Goal: Task Accomplishment & Management: Use online tool/utility

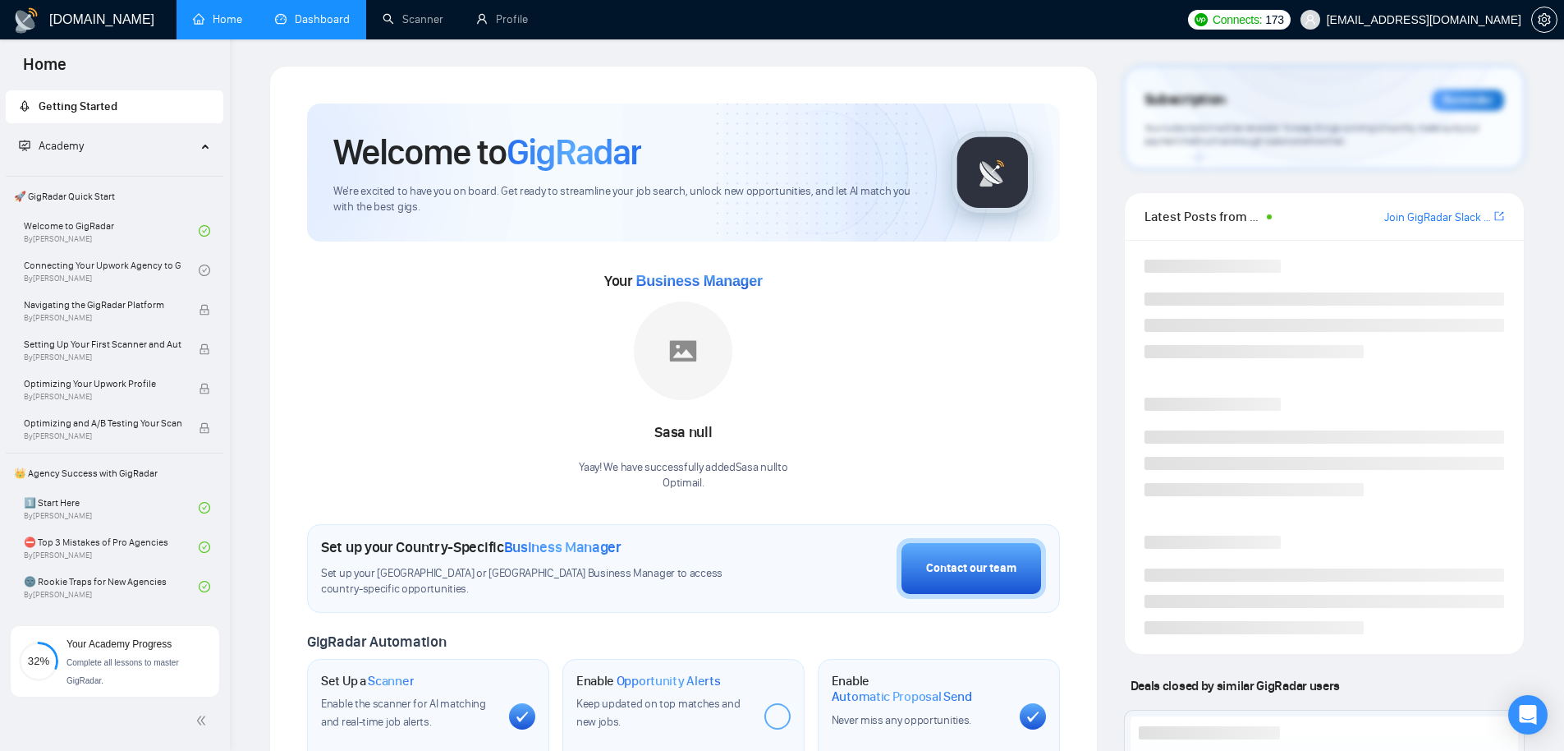
click at [328, 26] on link "Dashboard" at bounding box center [312, 19] width 75 height 14
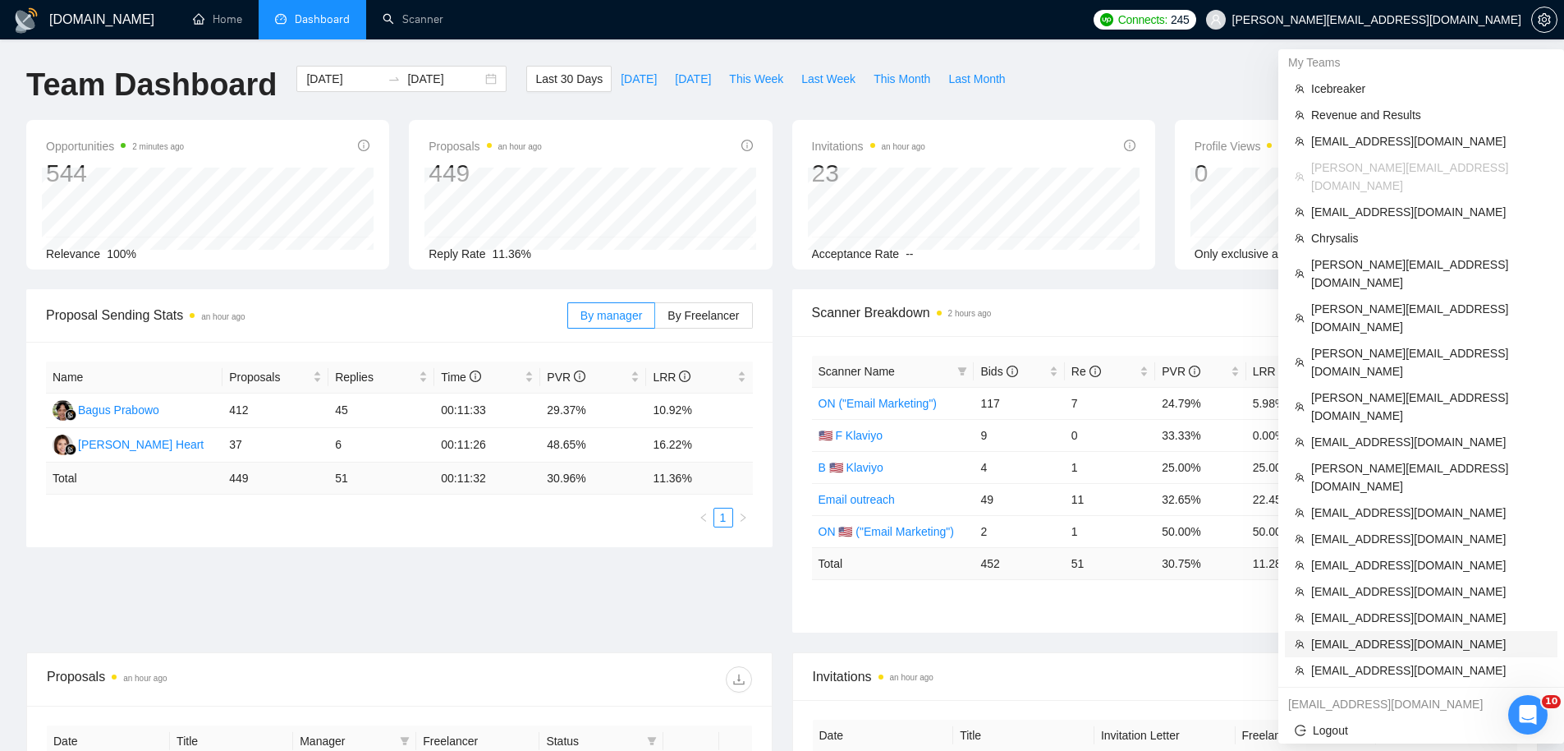
click at [1376, 635] on span "[EMAIL_ADDRESS][DOMAIN_NAME]" at bounding box center [1429, 644] width 236 height 18
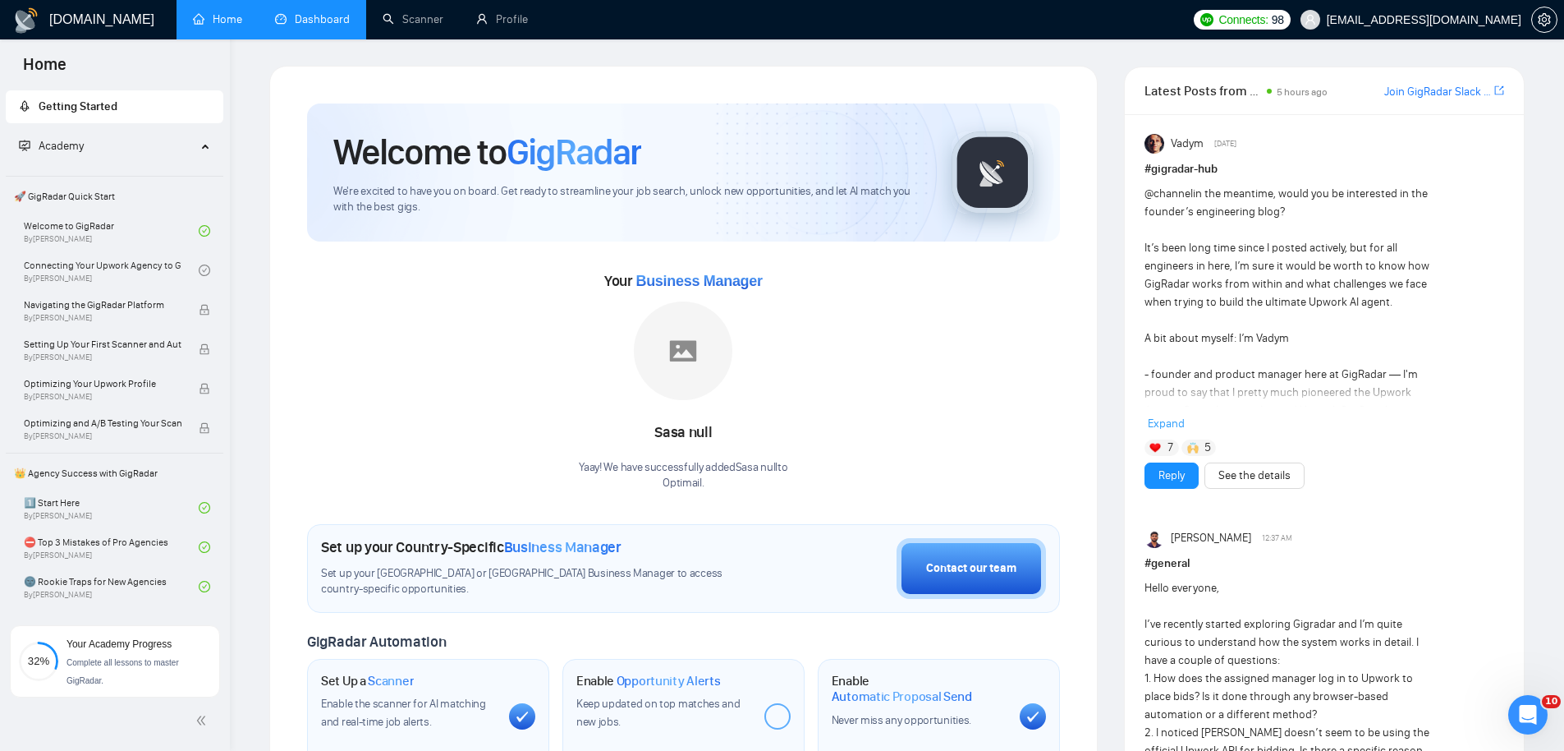
click at [308, 23] on link "Dashboard" at bounding box center [312, 19] width 75 height 14
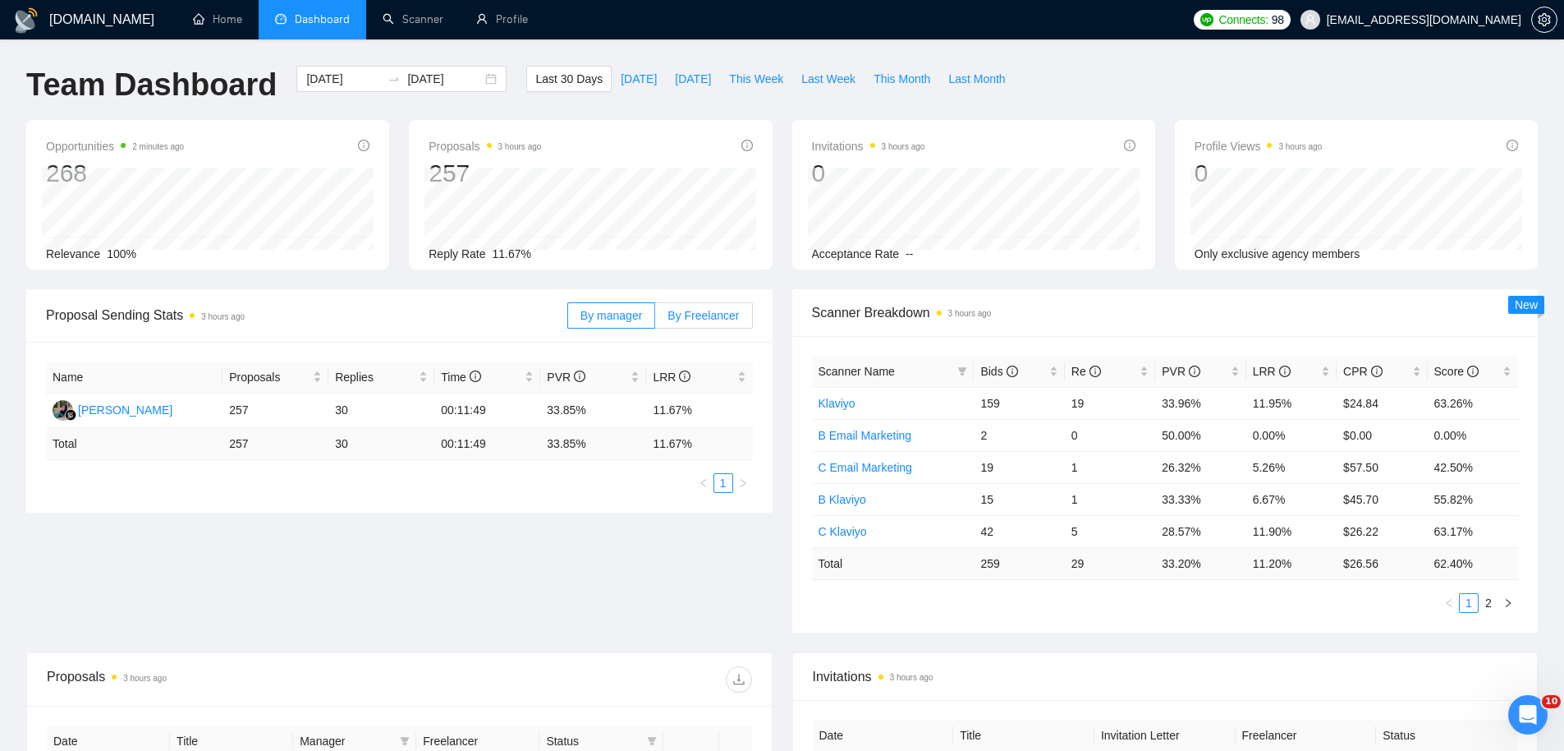
click at [691, 314] on span "By Freelancer" at bounding box center [703, 315] width 71 height 13
click at [655, 319] on input "By Freelancer" at bounding box center [655, 319] width 0 height 0
click at [690, 314] on span "By Freelancer" at bounding box center [703, 315] width 71 height 13
click at [655, 319] on input "By Freelancer" at bounding box center [655, 319] width 0 height 0
click at [708, 318] on span "By Freelancer" at bounding box center [703, 315] width 71 height 13
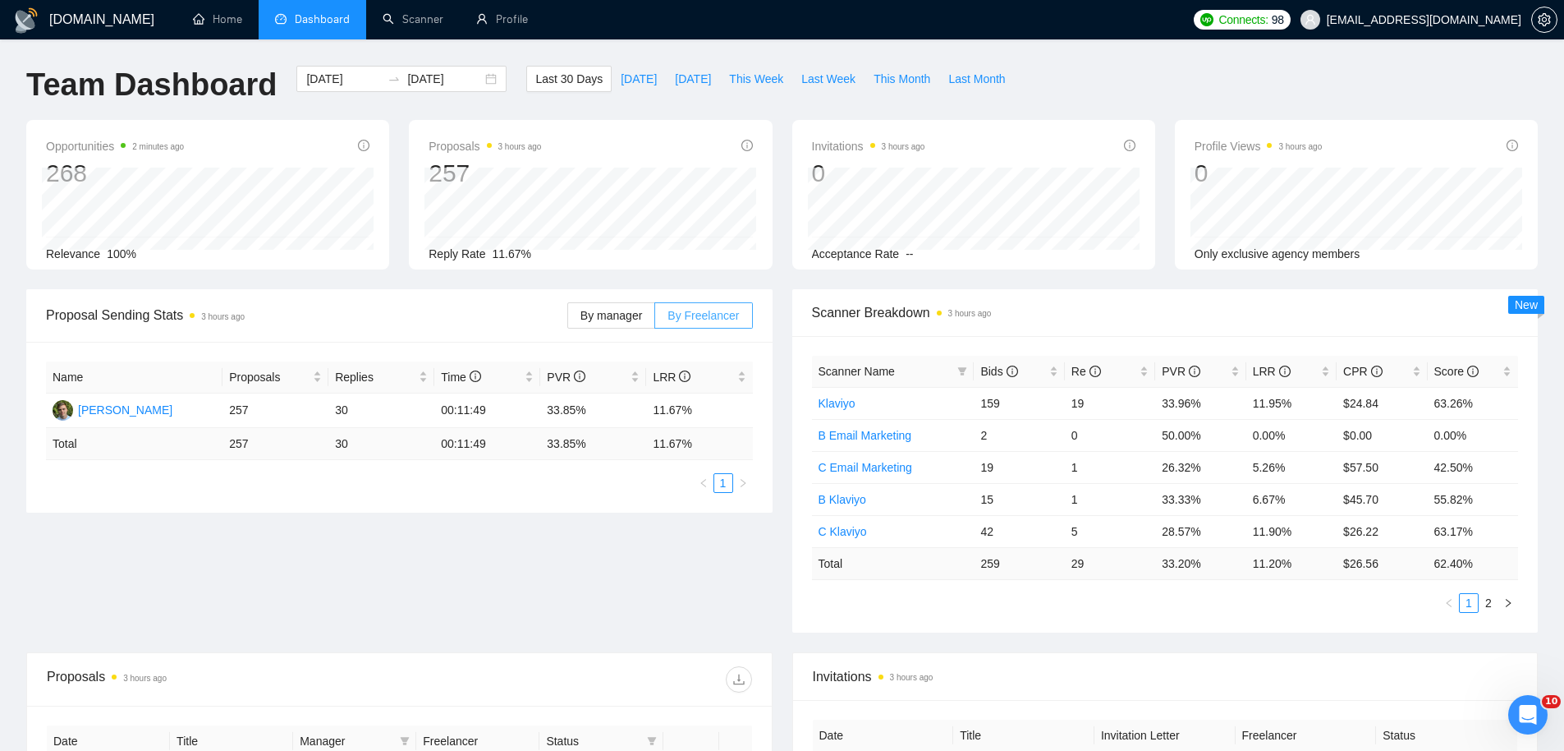
click at [655, 319] on input "By Freelancer" at bounding box center [655, 319] width 0 height 0
click at [129, 405] on div "[PERSON_NAME]" at bounding box center [125, 410] width 94 height 18
click at [598, 324] on label "By manager" at bounding box center [611, 315] width 88 height 26
click at [568, 319] on input "By manager" at bounding box center [568, 319] width 0 height 0
click at [595, 319] on span "By manager" at bounding box center [612, 315] width 62 height 13
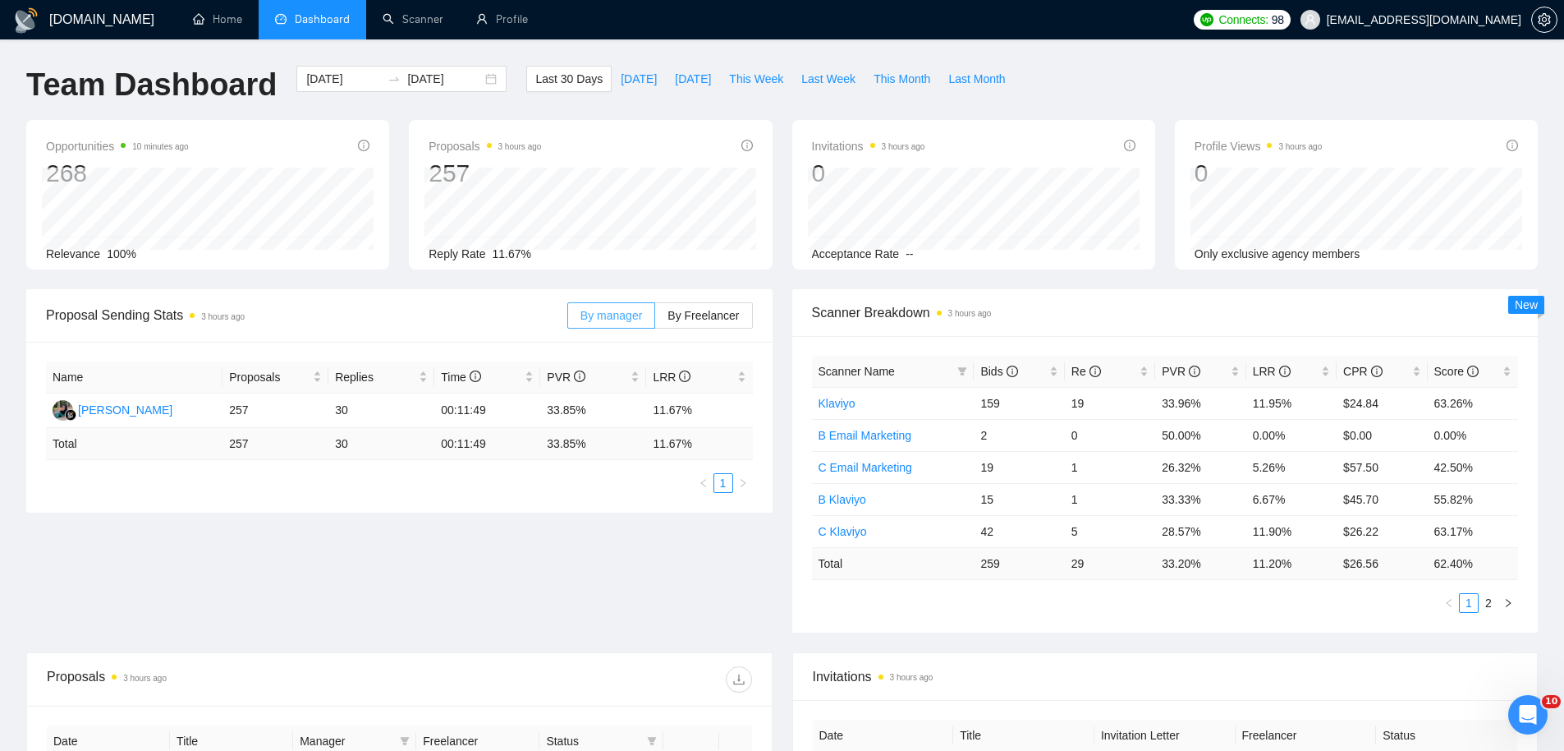
click at [568, 319] on input "By manager" at bounding box center [568, 319] width 0 height 0
drag, startPoint x: 190, startPoint y: 412, endPoint x: 79, endPoint y: 415, distance: 111.7
click at [79, 415] on td "[PERSON_NAME]" at bounding box center [134, 410] width 177 height 34
click at [723, 314] on span "By Freelancer" at bounding box center [703, 315] width 71 height 13
click at [655, 319] on input "By Freelancer" at bounding box center [655, 319] width 0 height 0
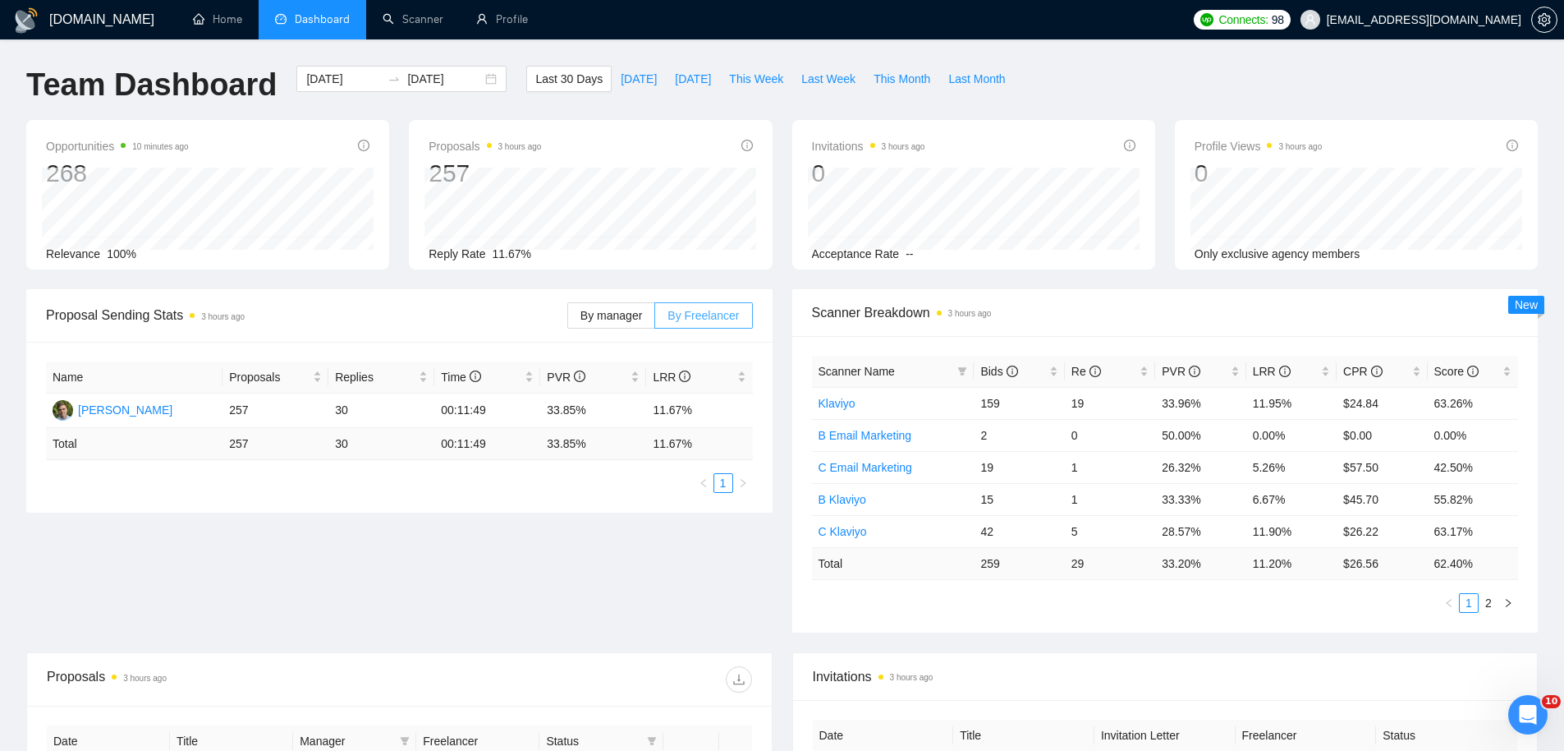
click at [708, 312] on span "By Freelancer" at bounding box center [703, 315] width 71 height 13
click at [655, 319] on input "By Freelancer" at bounding box center [655, 319] width 0 height 0
drag, startPoint x: 165, startPoint y: 410, endPoint x: 80, endPoint y: 415, distance: 84.8
click at [80, 415] on td "[PERSON_NAME]" at bounding box center [134, 410] width 177 height 34
click at [592, 320] on span "By manager" at bounding box center [612, 315] width 62 height 13
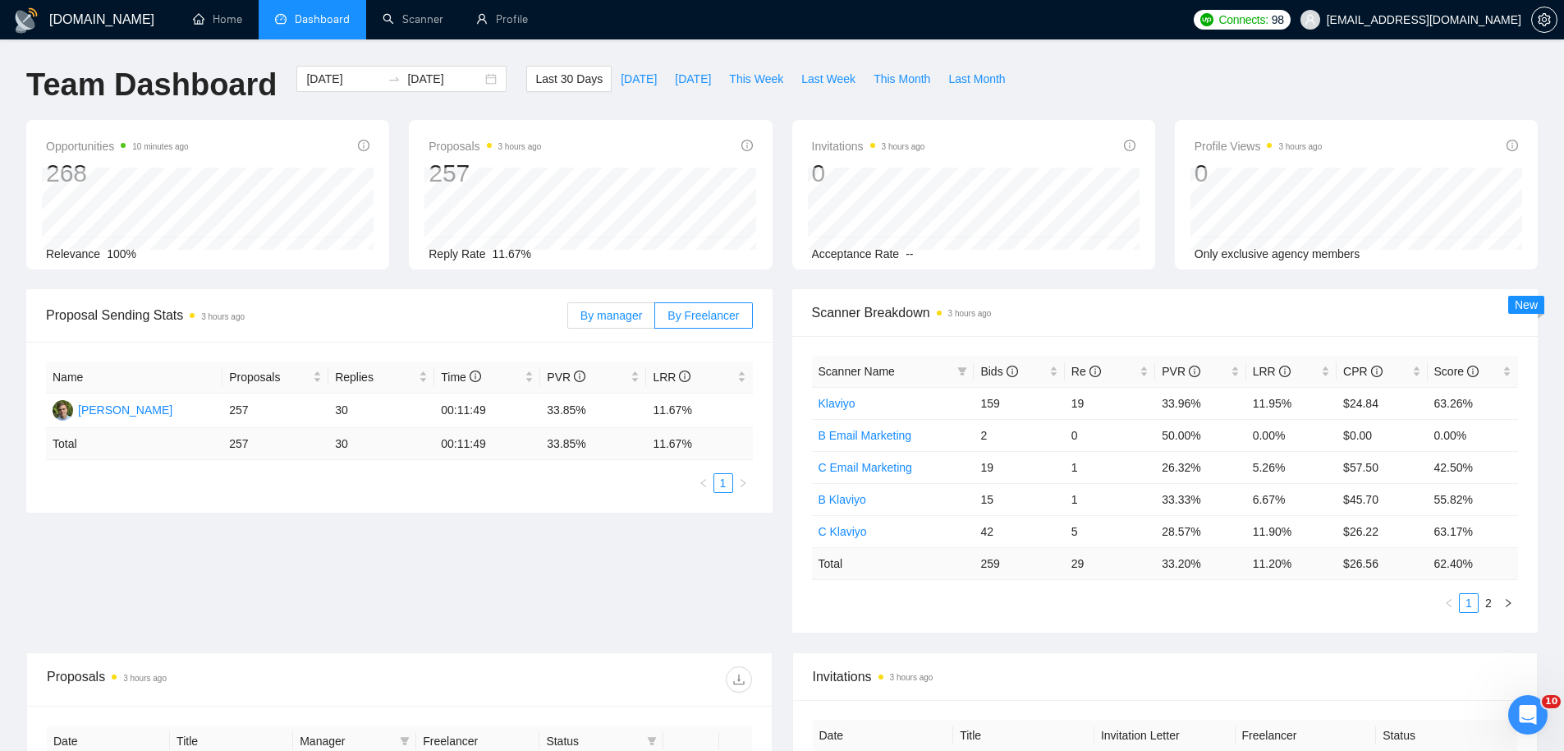
click at [568, 319] on input "By manager" at bounding box center [568, 319] width 0 height 0
drag, startPoint x: 177, startPoint y: 411, endPoint x: 78, endPoint y: 404, distance: 98.8
click at [77, 404] on td "[PERSON_NAME]" at bounding box center [134, 410] width 177 height 34
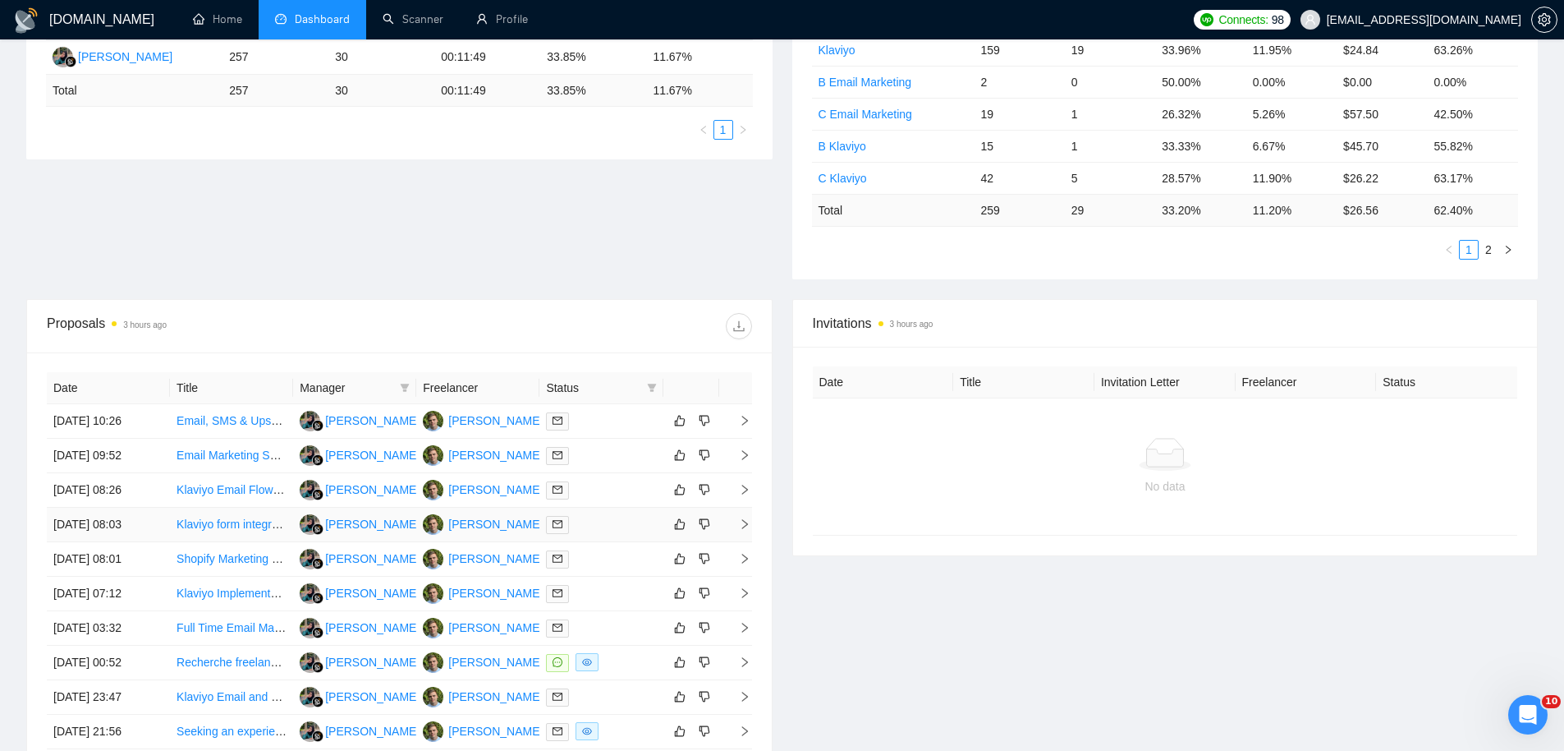
scroll to position [374, 0]
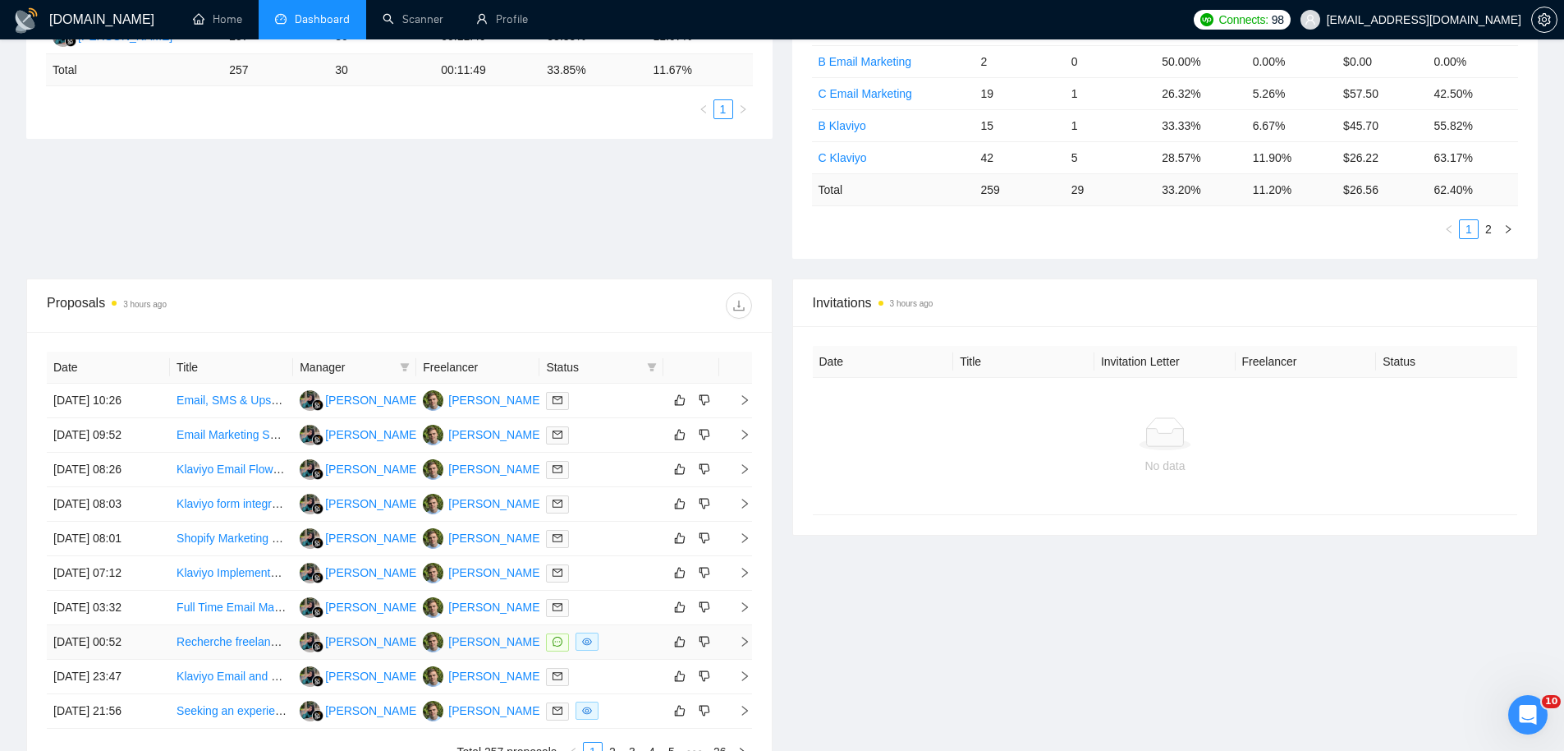
click at [128, 640] on td "[DATE] 00:52" at bounding box center [108, 642] width 123 height 34
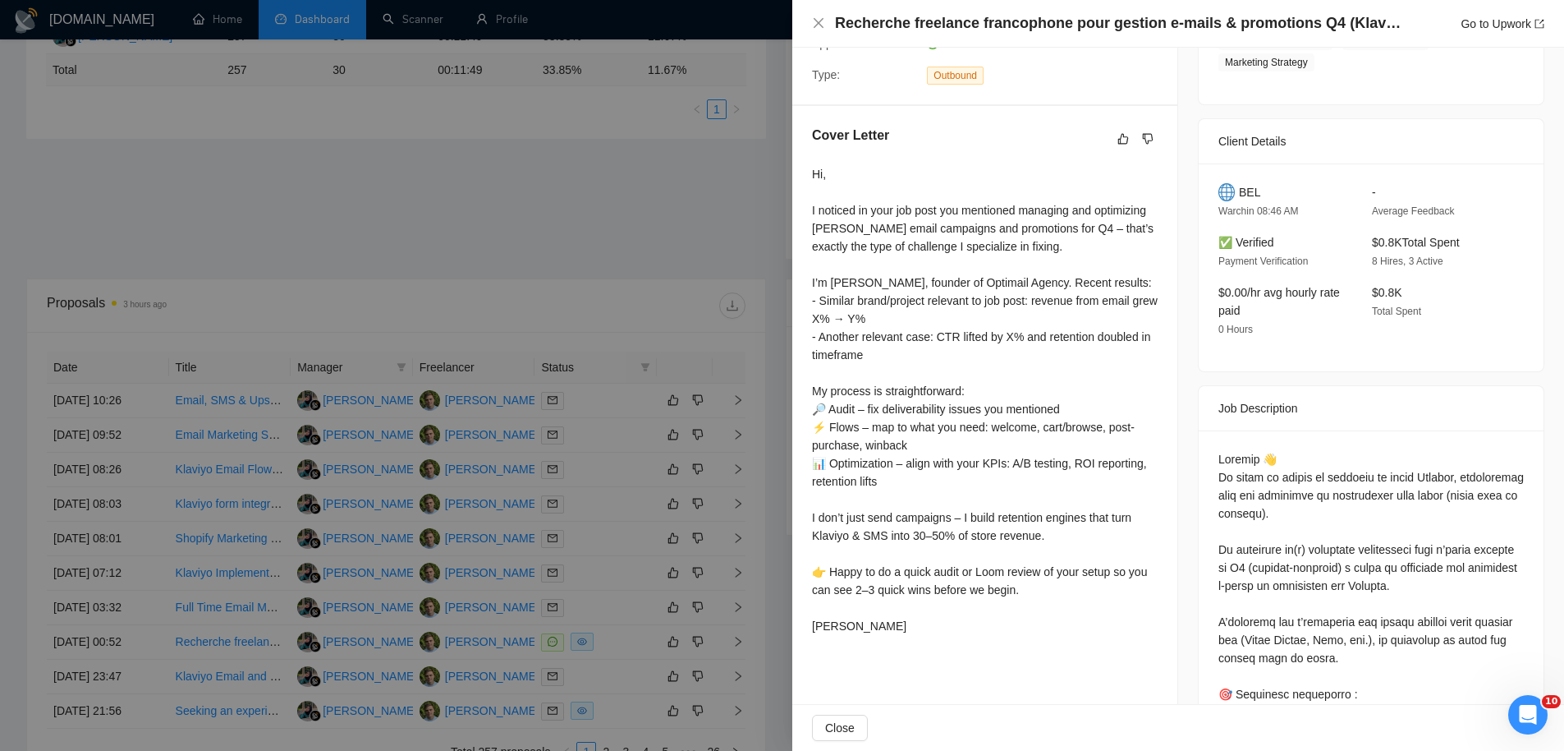
scroll to position [371, 0]
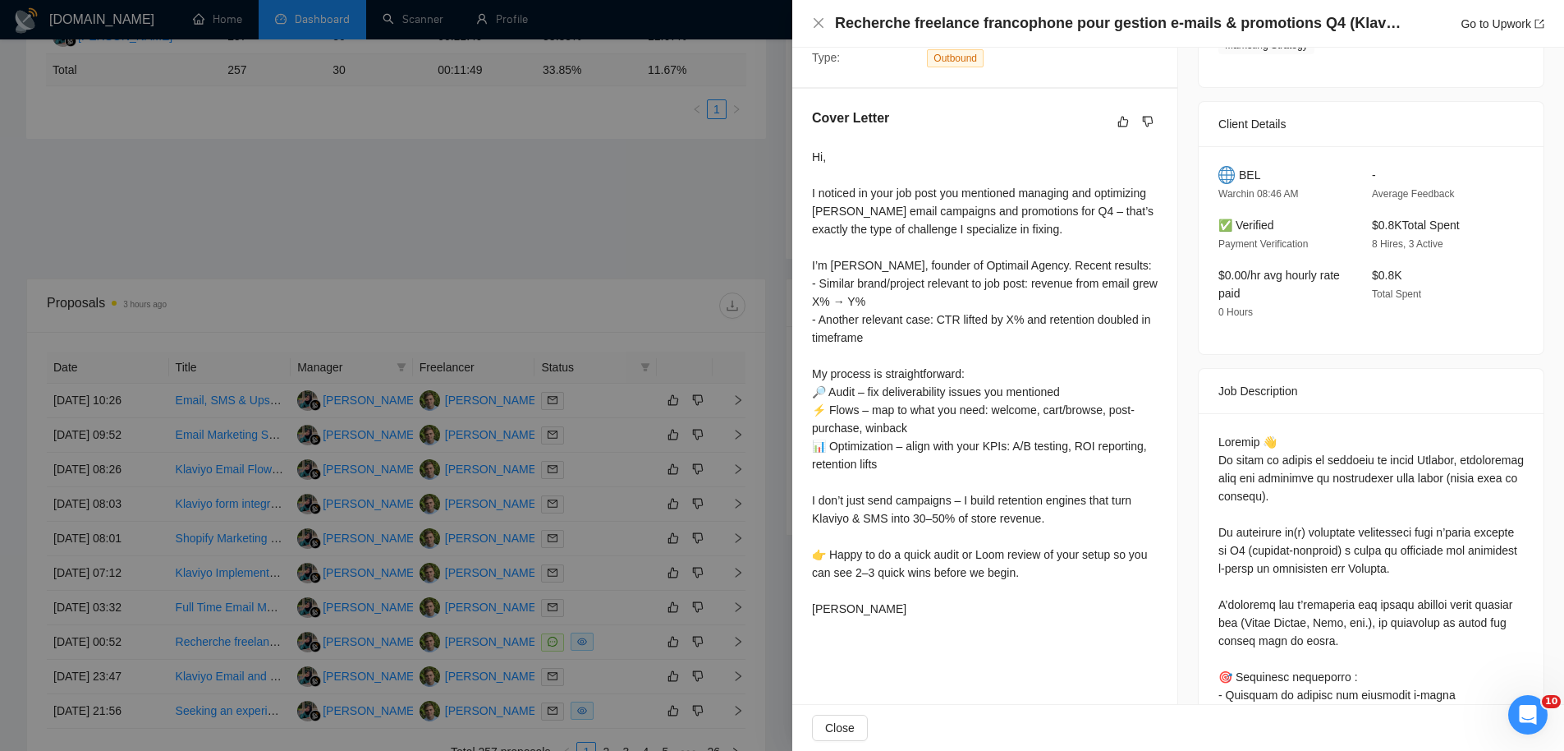
click at [472, 290] on div at bounding box center [782, 375] width 1564 height 751
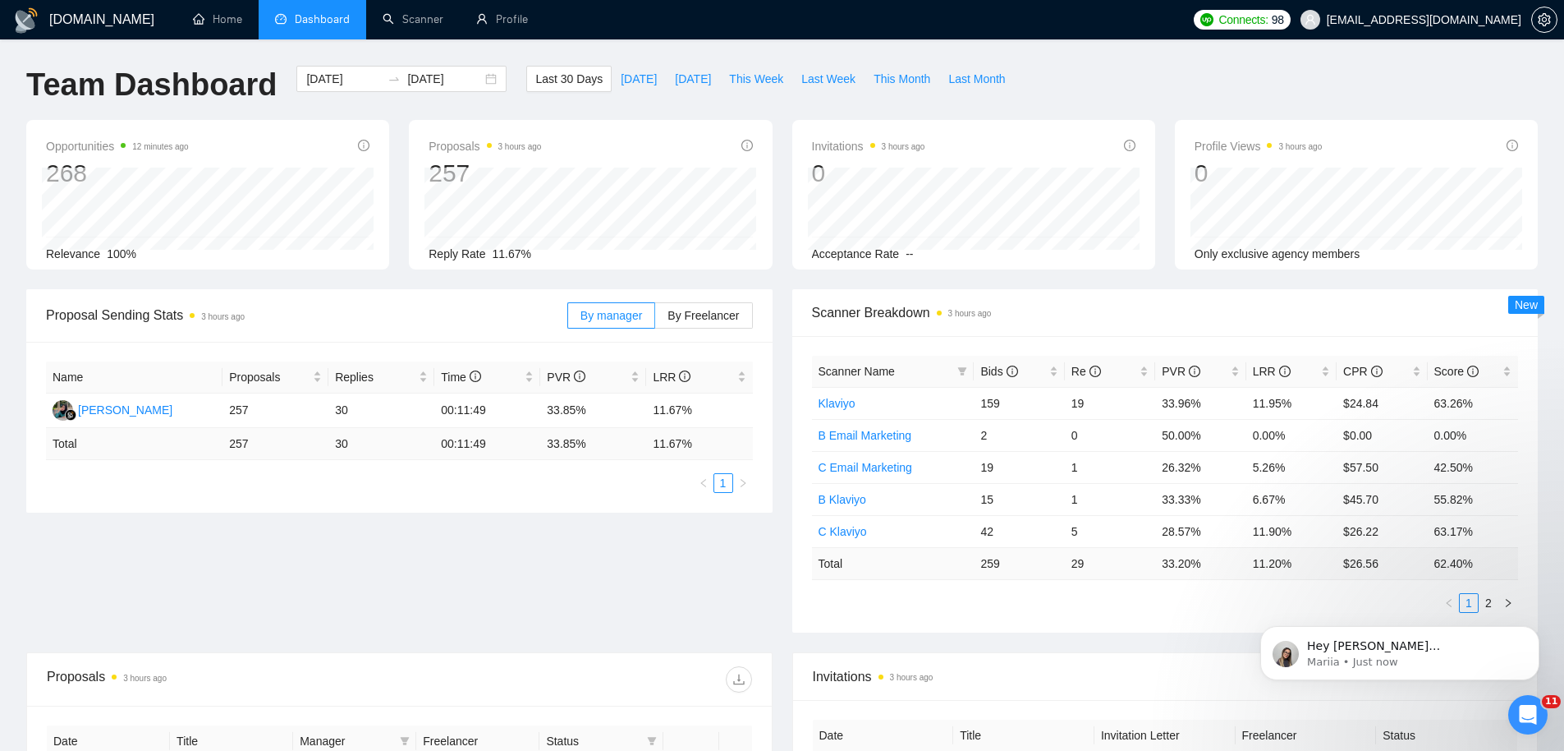
scroll to position [0, 0]
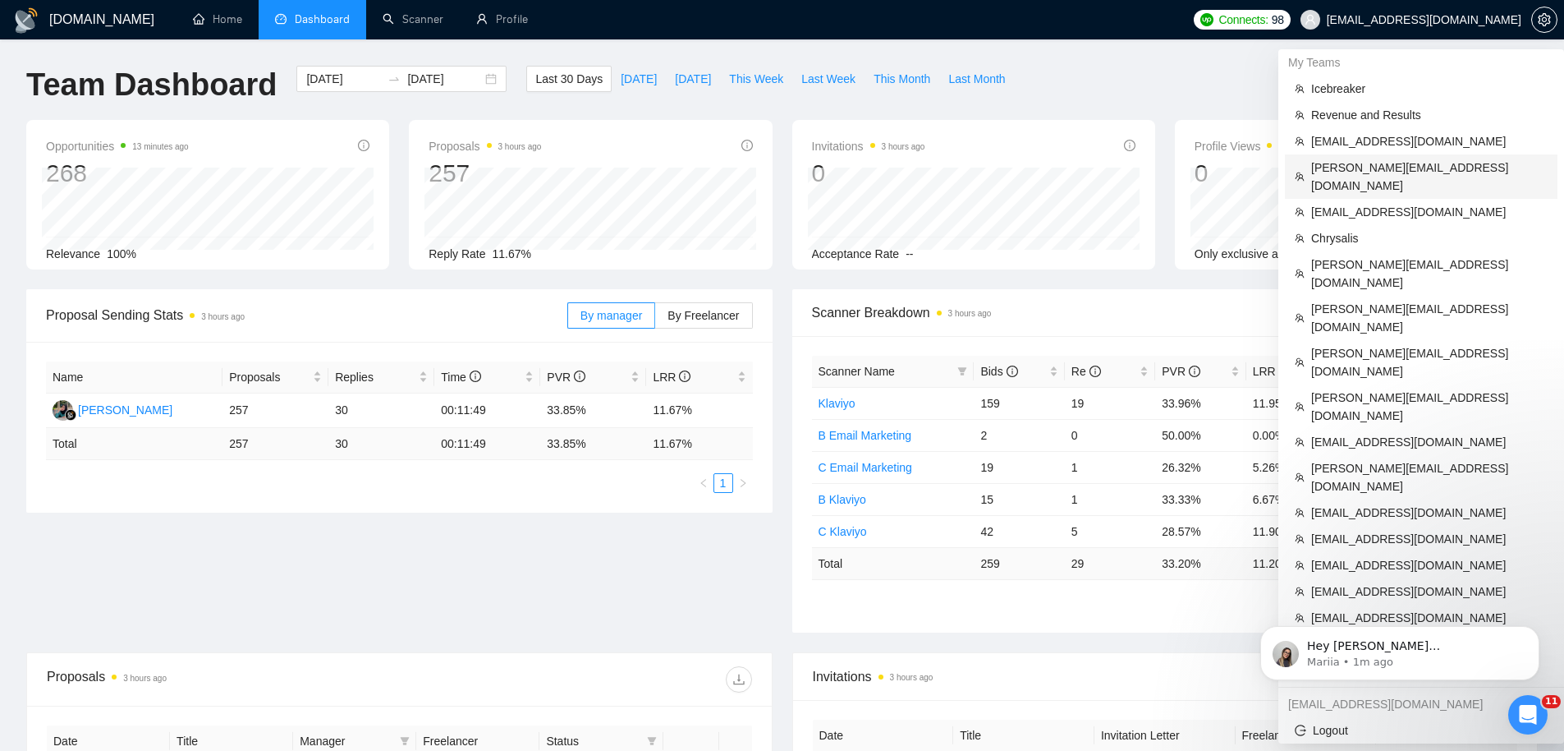
drag, startPoint x: 1384, startPoint y: 164, endPoint x: 701, endPoint y: 71, distance: 688.6
click at [1384, 164] on span "[PERSON_NAME][EMAIL_ADDRESS][DOMAIN_NAME]" at bounding box center [1429, 176] width 236 height 36
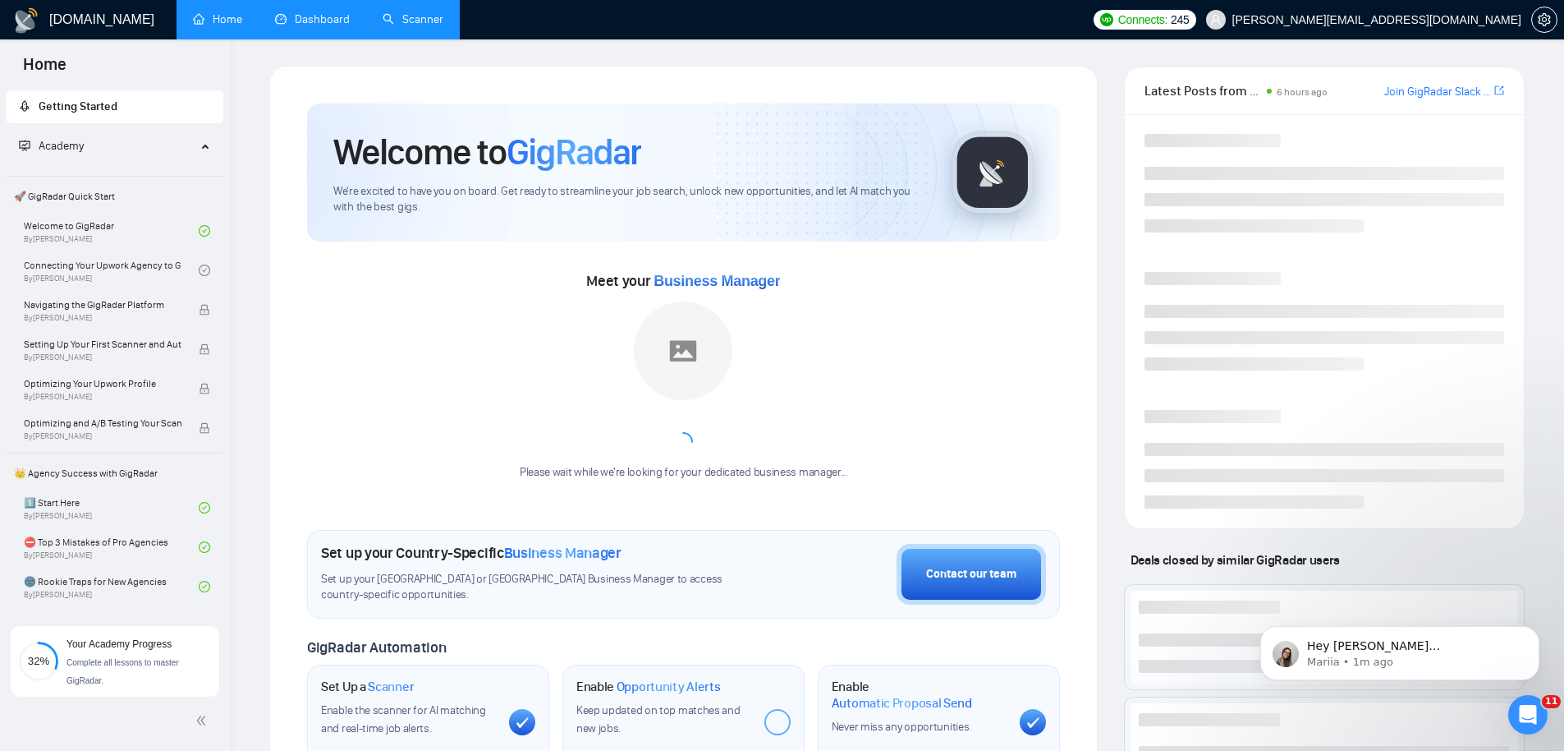
click at [400, 16] on link "Scanner" at bounding box center [413, 19] width 61 height 14
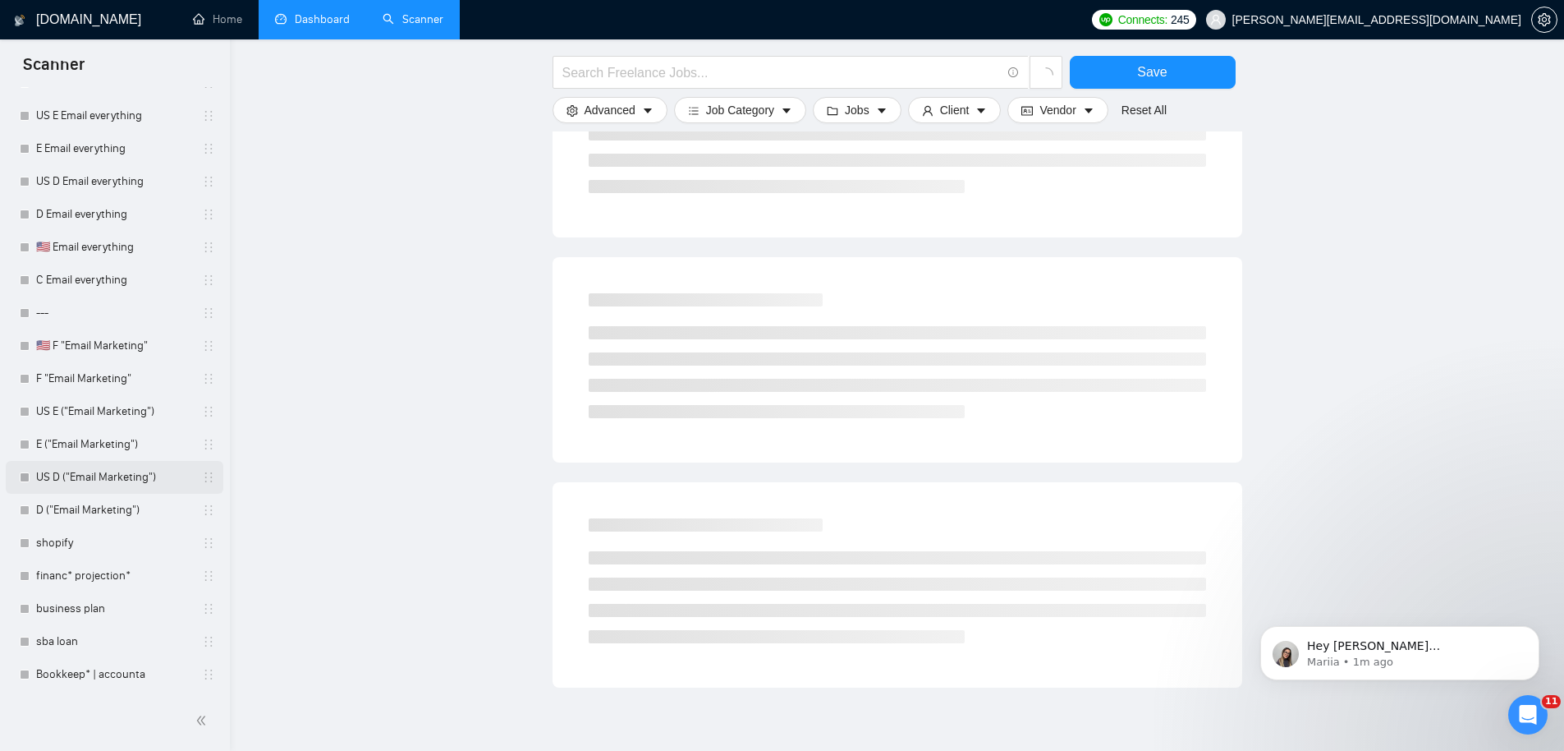
scroll to position [785, 0]
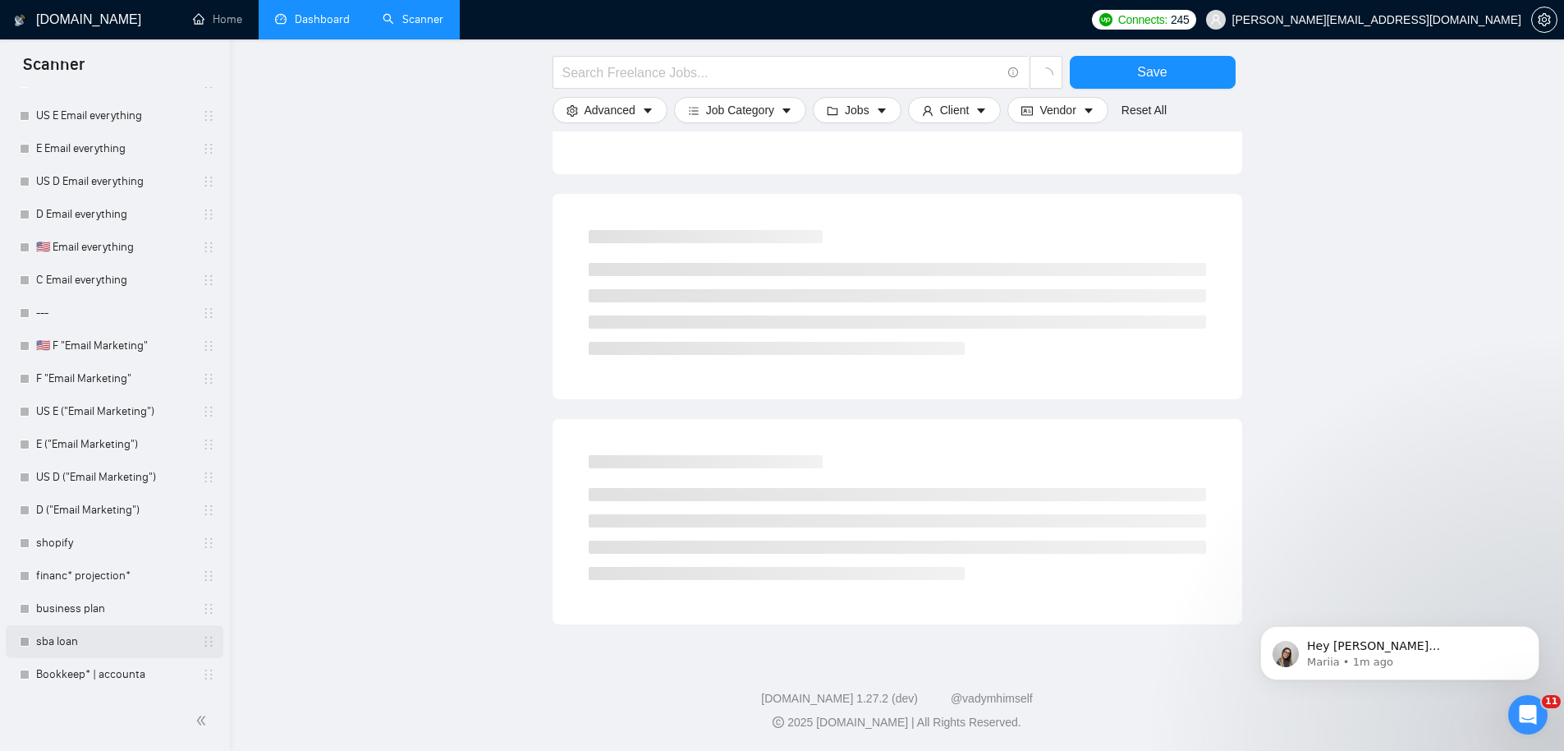
click at [76, 625] on link "sba loan" at bounding box center [114, 641] width 156 height 33
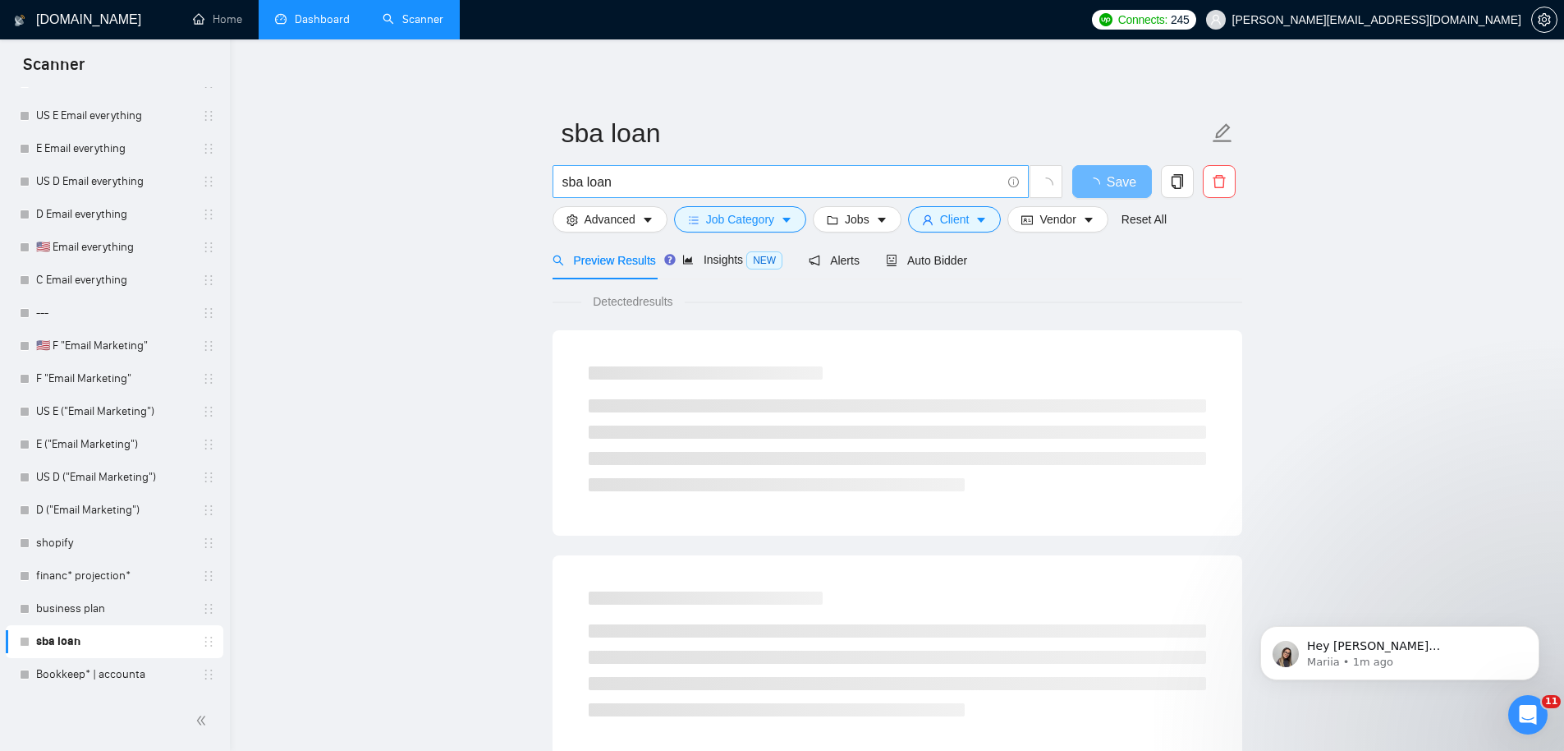
click at [617, 178] on input "sba loan" at bounding box center [781, 182] width 438 height 21
type input "sba loan*"
click at [1136, 183] on button "Save" at bounding box center [1112, 181] width 80 height 33
click at [970, 225] on span "Client" at bounding box center [955, 219] width 30 height 18
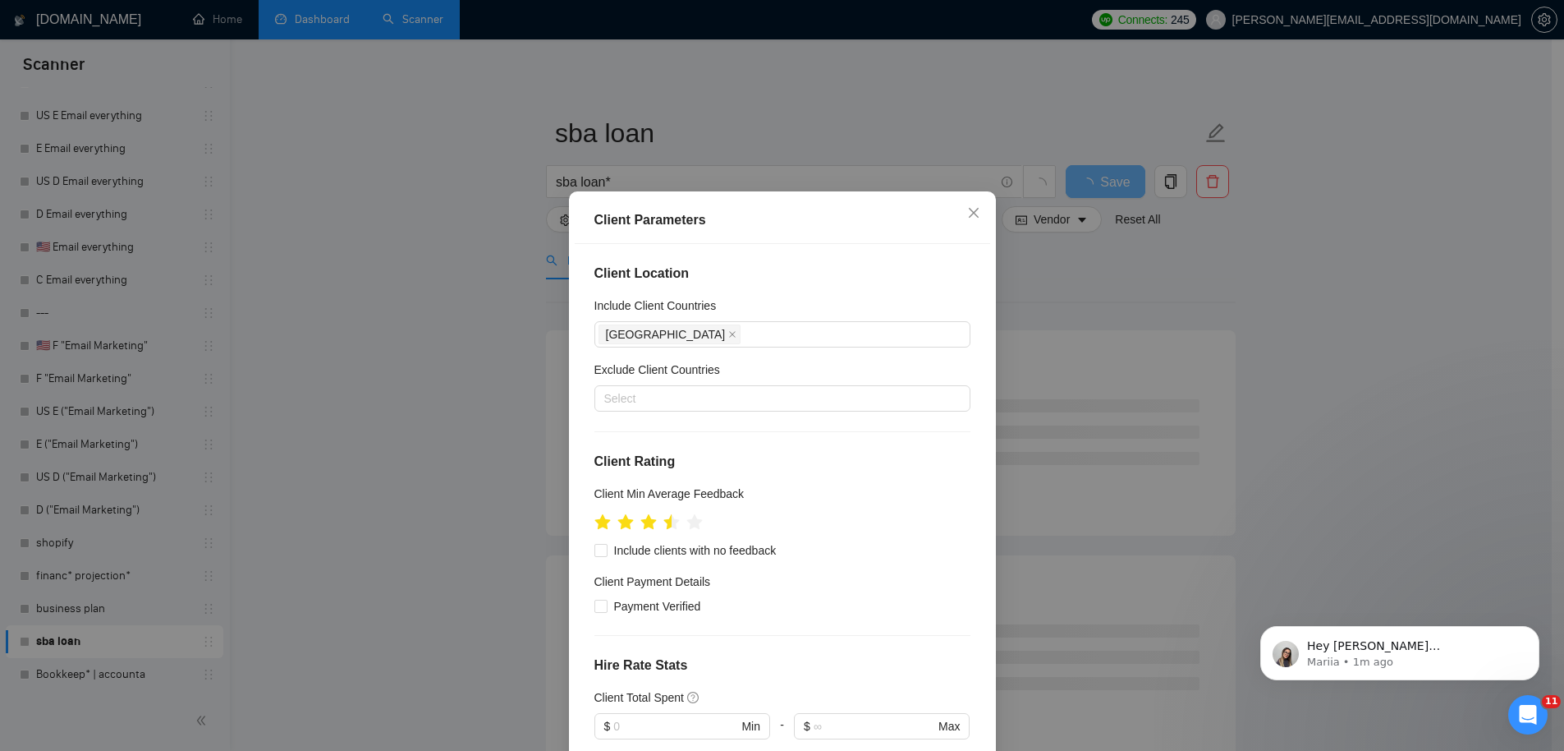
click at [1283, 248] on div "Client Parameters Client Location Include Client Countries [GEOGRAPHIC_DATA] Ex…" at bounding box center [782, 375] width 1564 height 751
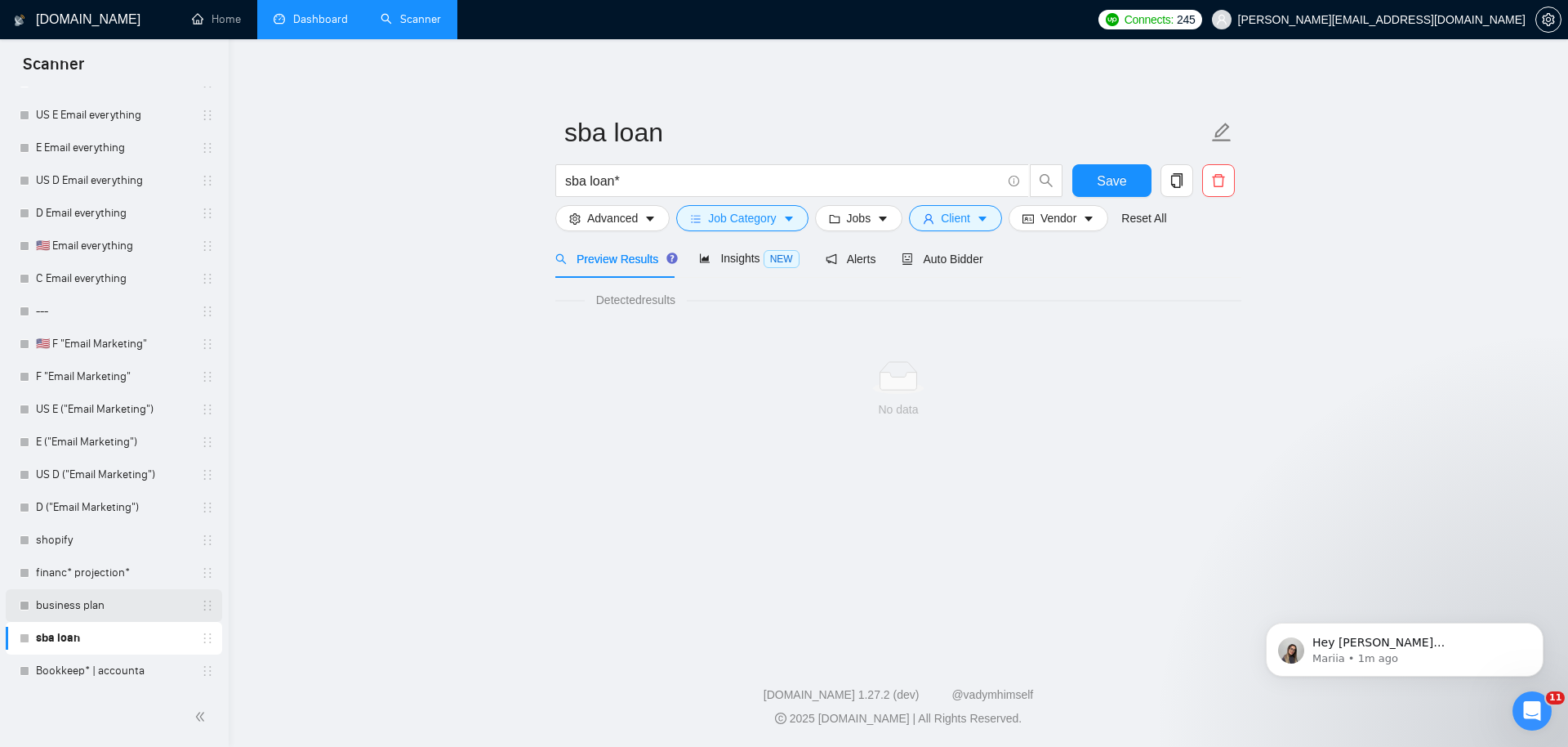
click at [84, 605] on link "business plan" at bounding box center [113, 605] width 155 height 33
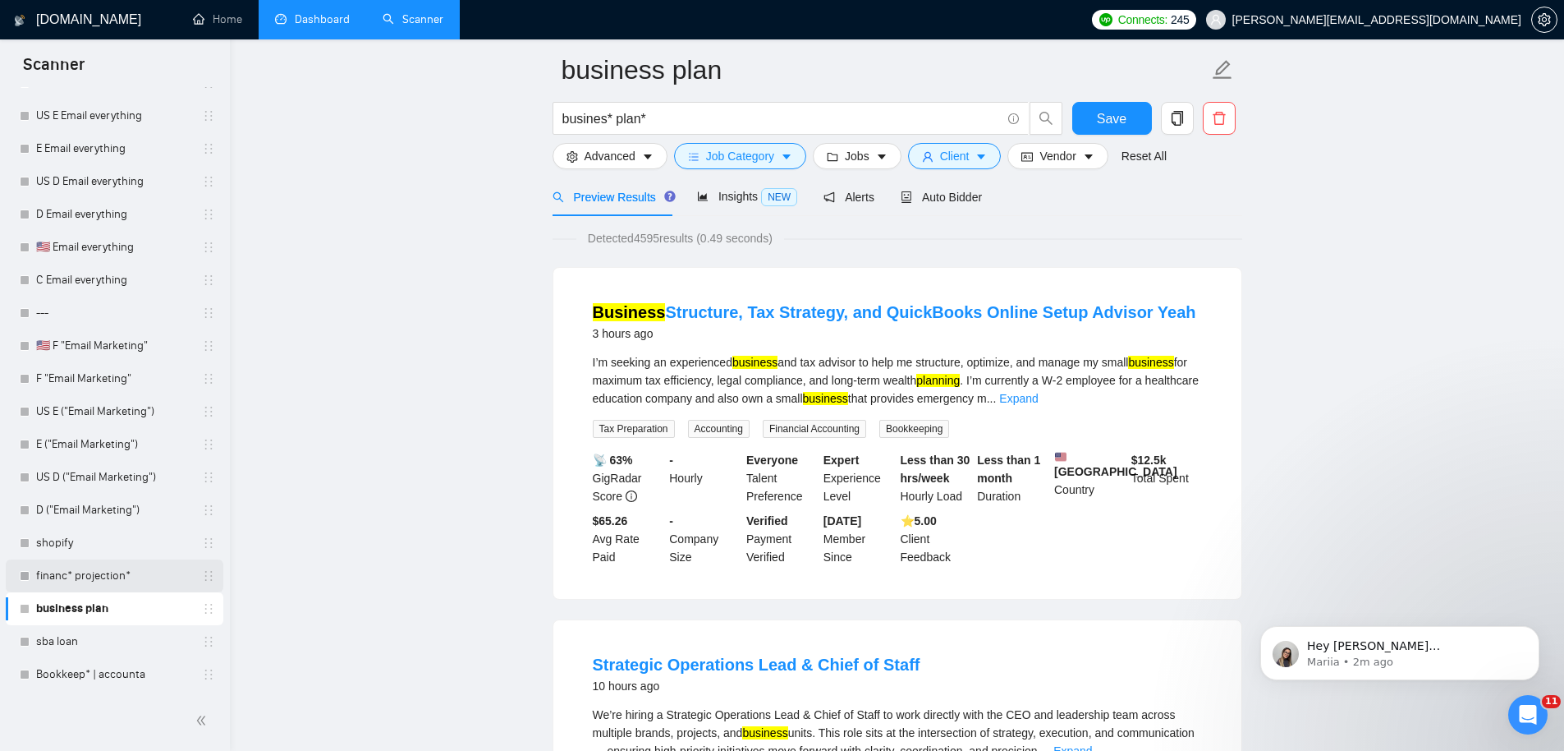
scroll to position [187, 0]
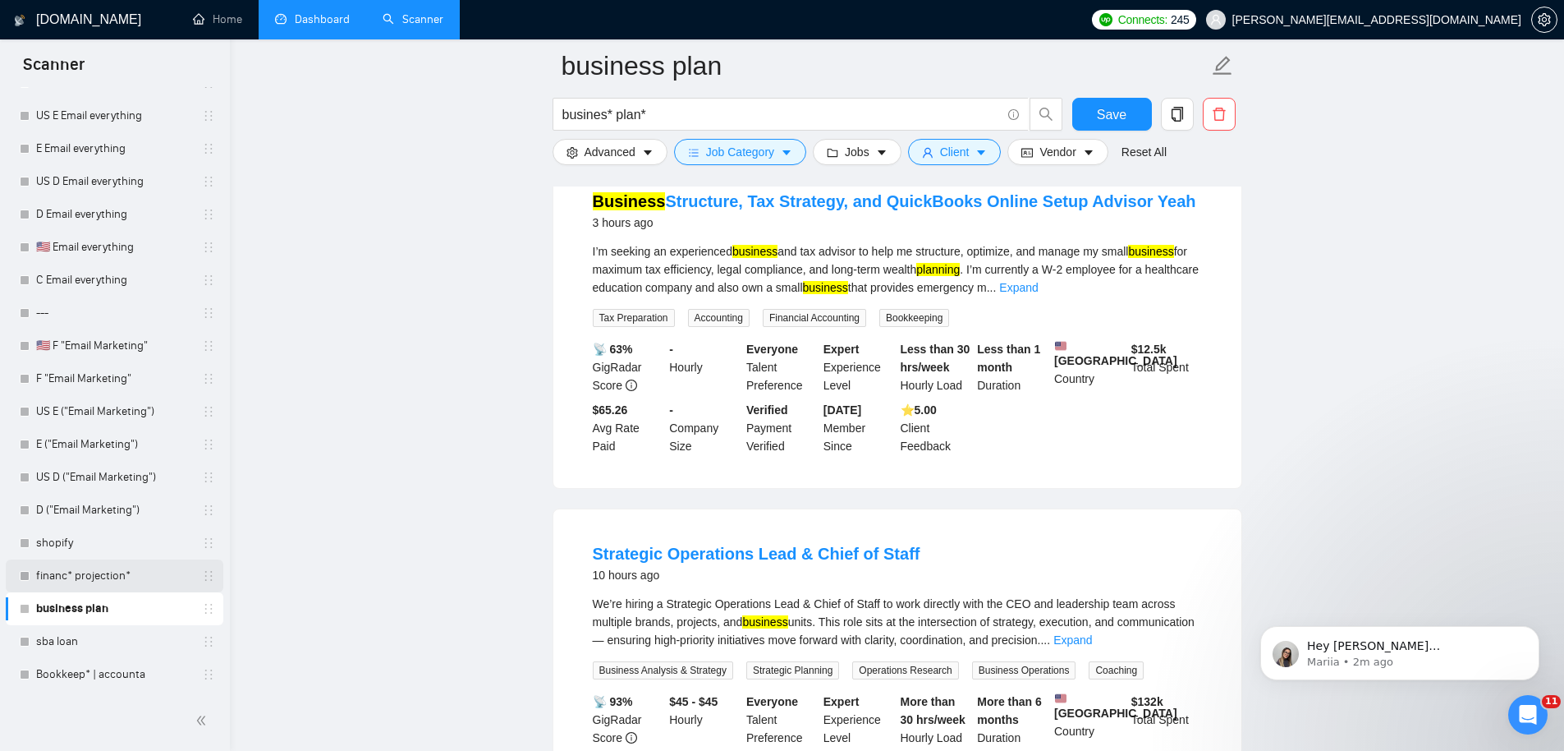
click at [100, 581] on link "financ* projection*" at bounding box center [114, 575] width 156 height 33
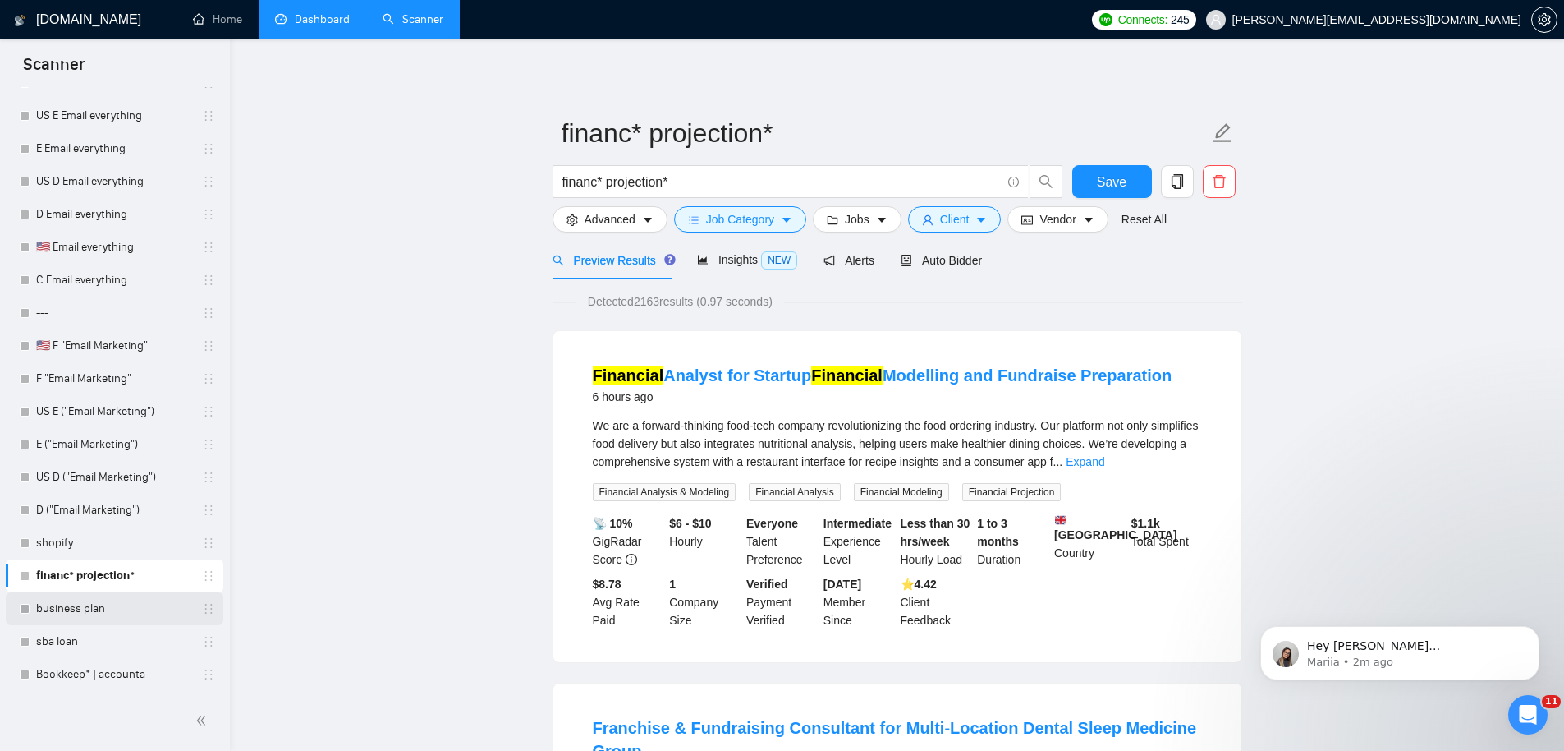
click at [106, 608] on link "business plan" at bounding box center [114, 608] width 156 height 33
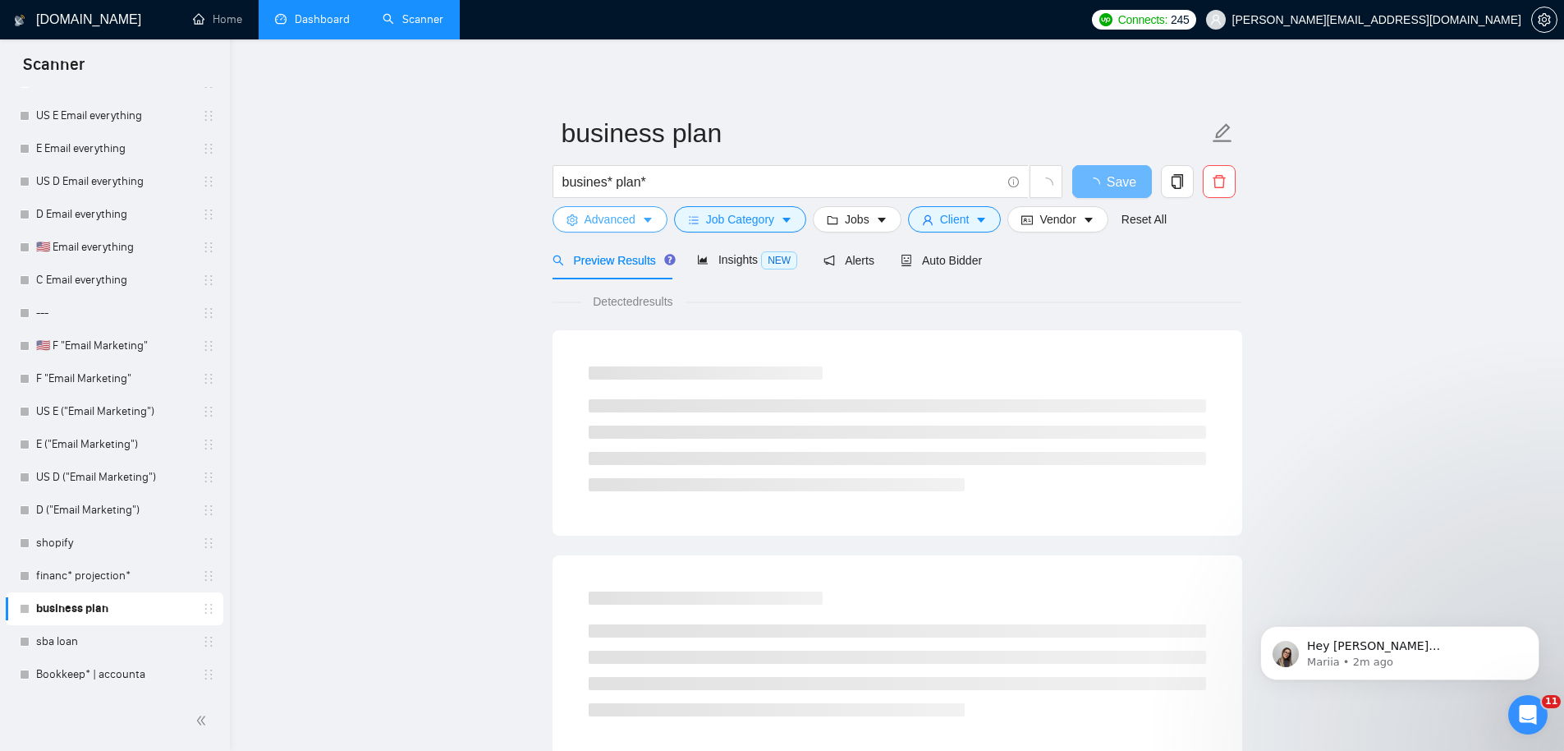
click at [618, 216] on span "Advanced" at bounding box center [610, 219] width 51 height 18
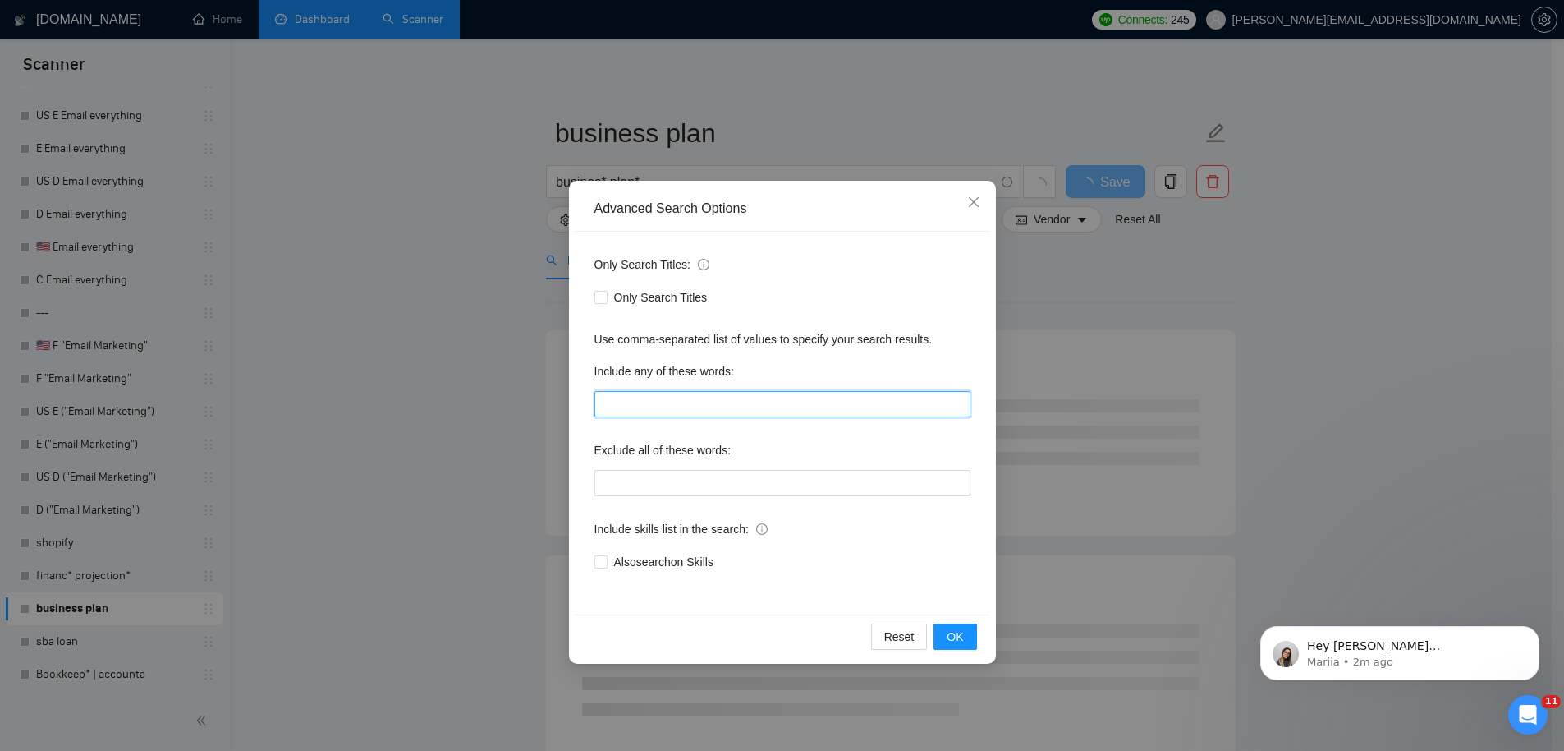
click at [633, 406] on input "text" at bounding box center [782, 404] width 376 height 26
click at [951, 638] on span "OK" at bounding box center [955, 636] width 16 height 18
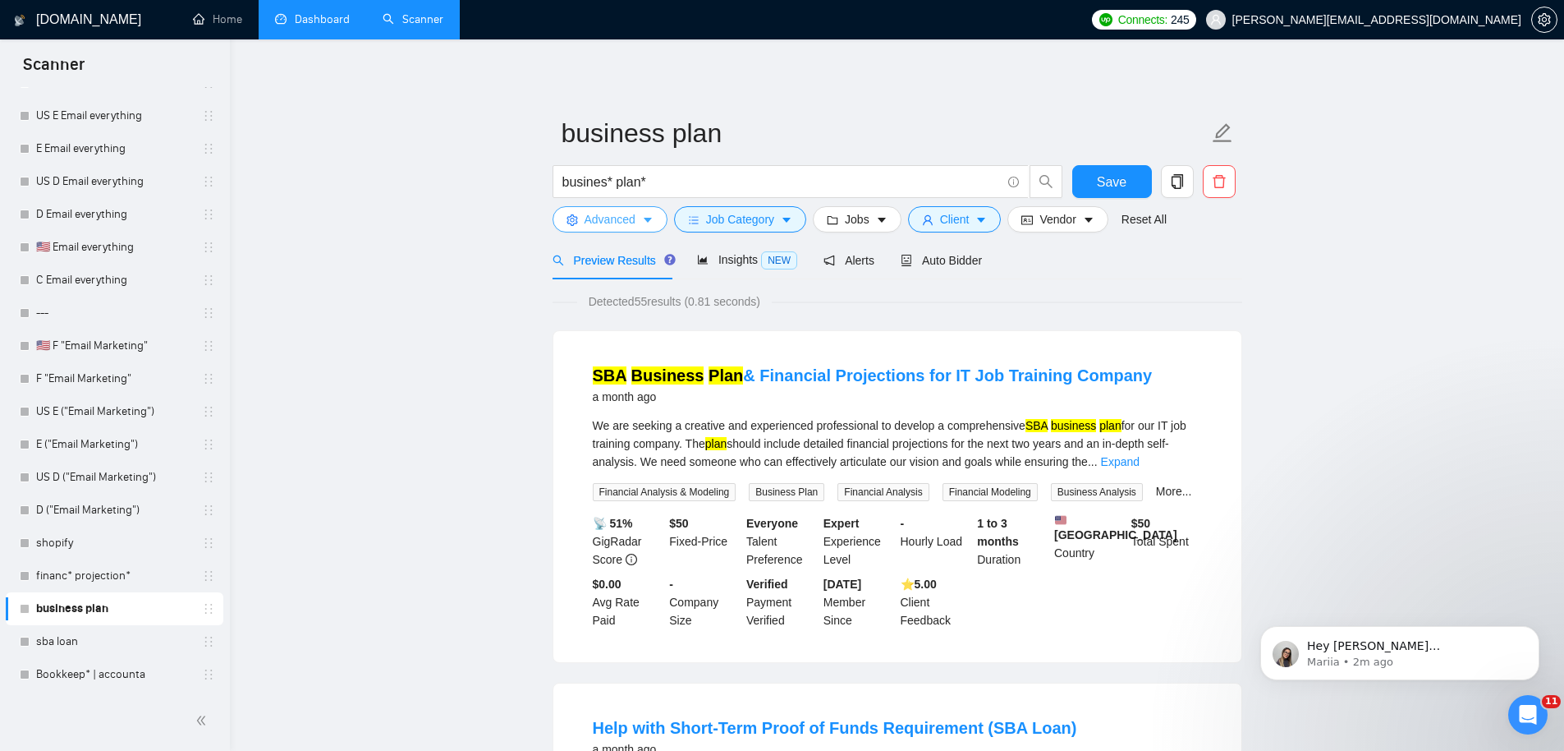
click at [632, 213] on span "Advanced" at bounding box center [610, 219] width 51 height 18
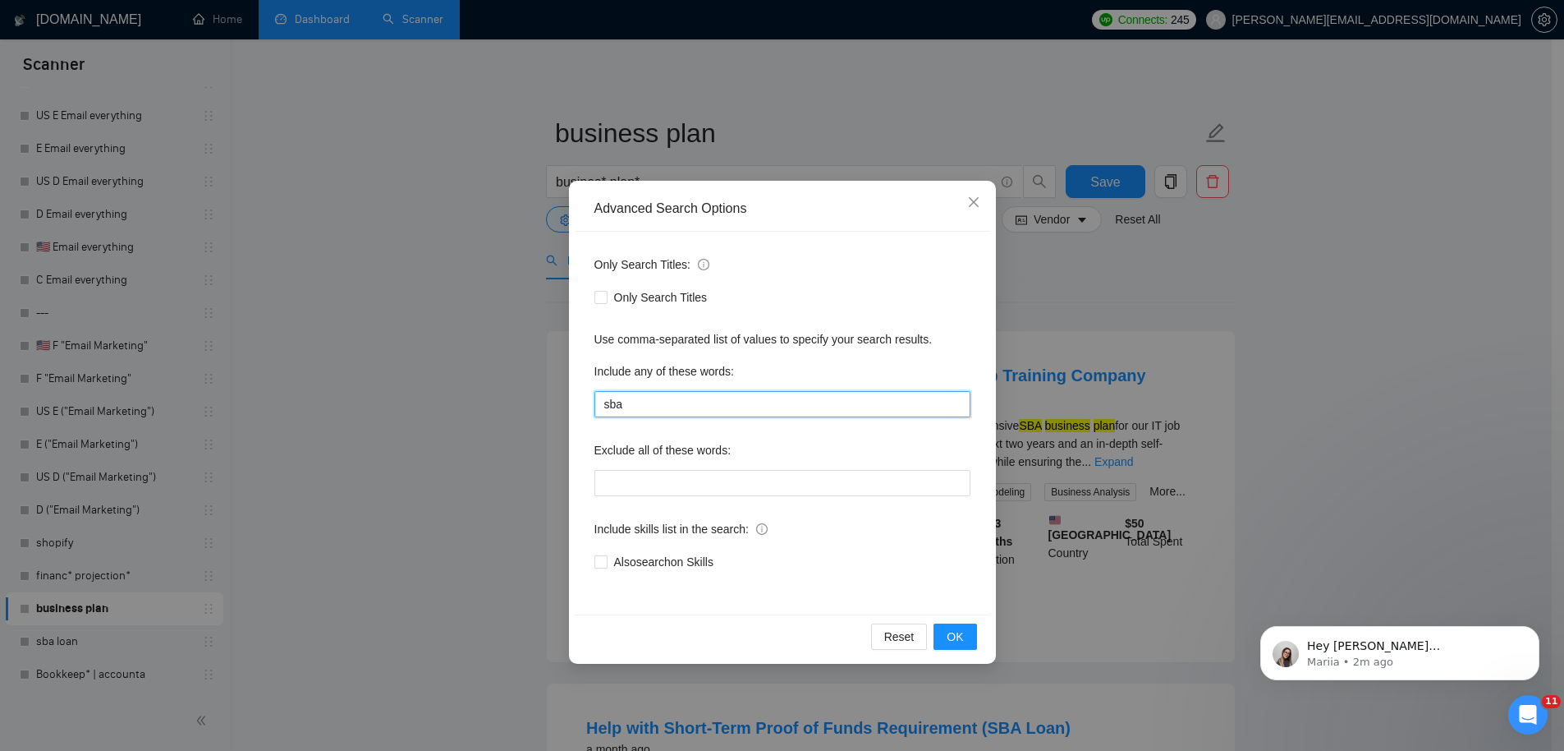
click at [641, 403] on input "sba" at bounding box center [782, 404] width 376 height 26
click at [1072, 259] on div "Advanced Search Options Only Search Titles: Only Search Titles Use comma-separa…" at bounding box center [782, 375] width 1564 height 751
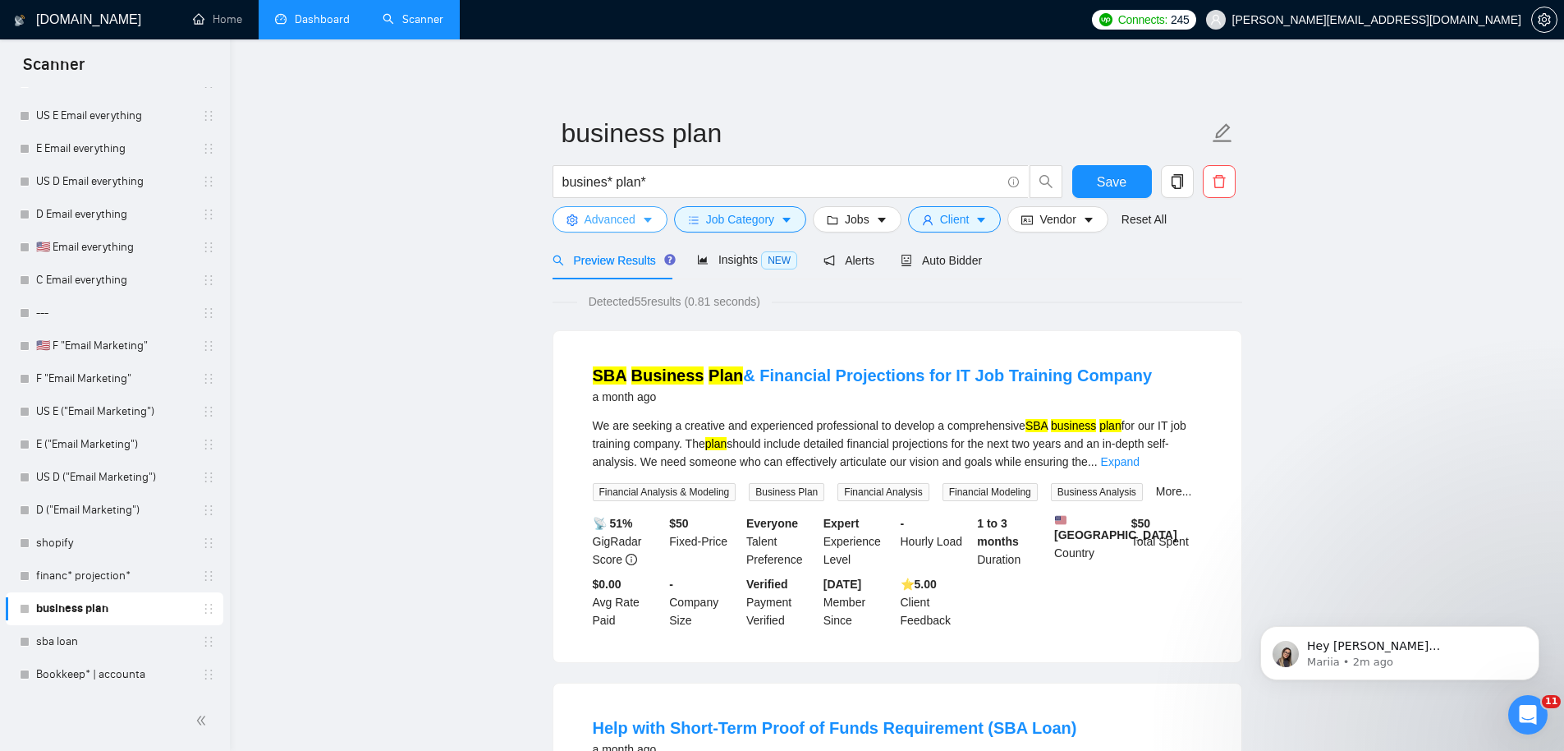
click at [613, 213] on span "Advanced" at bounding box center [610, 219] width 51 height 18
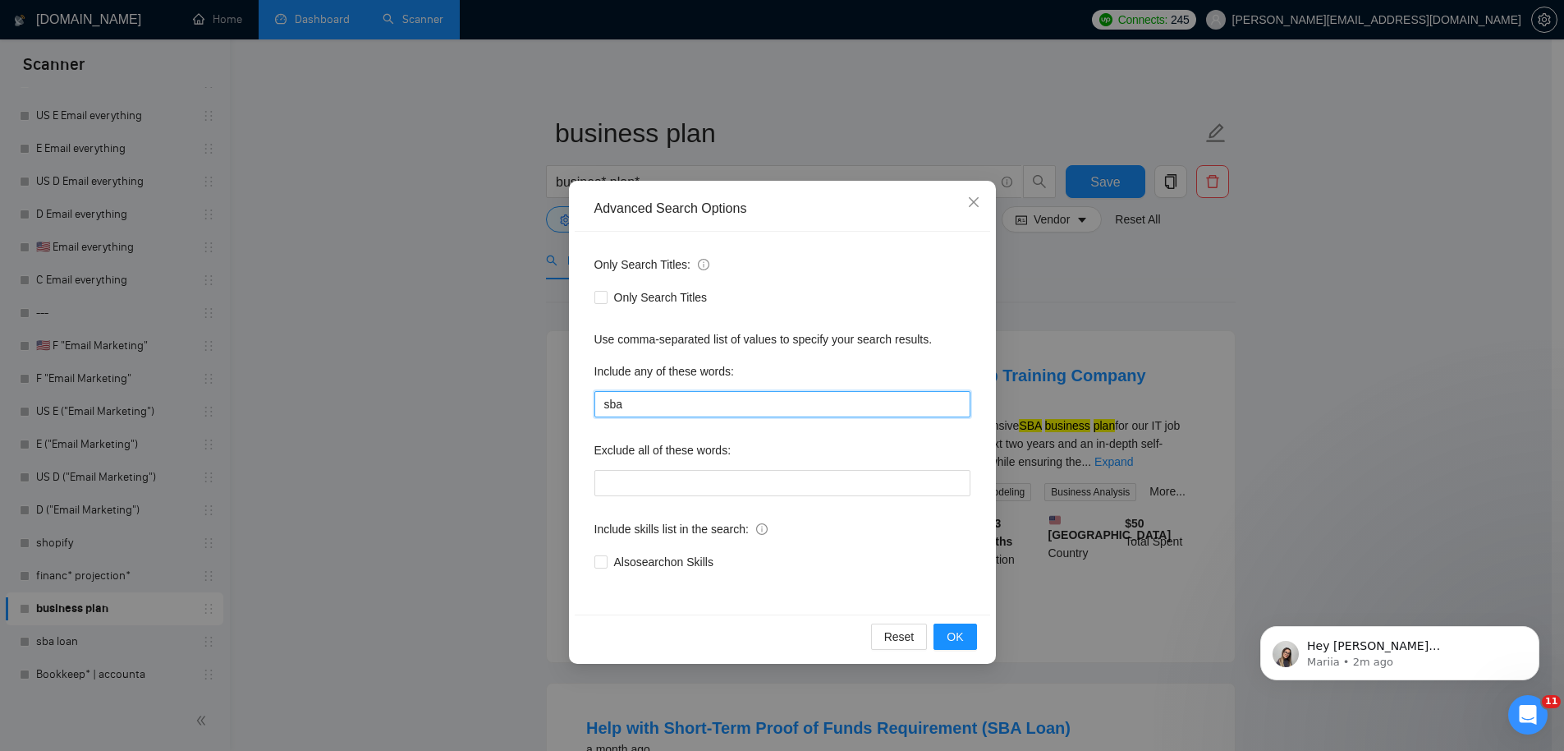
click at [690, 405] on input "sba" at bounding box center [782, 404] width 376 height 26
click at [930, 365] on div "Include any of these words:" at bounding box center [782, 374] width 376 height 33
click at [1090, 363] on div "Advanced Search Options Only Search Titles: Only Search Titles Use comma-separa…" at bounding box center [782, 375] width 1564 height 751
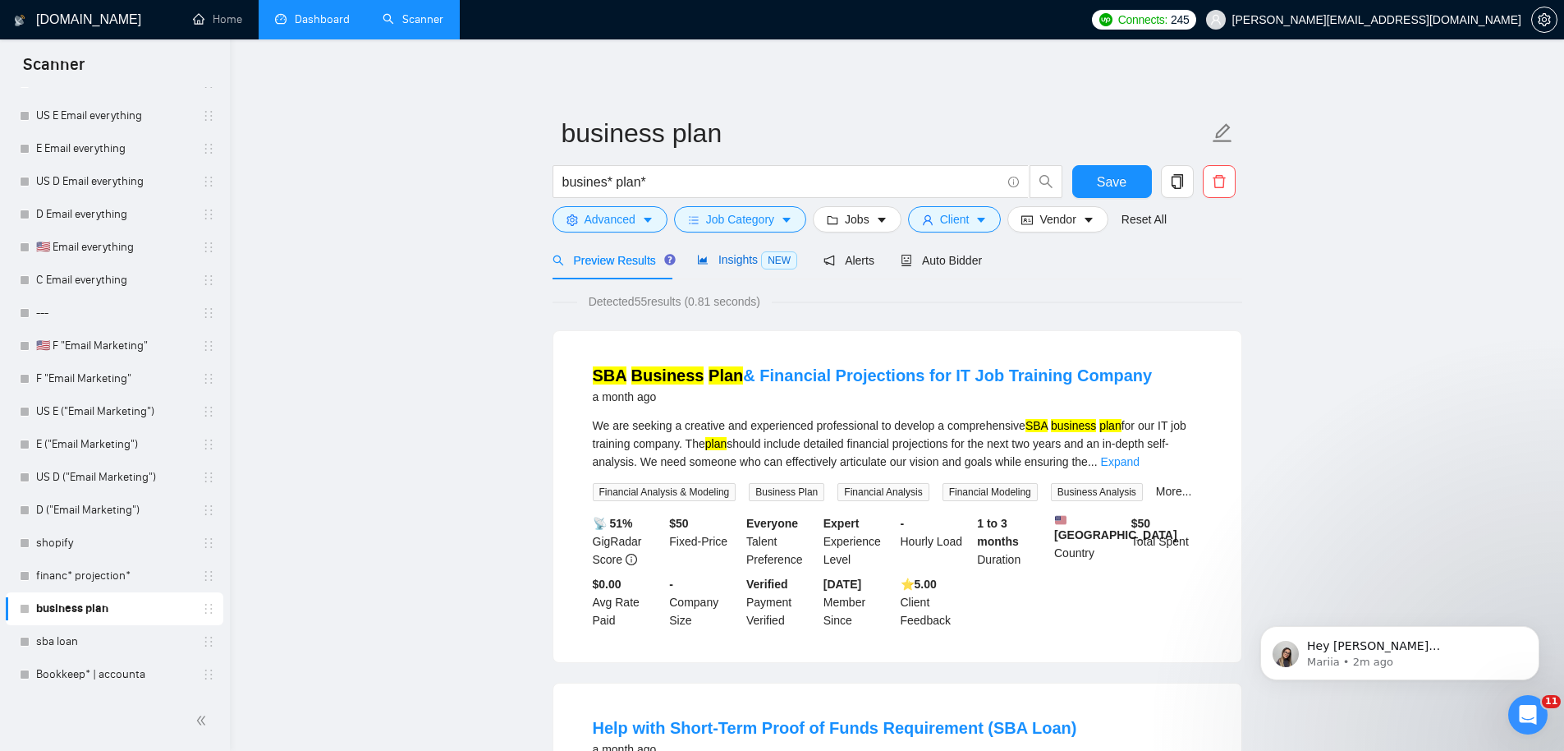
click at [737, 253] on span "Insights NEW" at bounding box center [747, 259] width 100 height 13
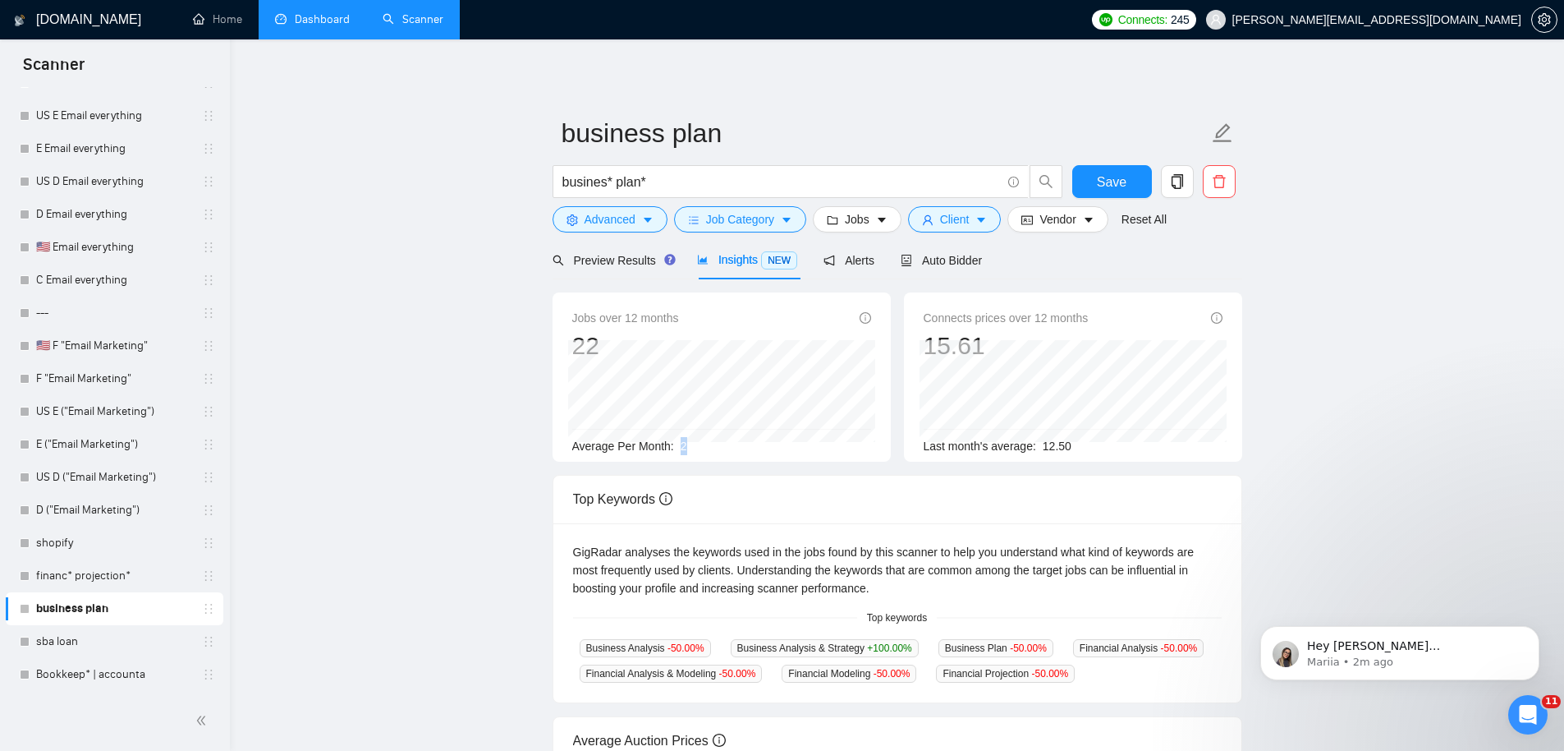
drag, startPoint x: 682, startPoint y: 454, endPoint x: 684, endPoint y: 442, distance: 12.4
click at [691, 451] on div "Average Per Month: 2" at bounding box center [721, 446] width 299 height 18
click at [622, 257] on span "Preview Results" at bounding box center [612, 260] width 118 height 13
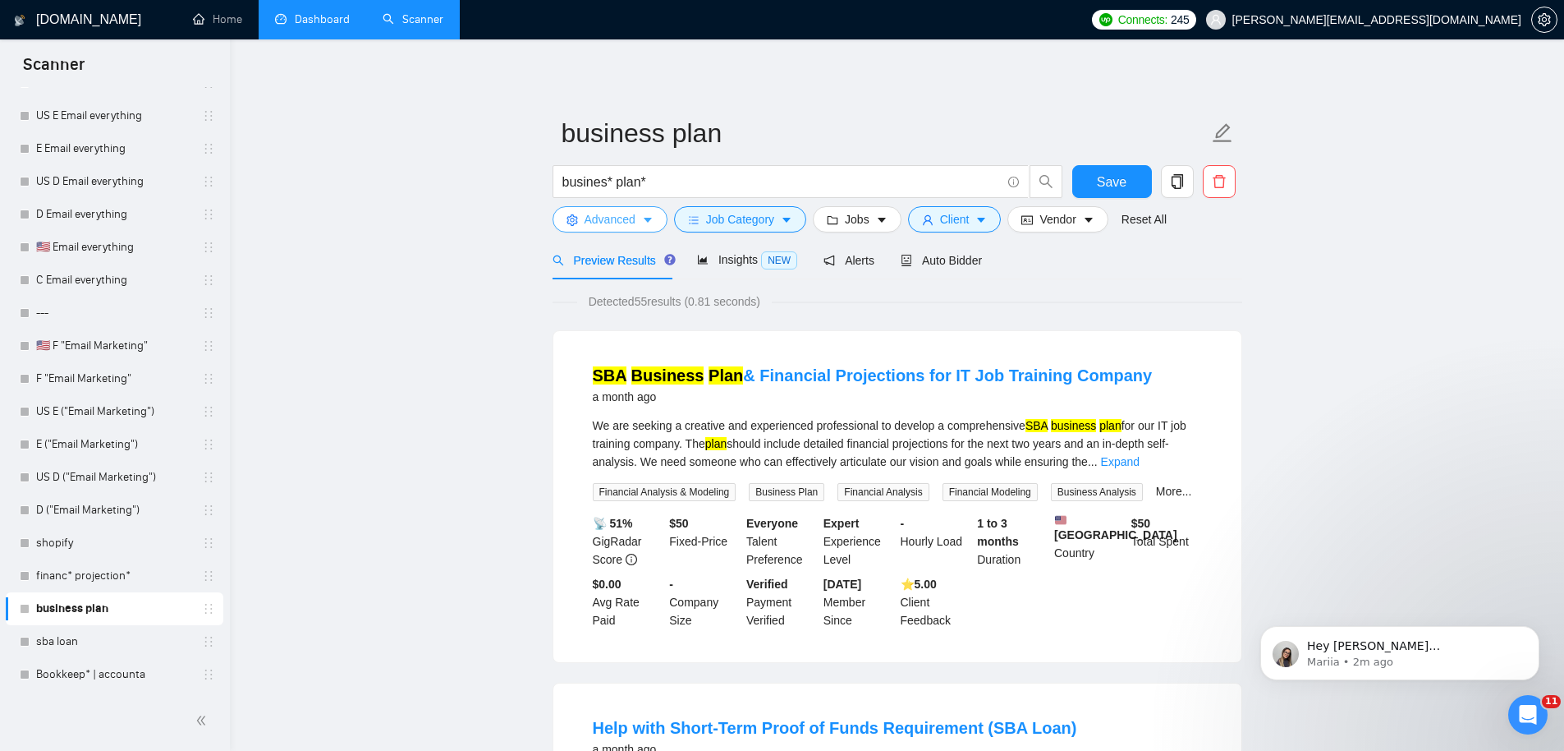
click at [652, 223] on icon "caret-down" at bounding box center [647, 219] width 11 height 11
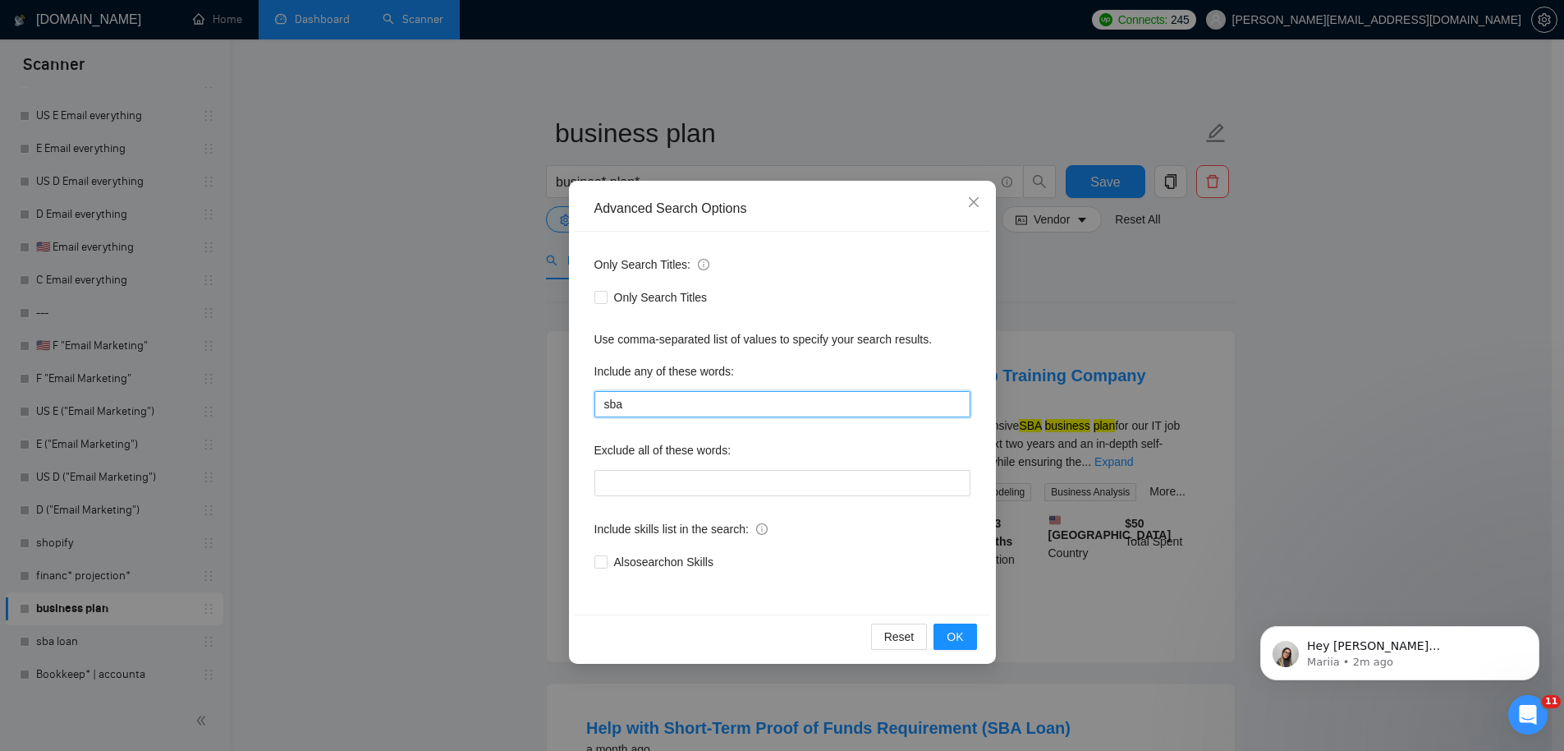
click at [669, 402] on input "sba" at bounding box center [782, 404] width 376 height 26
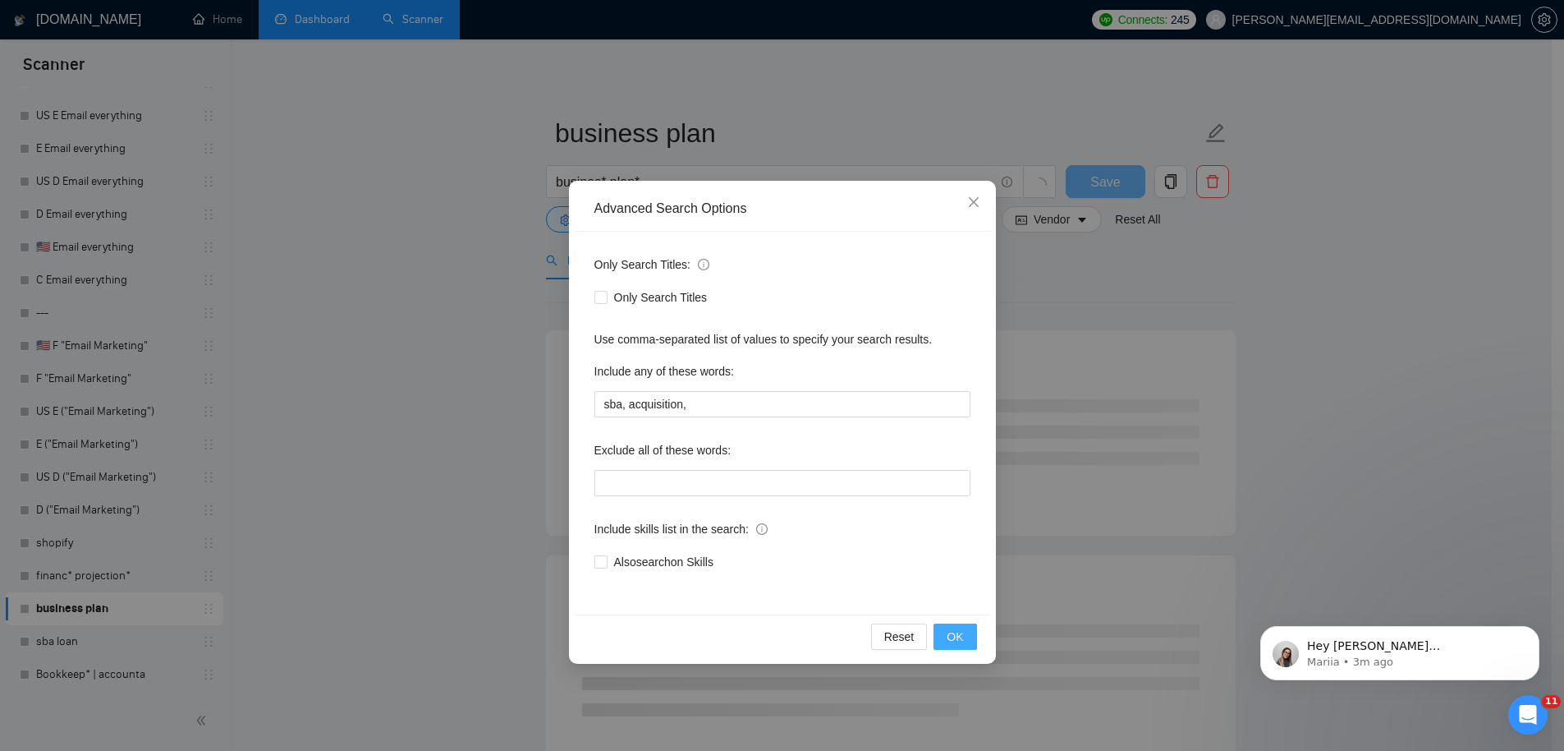
click at [960, 634] on span "OK" at bounding box center [955, 636] width 16 height 18
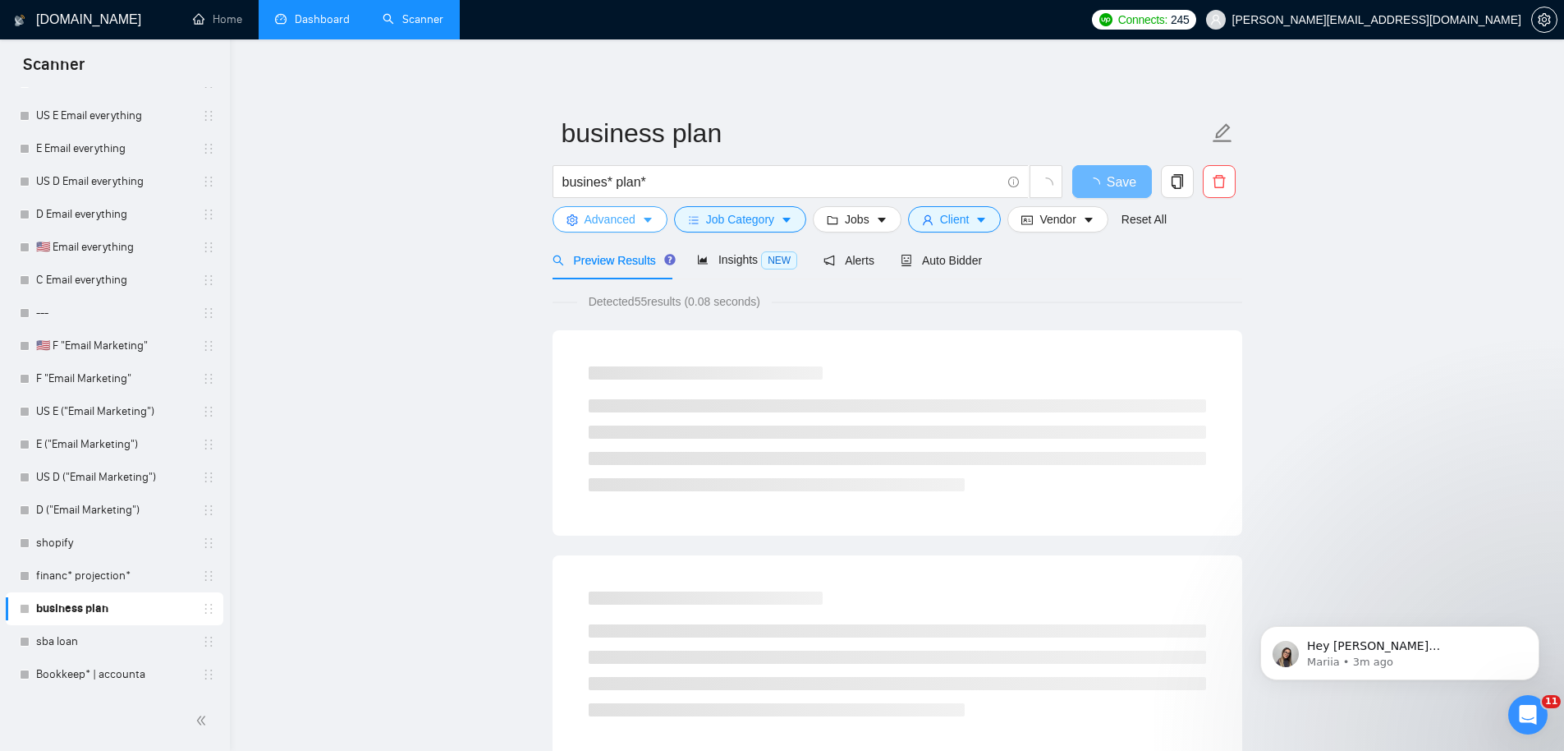
click at [617, 227] on span "Advanced" at bounding box center [610, 219] width 51 height 18
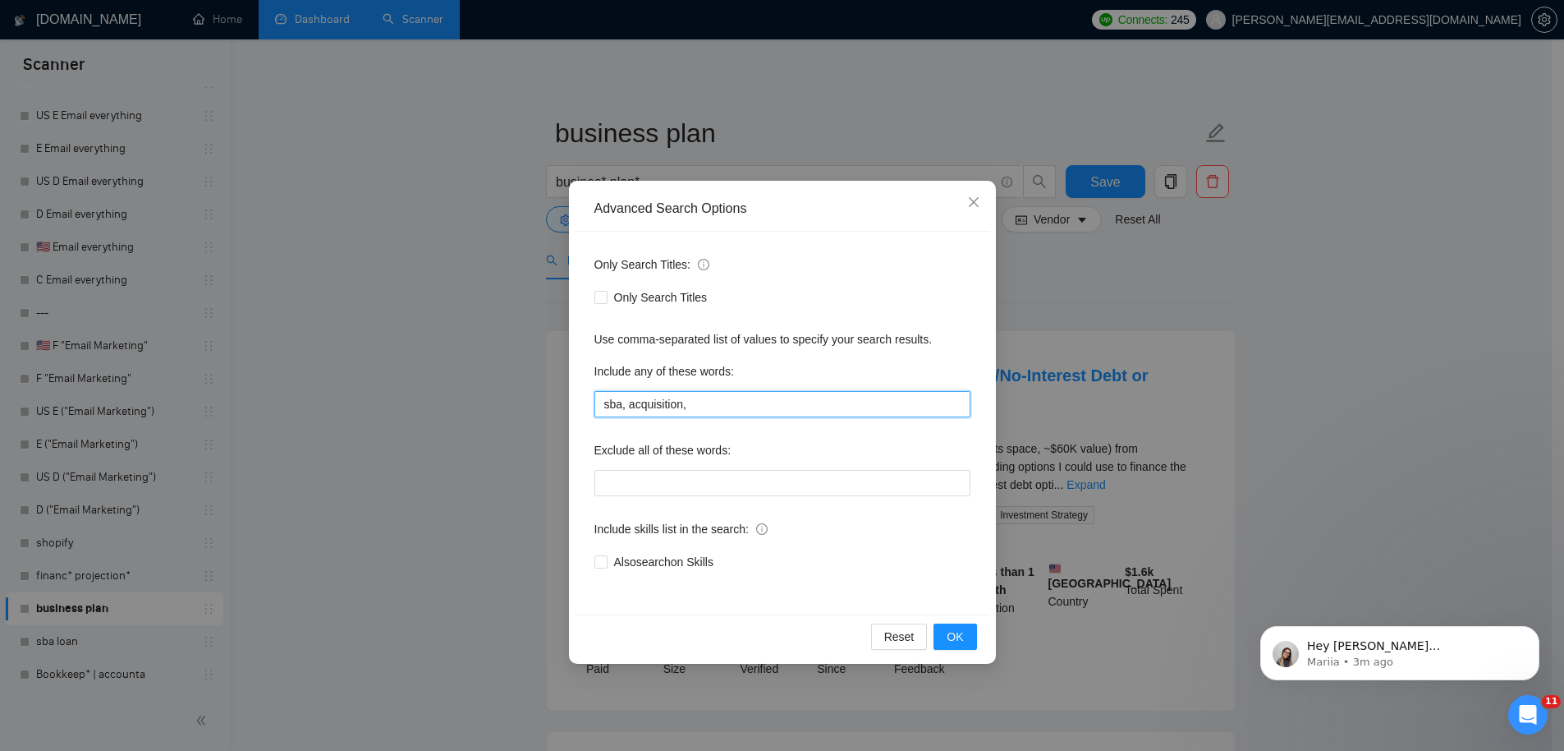
click at [684, 403] on input "sba, acquisition," at bounding box center [782, 404] width 376 height 26
type input "sba, acquisition*,"
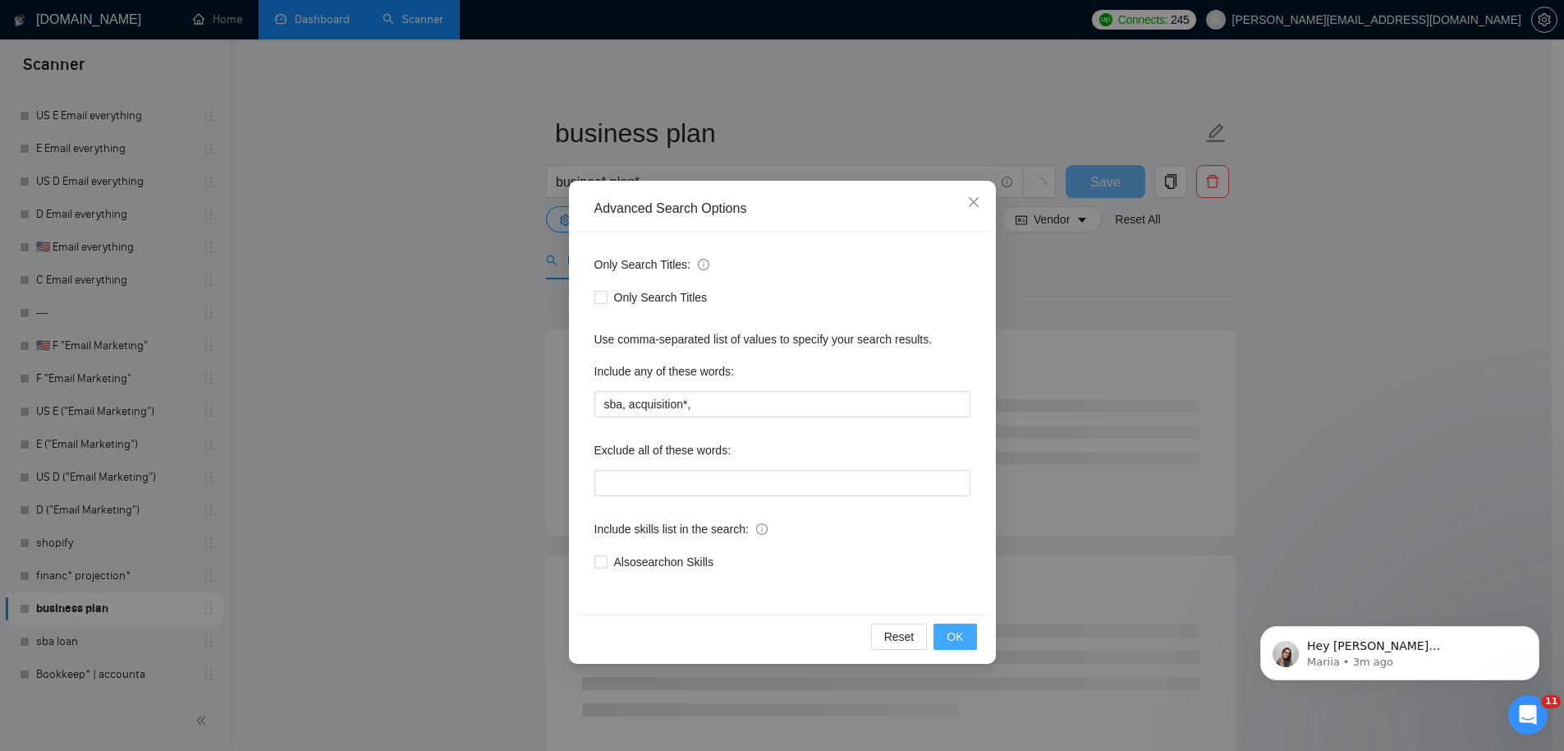
click at [962, 642] on span "OK" at bounding box center [955, 636] width 16 height 18
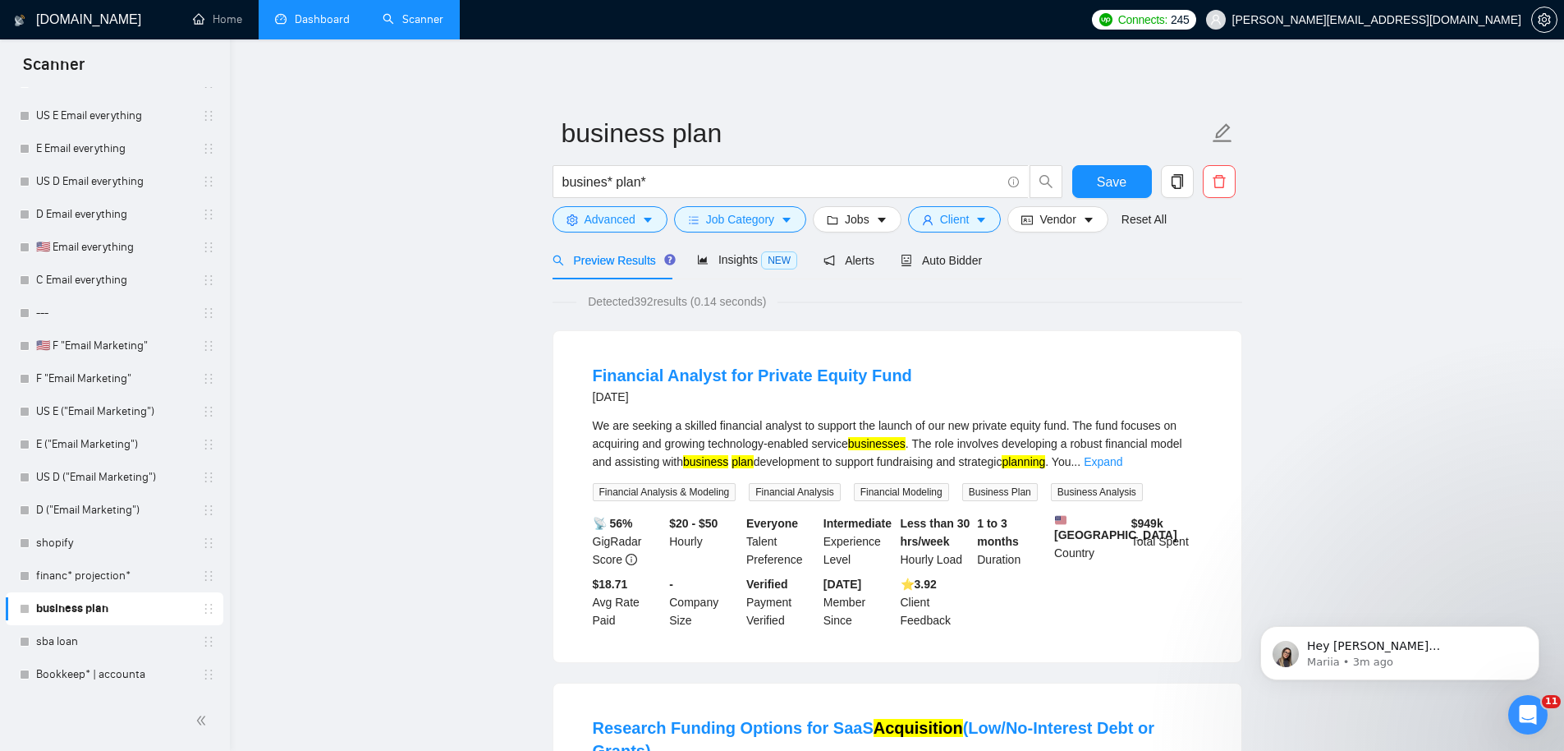
click at [649, 295] on span "Detected 392 results (0.14 seconds)" at bounding box center [676, 301] width 201 height 18
drag, startPoint x: 1099, startPoint y: 180, endPoint x: 829, endPoint y: 206, distance: 270.6
click at [1098, 180] on span "Save" at bounding box center [1112, 182] width 30 height 21
drag, startPoint x: 737, startPoint y: 254, endPoint x: 723, endPoint y: 258, distance: 15.3
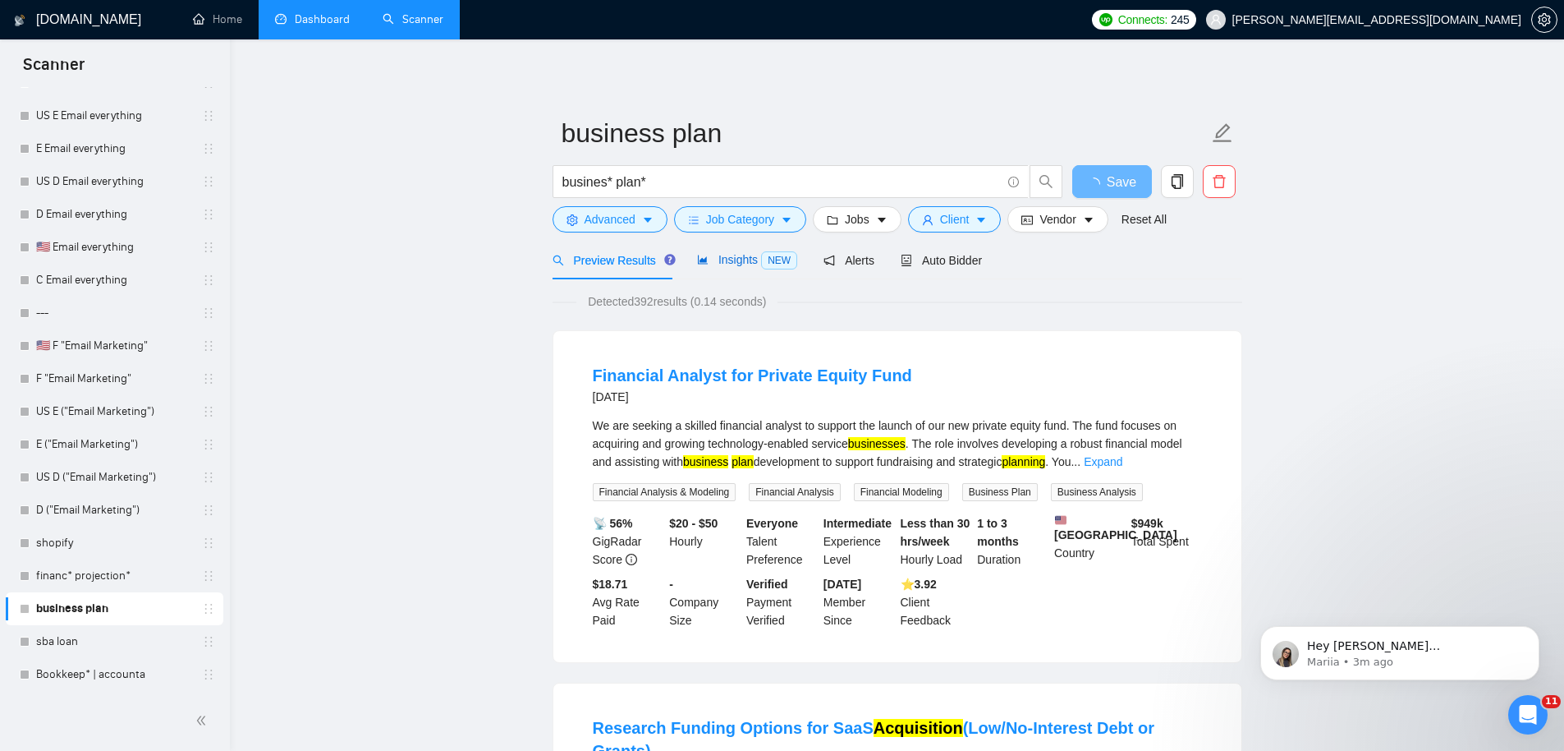
click at [737, 254] on span "Insights NEW" at bounding box center [747, 259] width 100 height 13
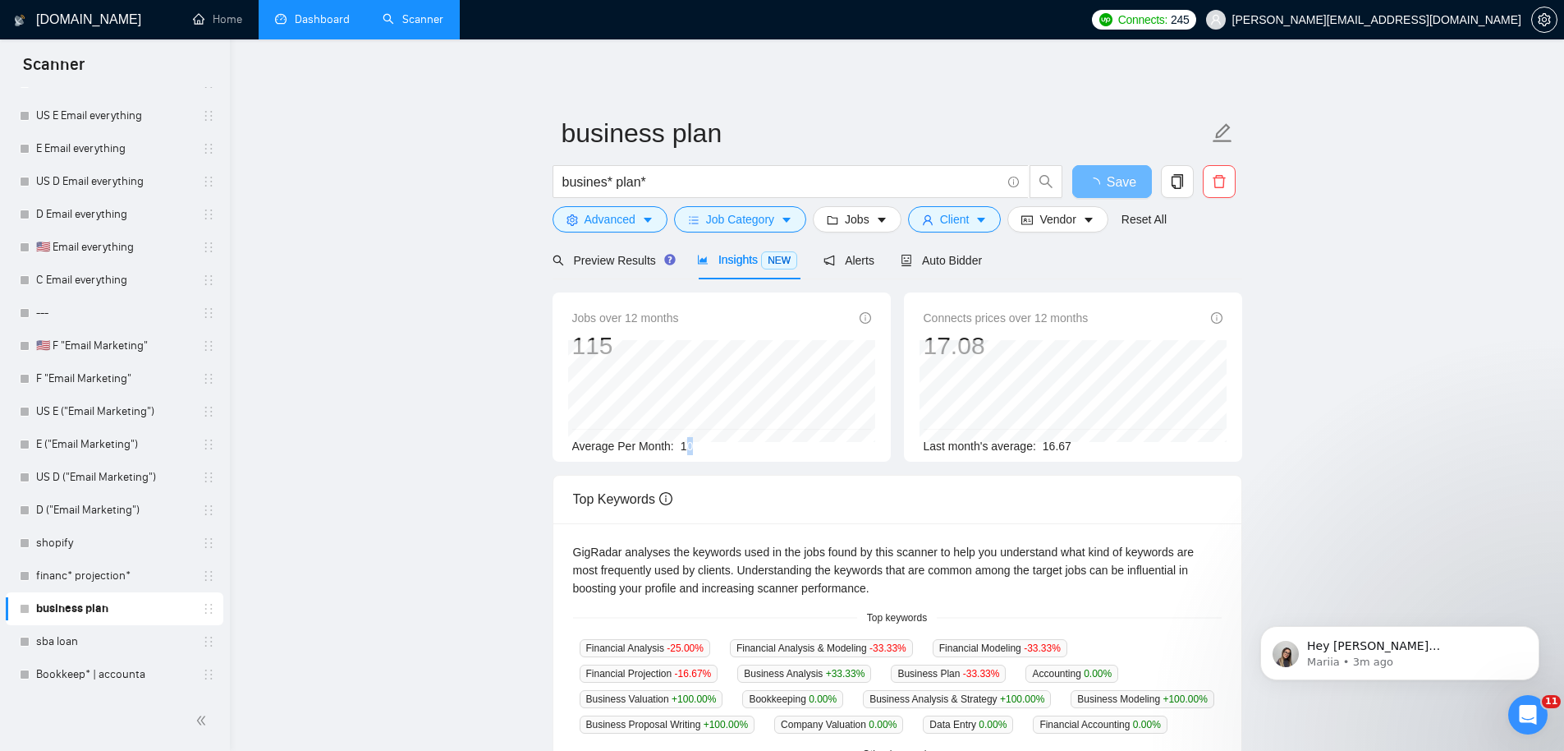
drag, startPoint x: 687, startPoint y: 449, endPoint x: 709, endPoint y: 448, distance: 22.2
click at [709, 449] on div "Average Per Month: 10" at bounding box center [721, 446] width 299 height 18
click at [608, 262] on span "Preview Results" at bounding box center [612, 260] width 118 height 13
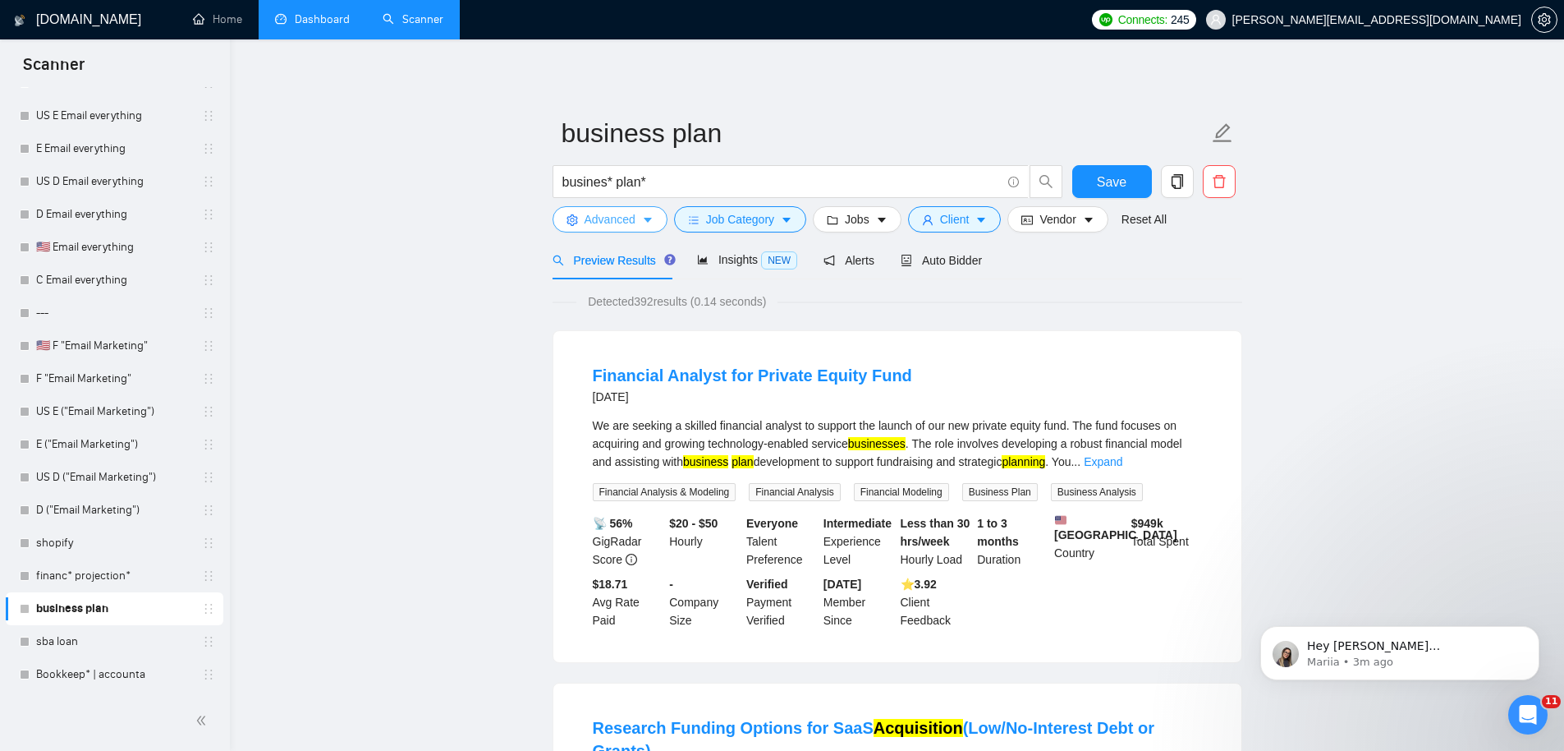
click at [630, 217] on span "Advanced" at bounding box center [610, 219] width 51 height 18
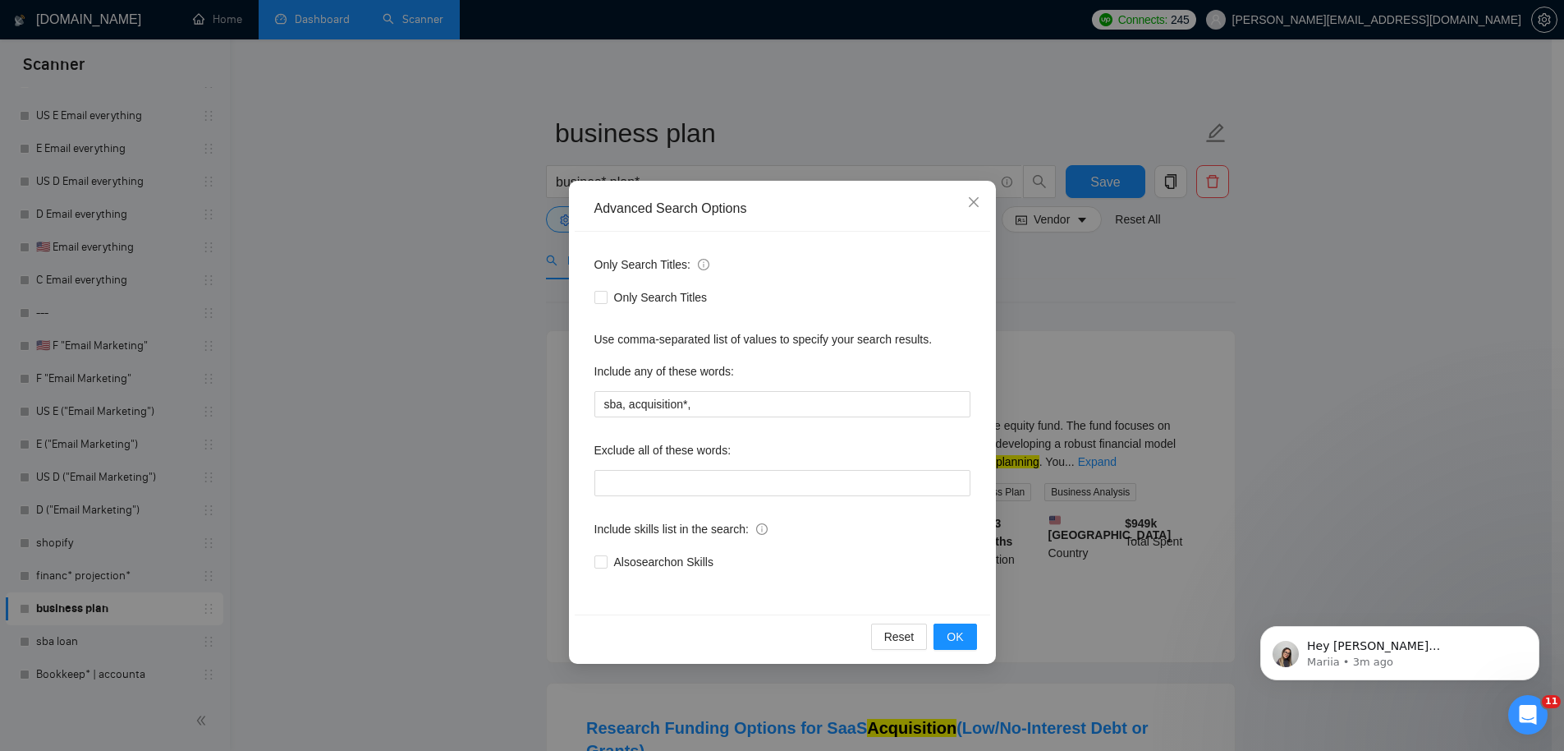
click at [1036, 315] on div "Advanced Search Options Only Search Titles: Only Search Titles Use comma-separa…" at bounding box center [782, 375] width 1564 height 751
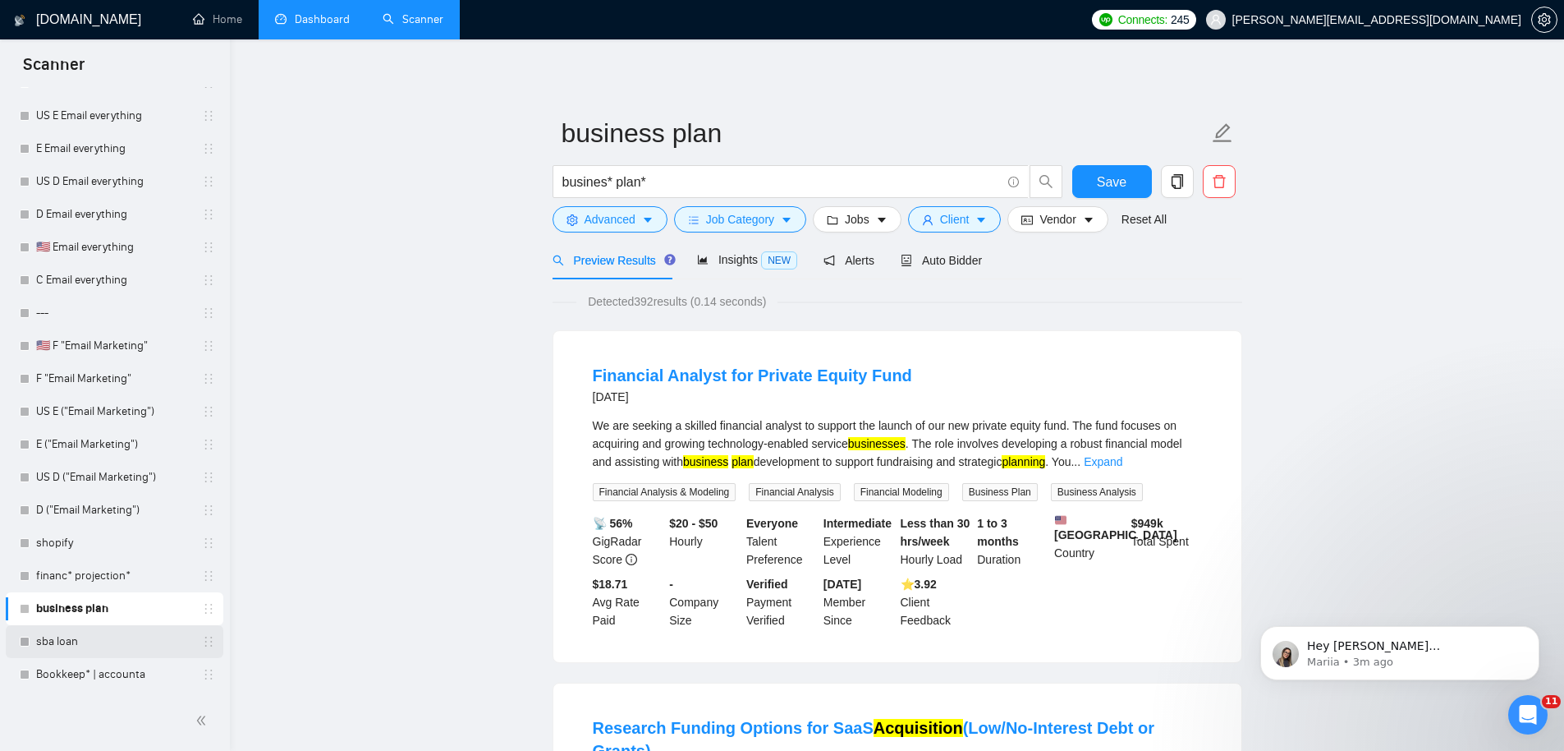
click at [80, 639] on link "sba loan" at bounding box center [114, 641] width 156 height 33
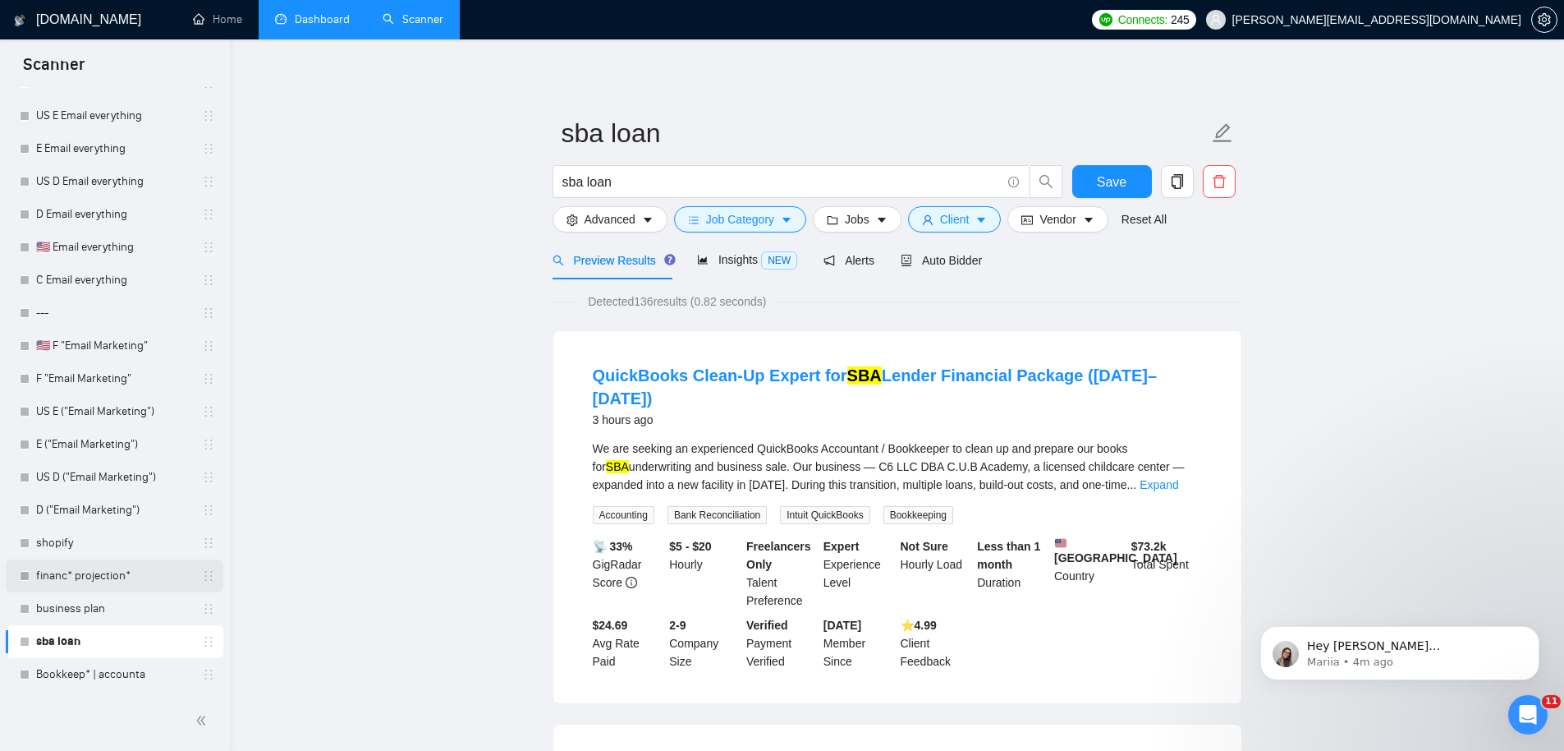
click at [102, 575] on link "financ* projection*" at bounding box center [114, 575] width 156 height 33
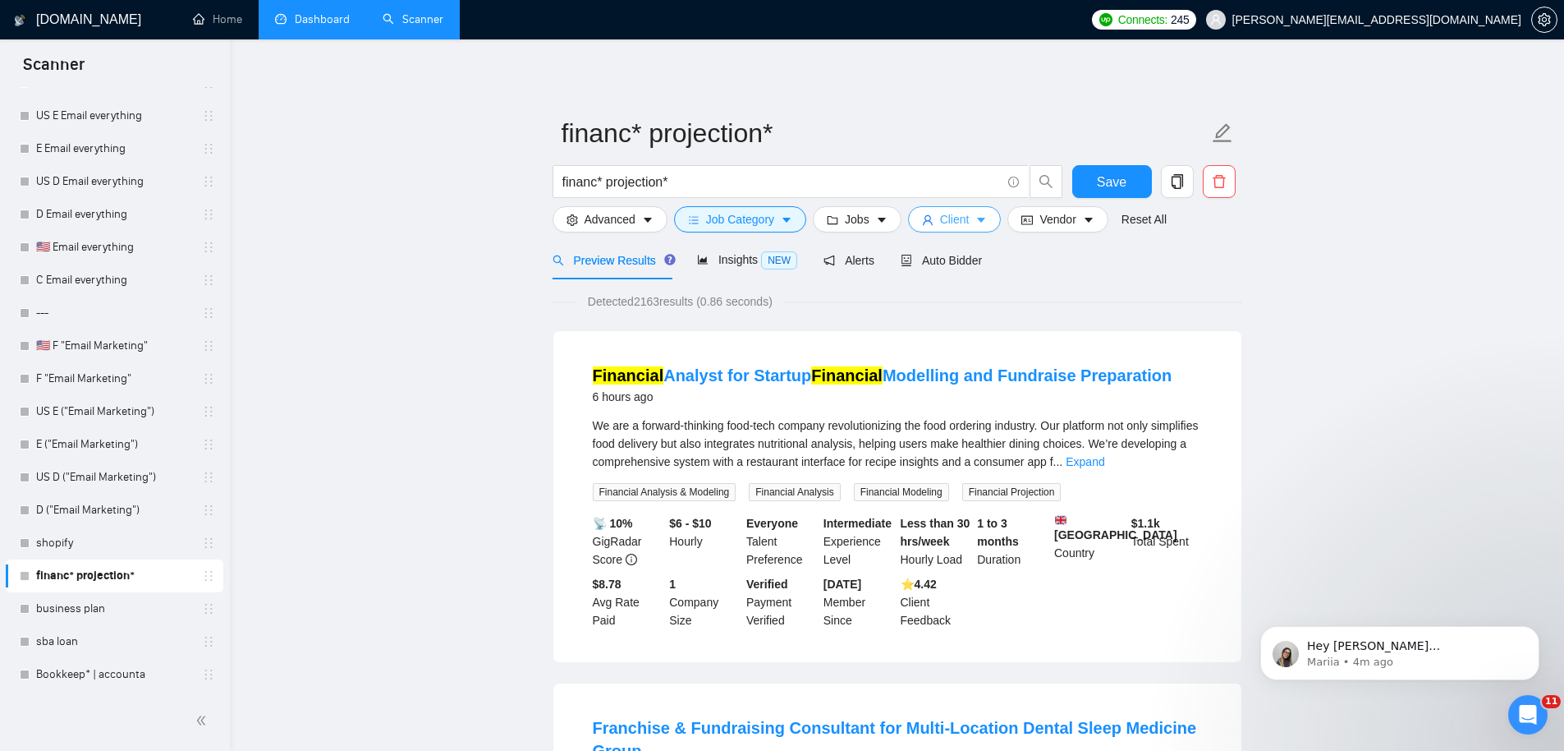
click at [970, 218] on span "Client" at bounding box center [955, 219] width 30 height 18
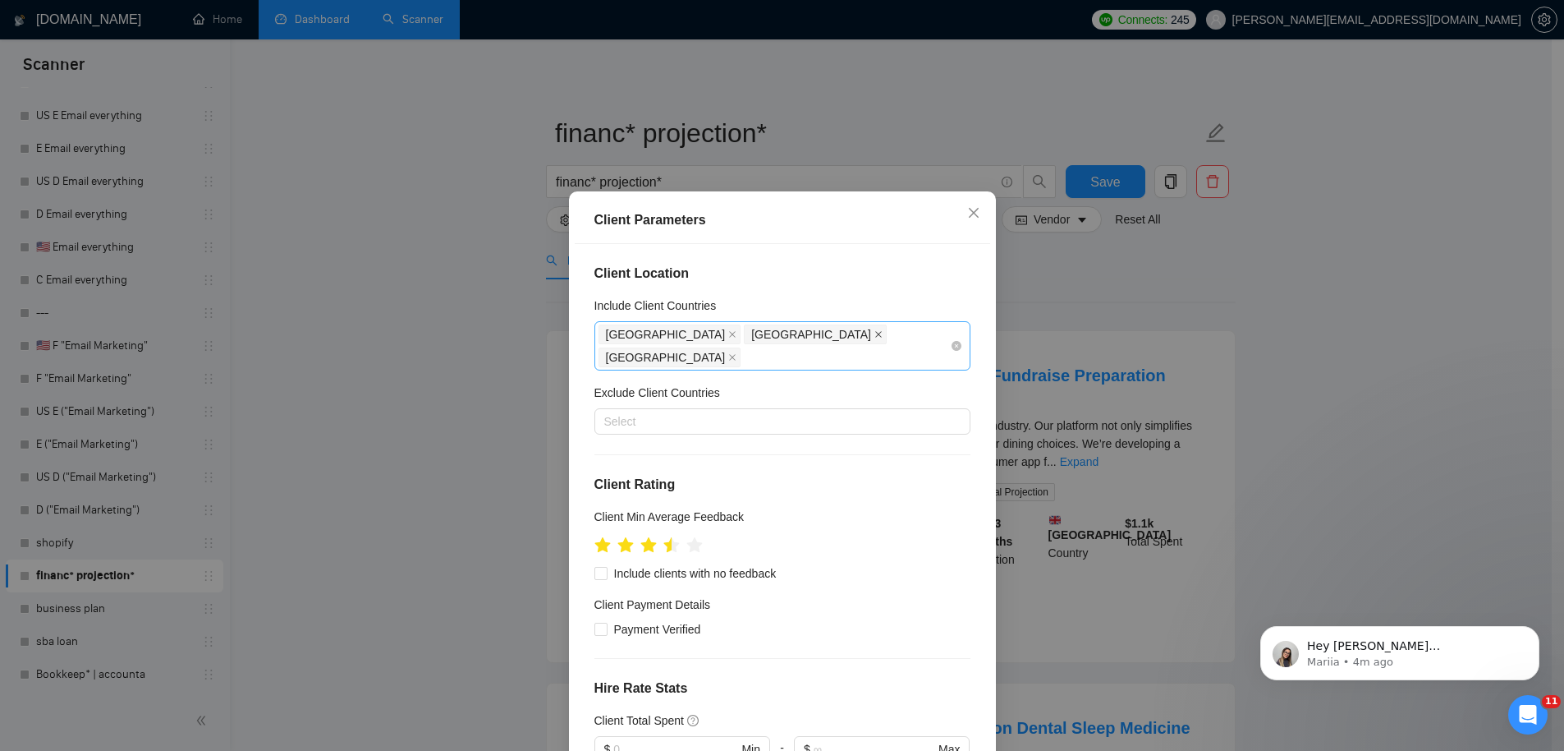
click at [874, 333] on icon "close" at bounding box center [878, 334] width 8 height 8
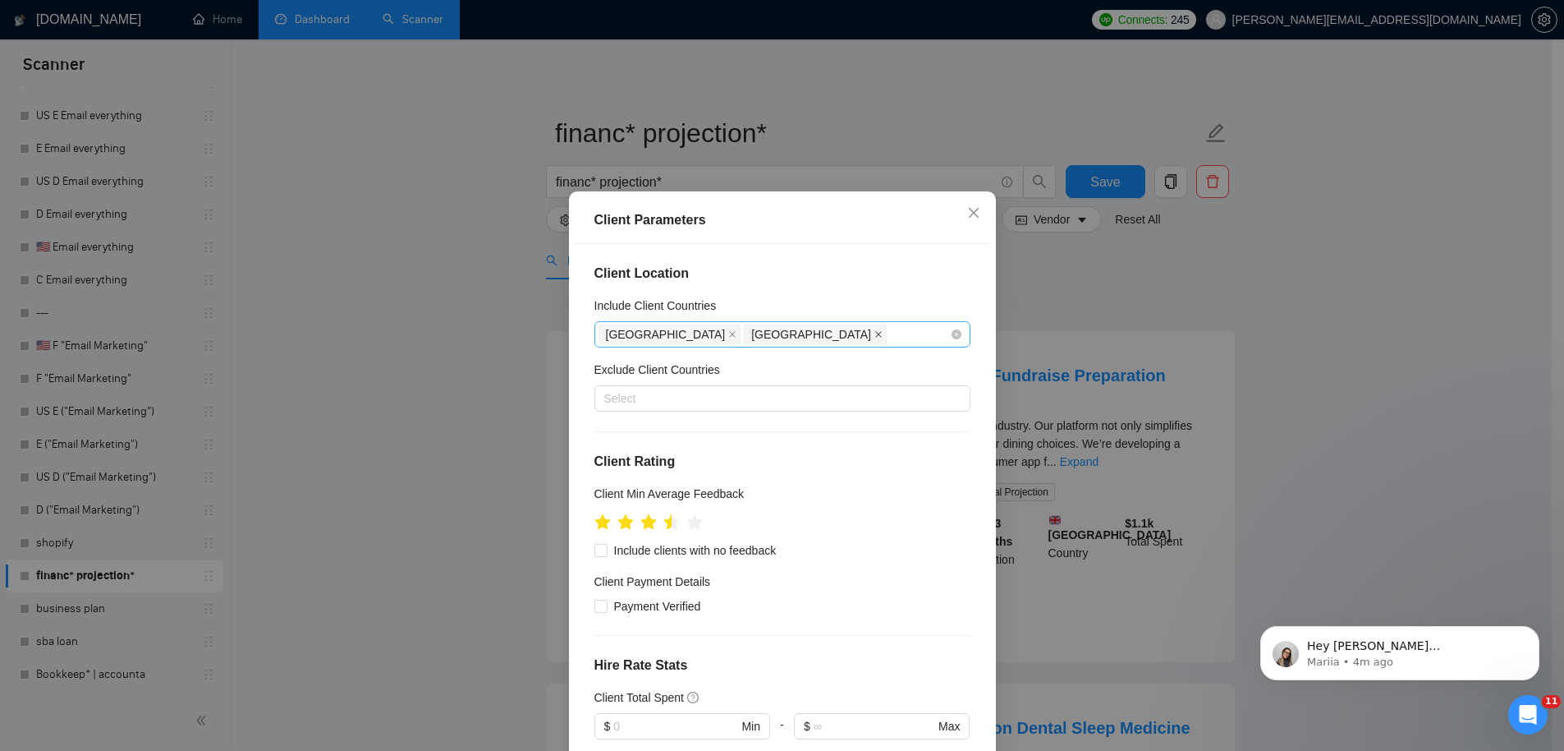
click at [874, 333] on icon "close" at bounding box center [878, 334] width 8 height 8
drag, startPoint x: 815, startPoint y: 235, endPoint x: 819, endPoint y: 255, distance: 21.1
click at [815, 236] on div "Client Parameters" at bounding box center [782, 220] width 415 height 47
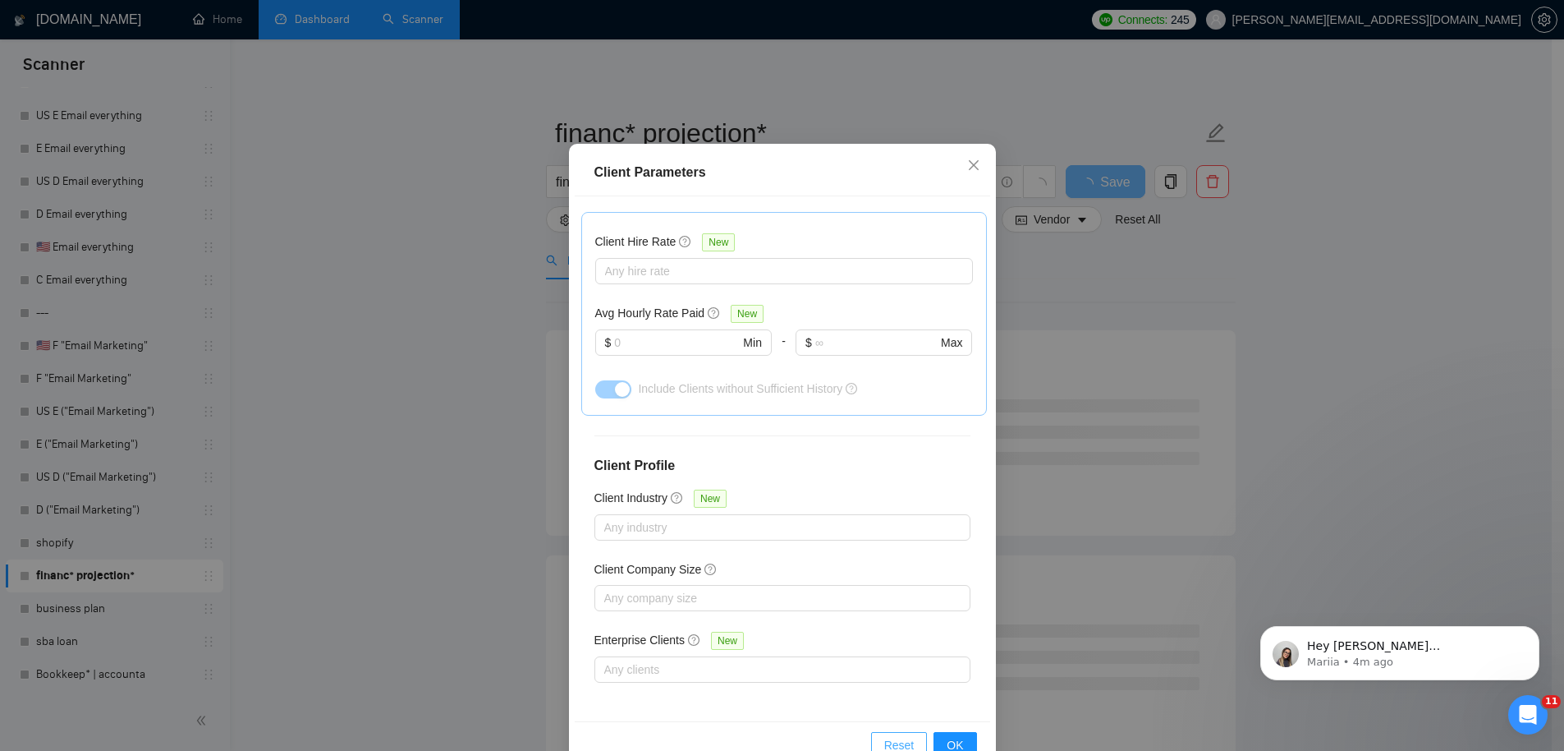
scroll to position [90, 0]
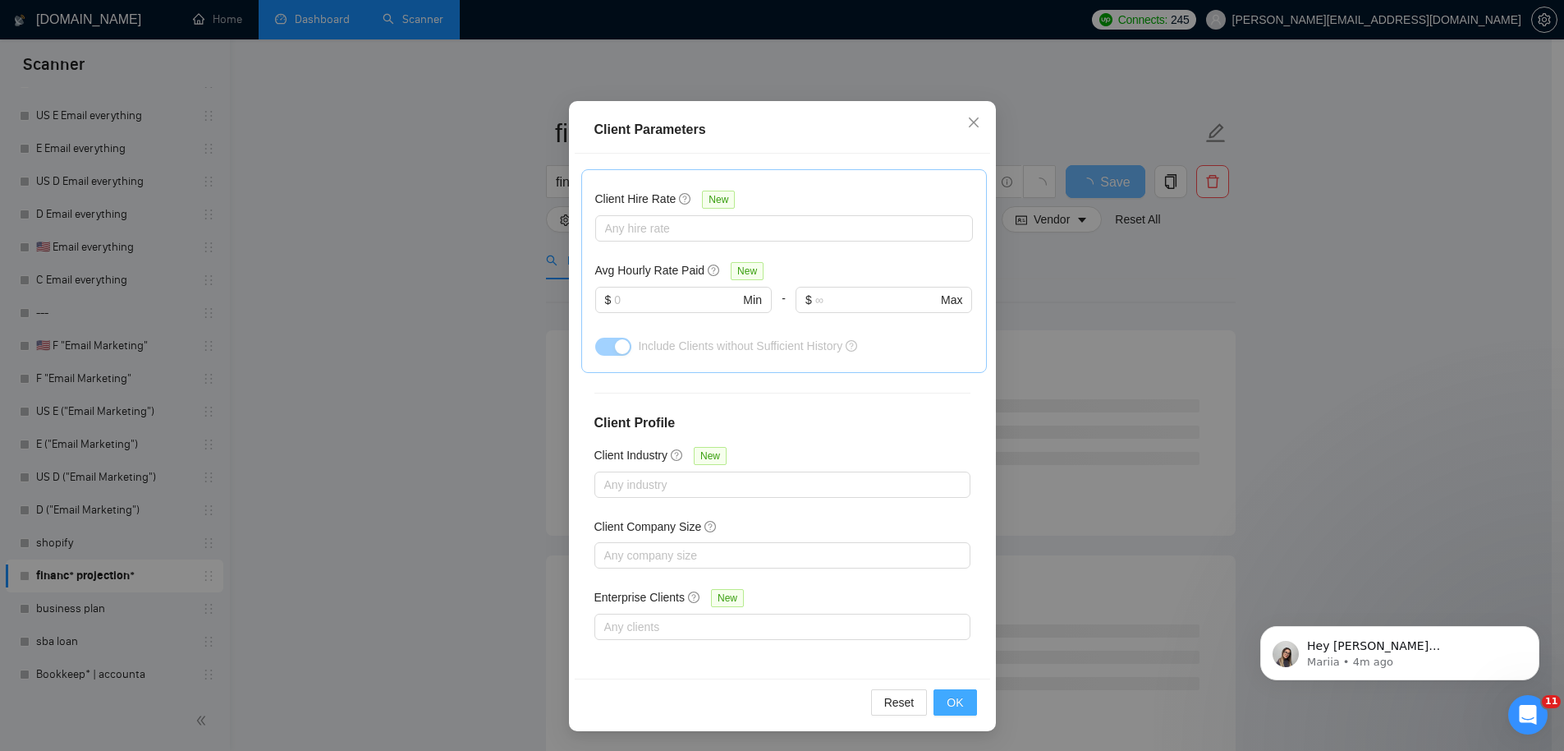
click at [962, 697] on button "OK" at bounding box center [955, 702] width 43 height 26
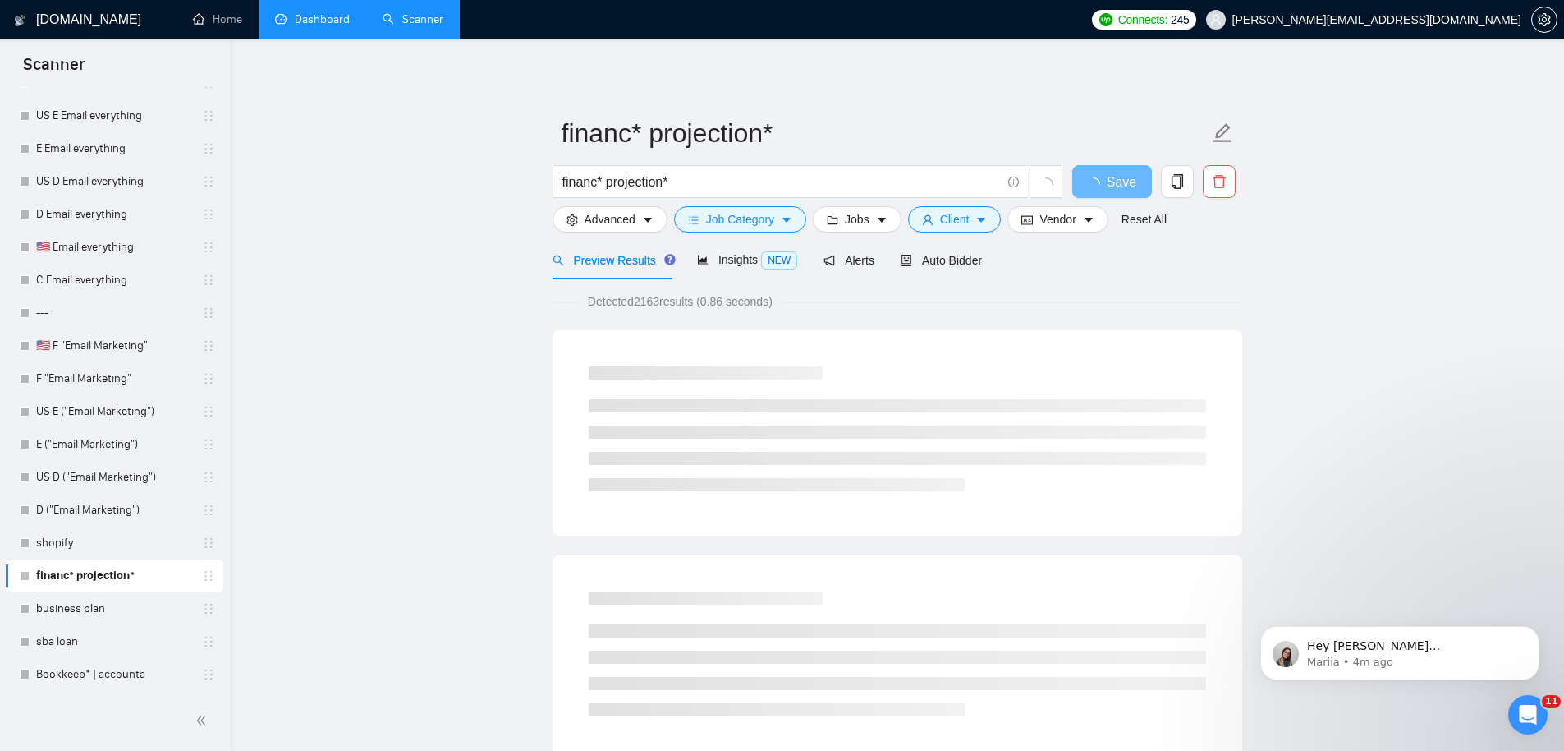
click at [654, 302] on span "Detected 2163 results (0.86 seconds)" at bounding box center [680, 301] width 208 height 18
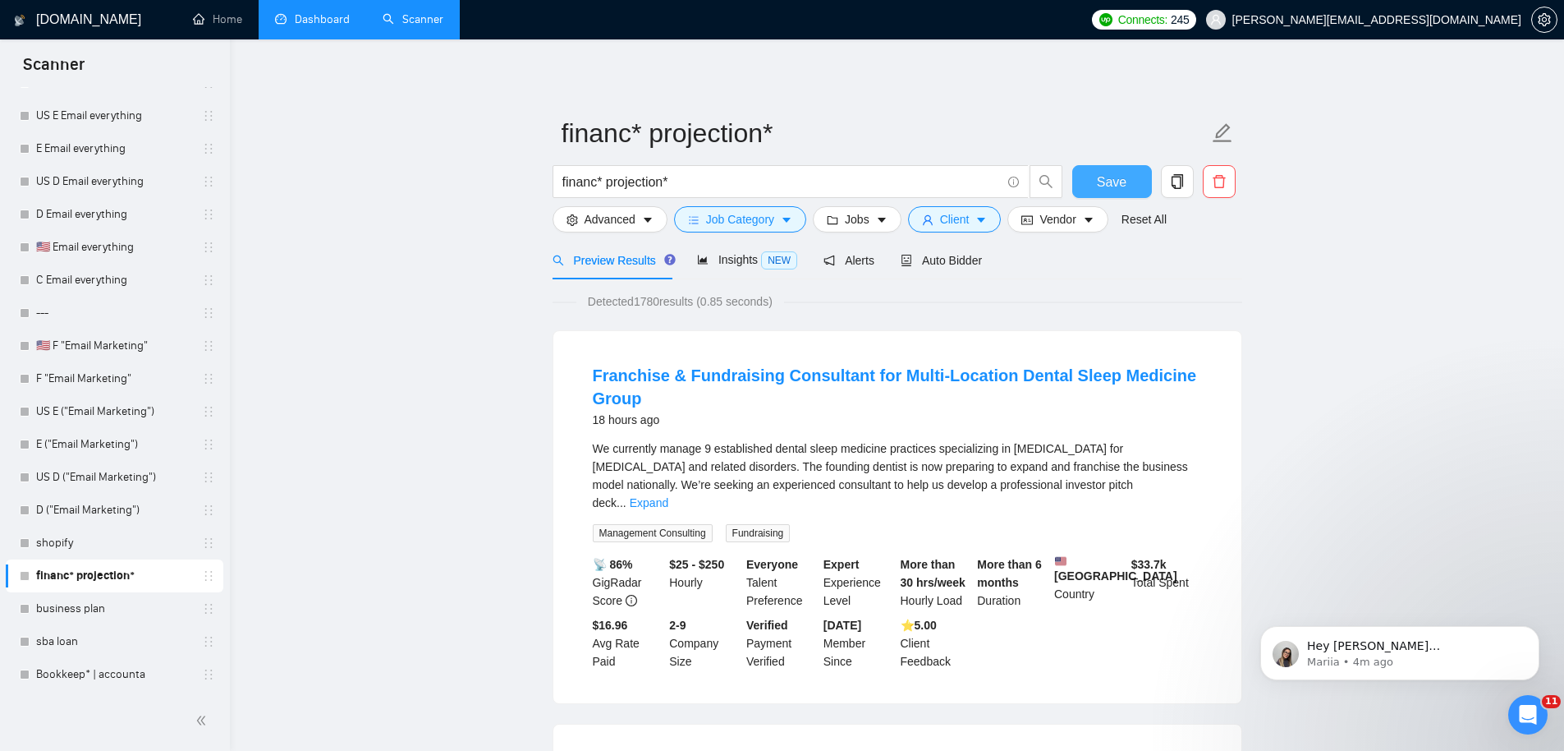
click at [1118, 165] on button "Save" at bounding box center [1112, 181] width 80 height 33
click at [1062, 221] on span "Vendor" at bounding box center [1058, 219] width 36 height 18
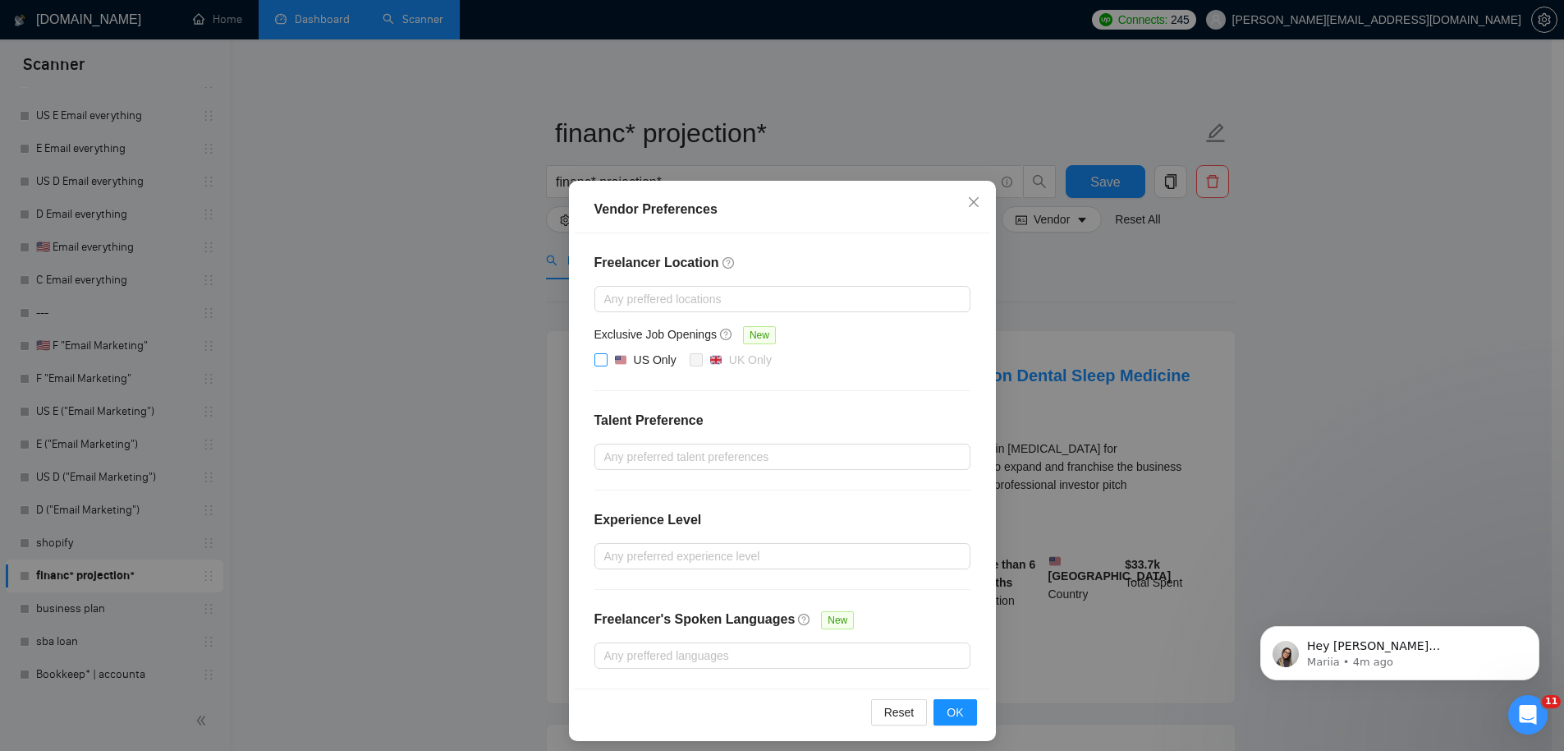
click at [640, 360] on div "US Only" at bounding box center [655, 360] width 43 height 18
click at [606, 360] on input "US Only" at bounding box center [599, 358] width 11 height 11
checkbox input "true"
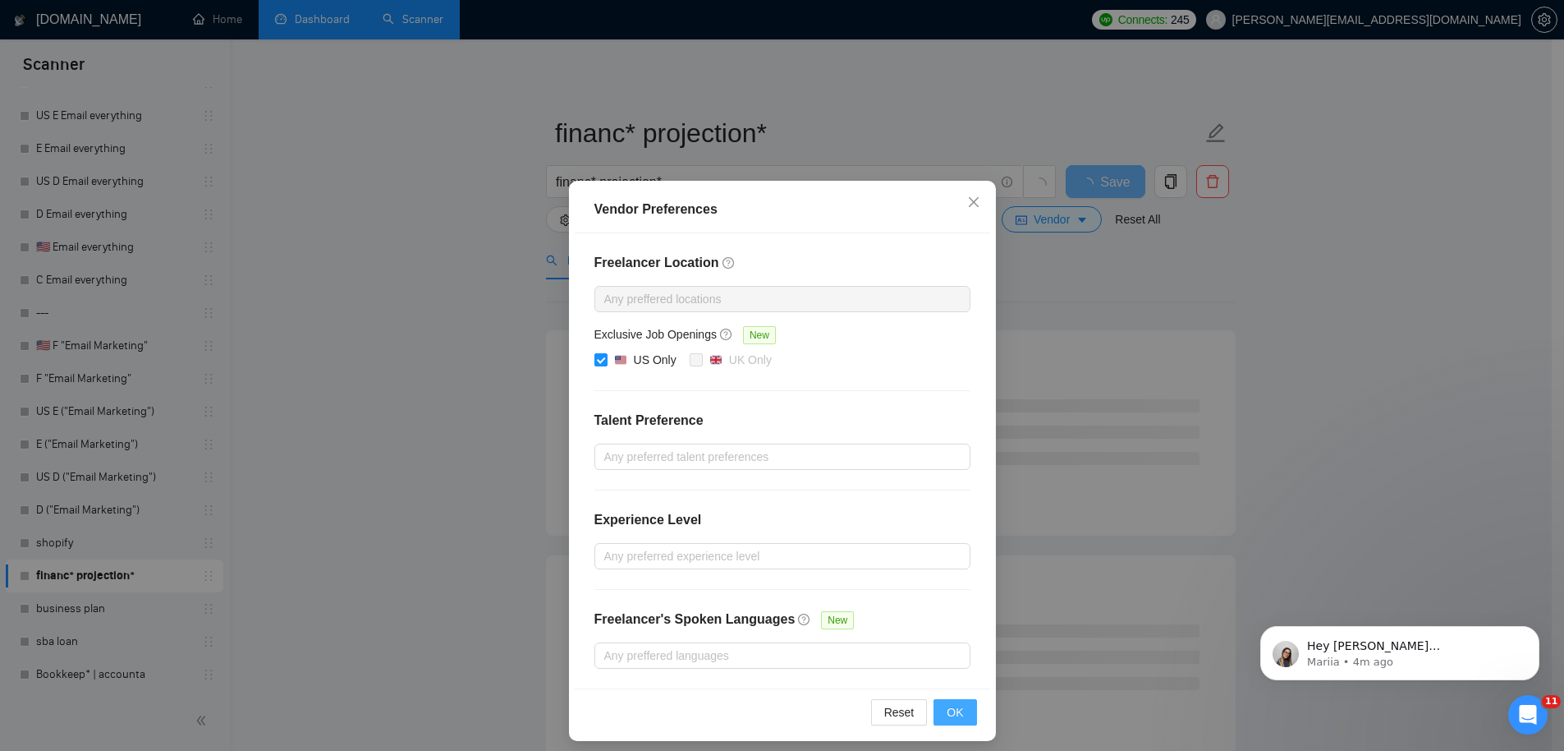
click at [952, 712] on span "OK" at bounding box center [955, 712] width 16 height 18
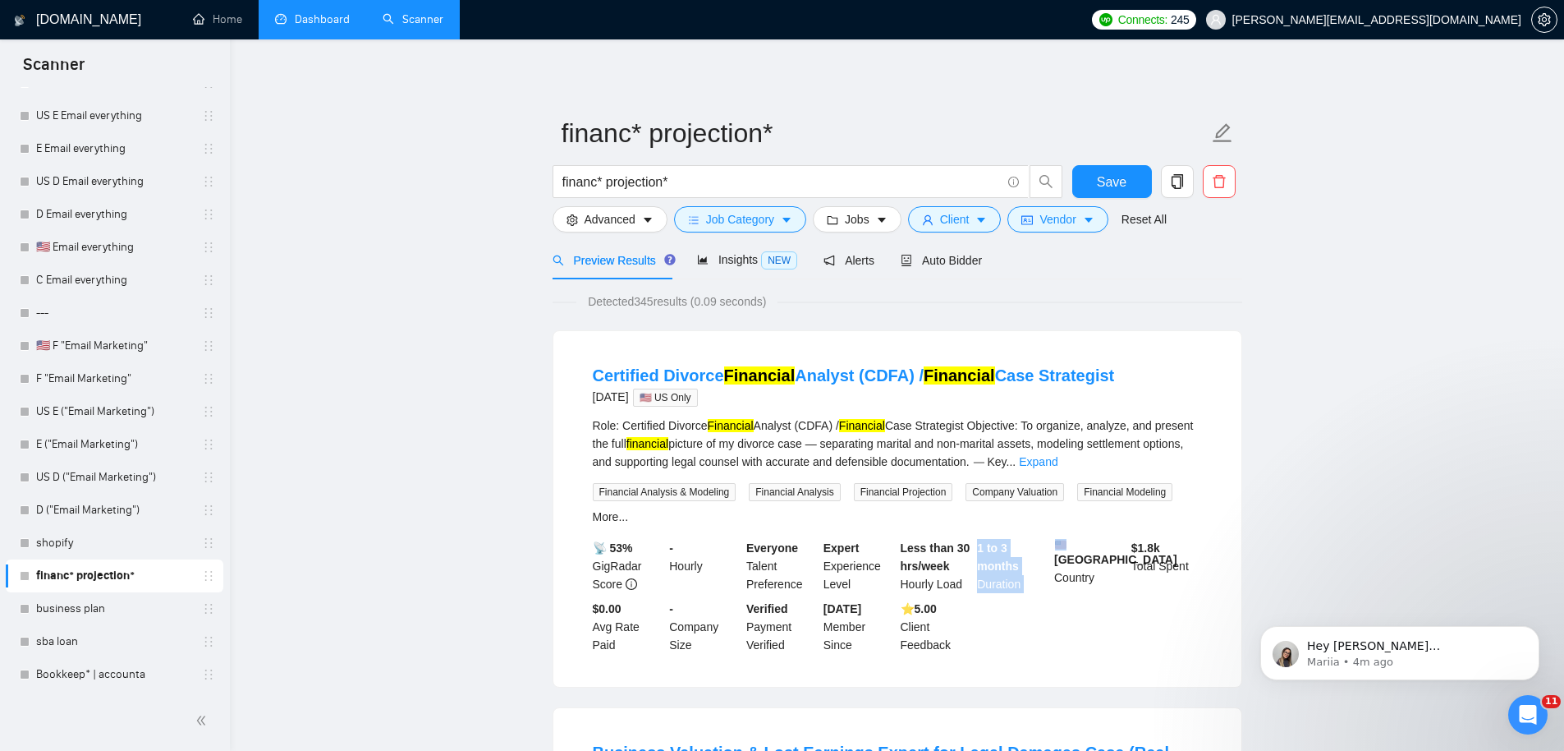
click at [1054, 540] on li "Certified Divorce Financial Analyst (CDFA) / Financial Case Strategist [DATE] 🇺…" at bounding box center [897, 509] width 649 height 316
click at [344, 17] on link "Dashboard" at bounding box center [312, 19] width 75 height 14
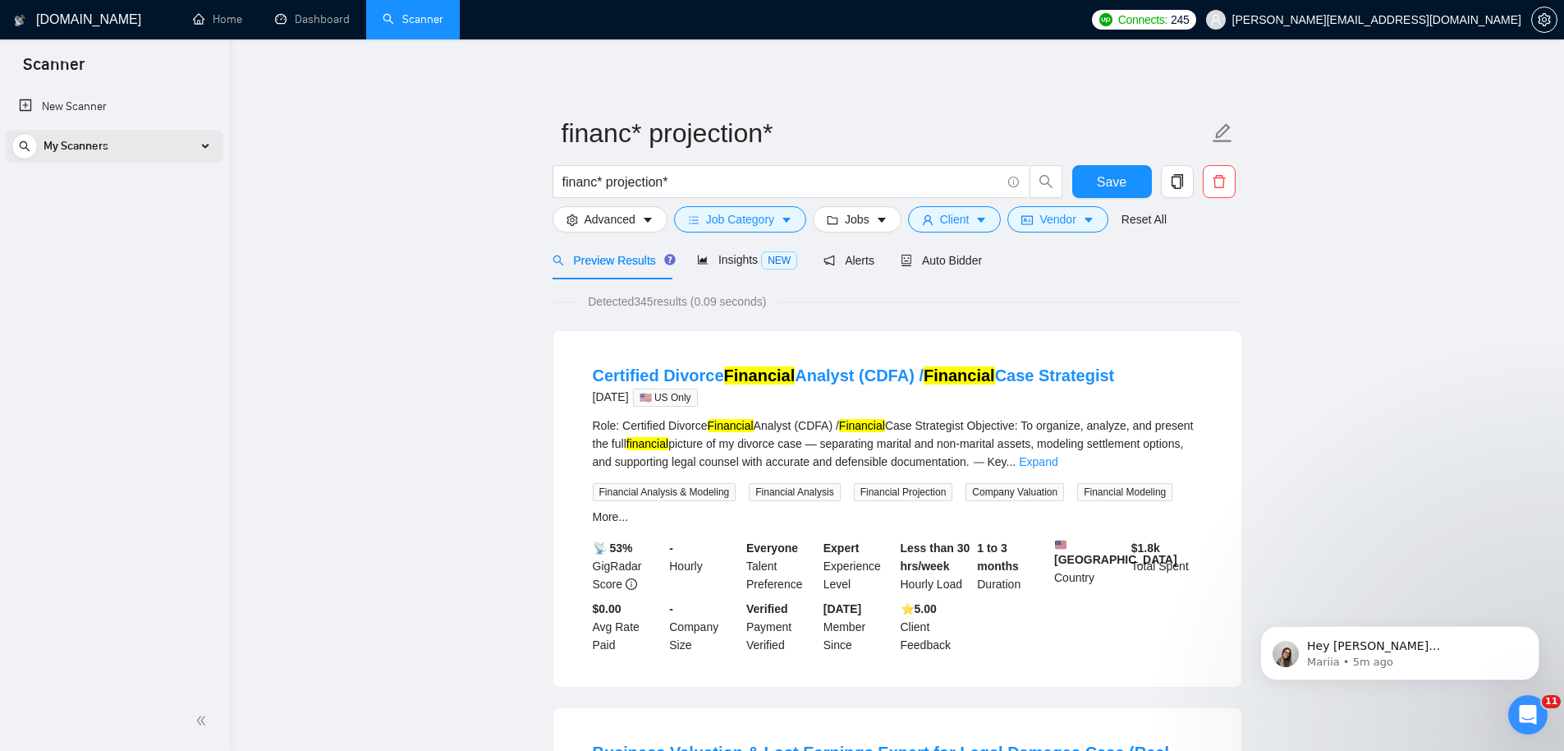
click at [200, 149] on div "My Scanners" at bounding box center [114, 146] width 206 height 33
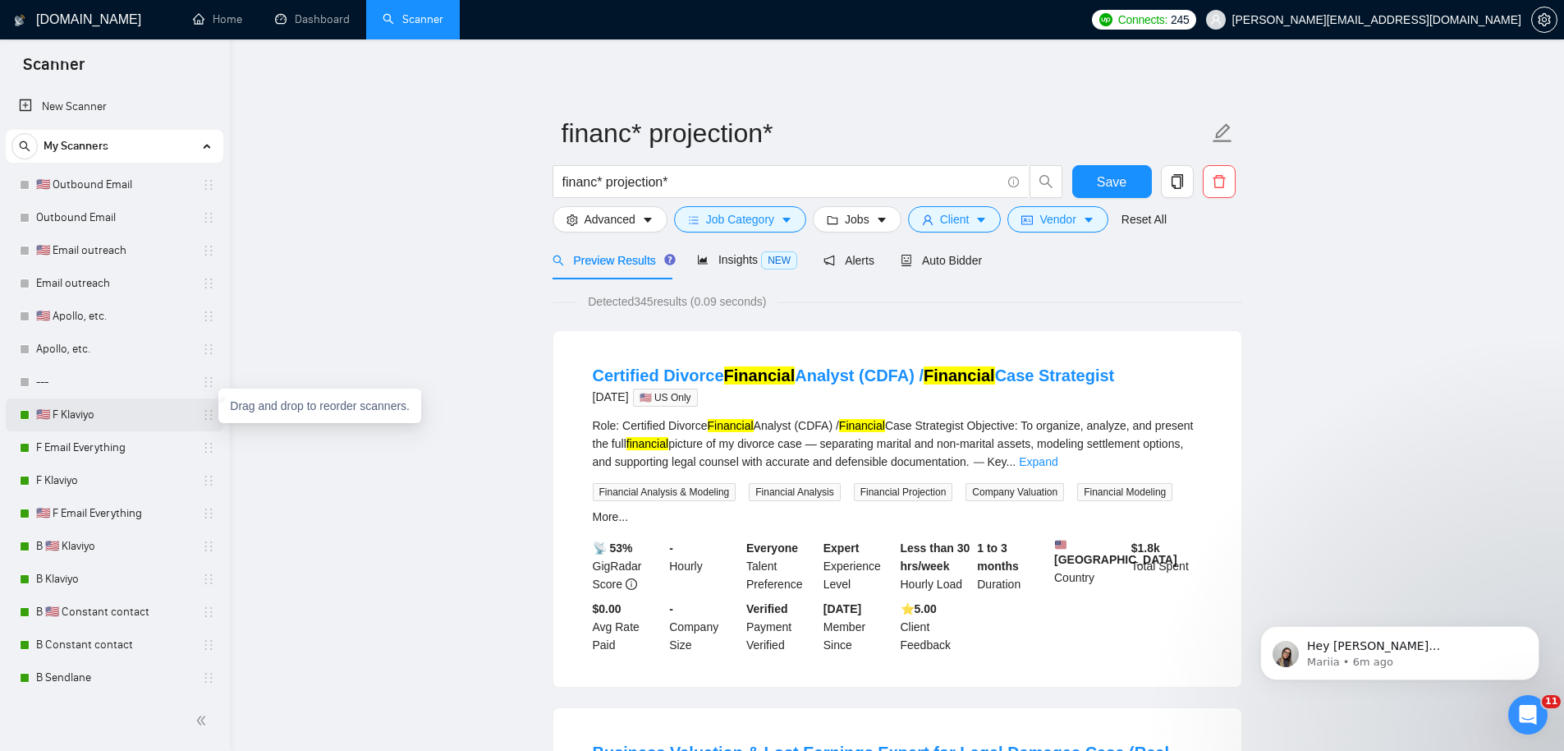
click at [203, 416] on icon "holder" at bounding box center [208, 414] width 13 height 13
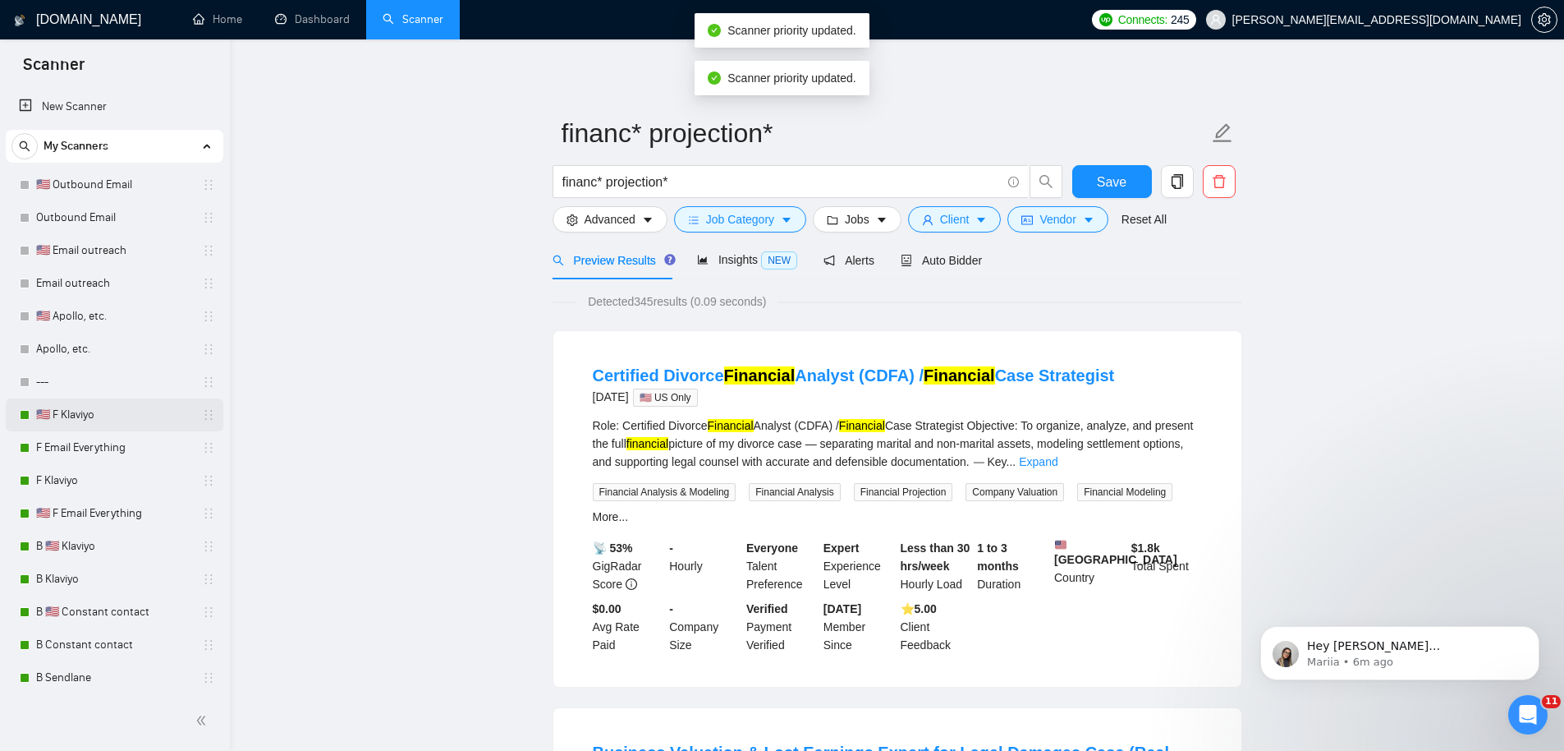
click at [108, 415] on link "🇺🇸 F Klaviyo" at bounding box center [114, 414] width 156 height 33
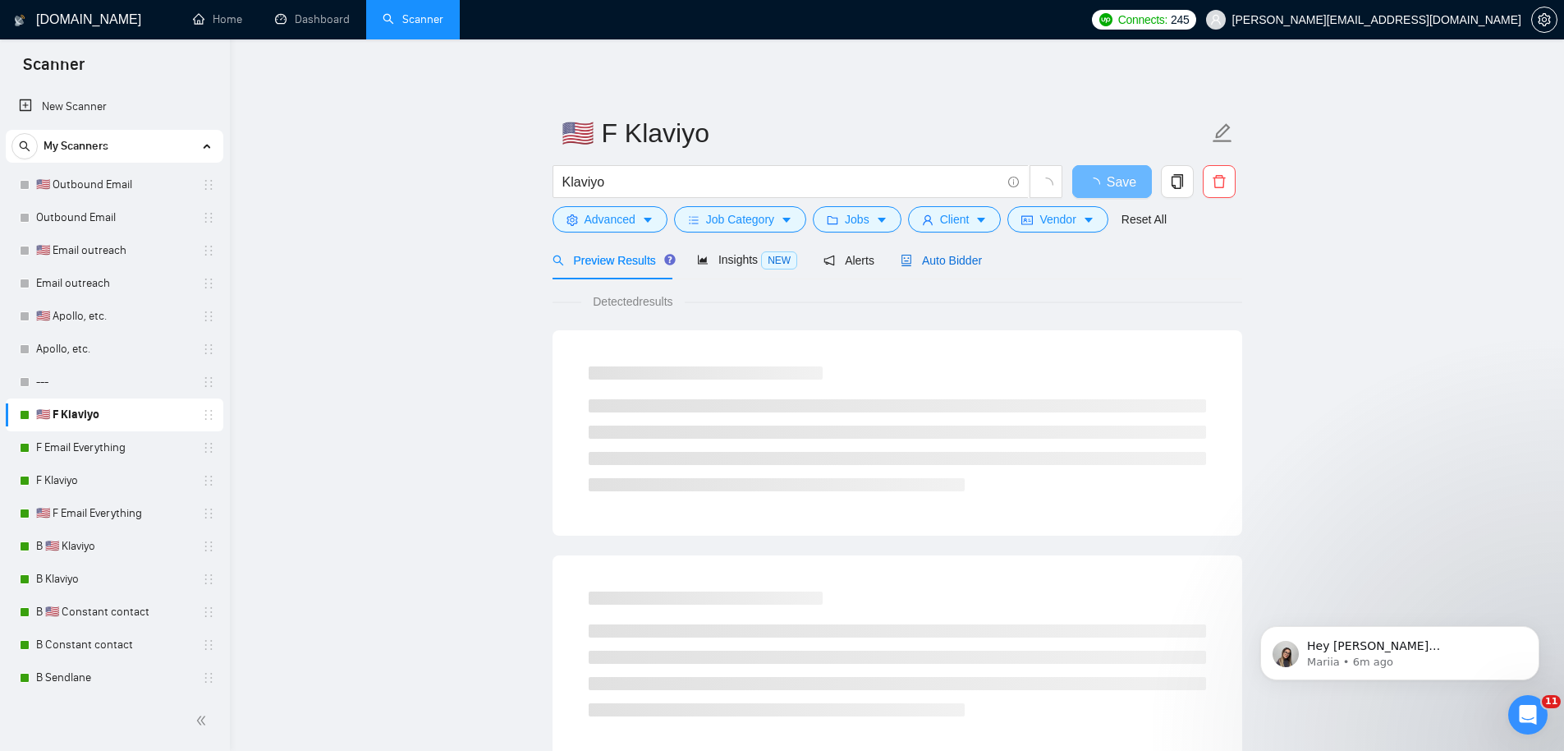
click at [948, 255] on span "Auto Bidder" at bounding box center [941, 260] width 81 height 13
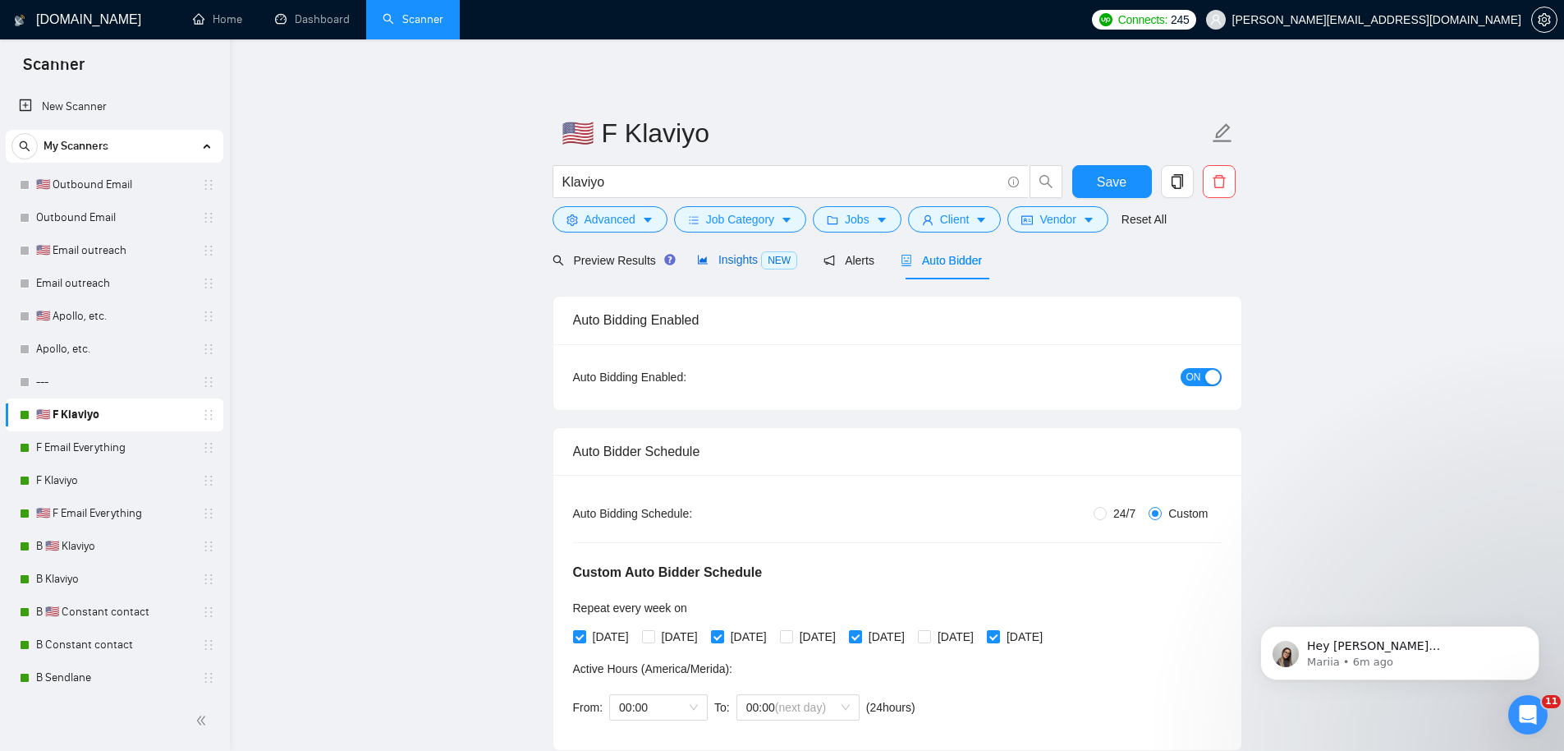
click at [744, 256] on span "Insights NEW" at bounding box center [747, 259] width 100 height 13
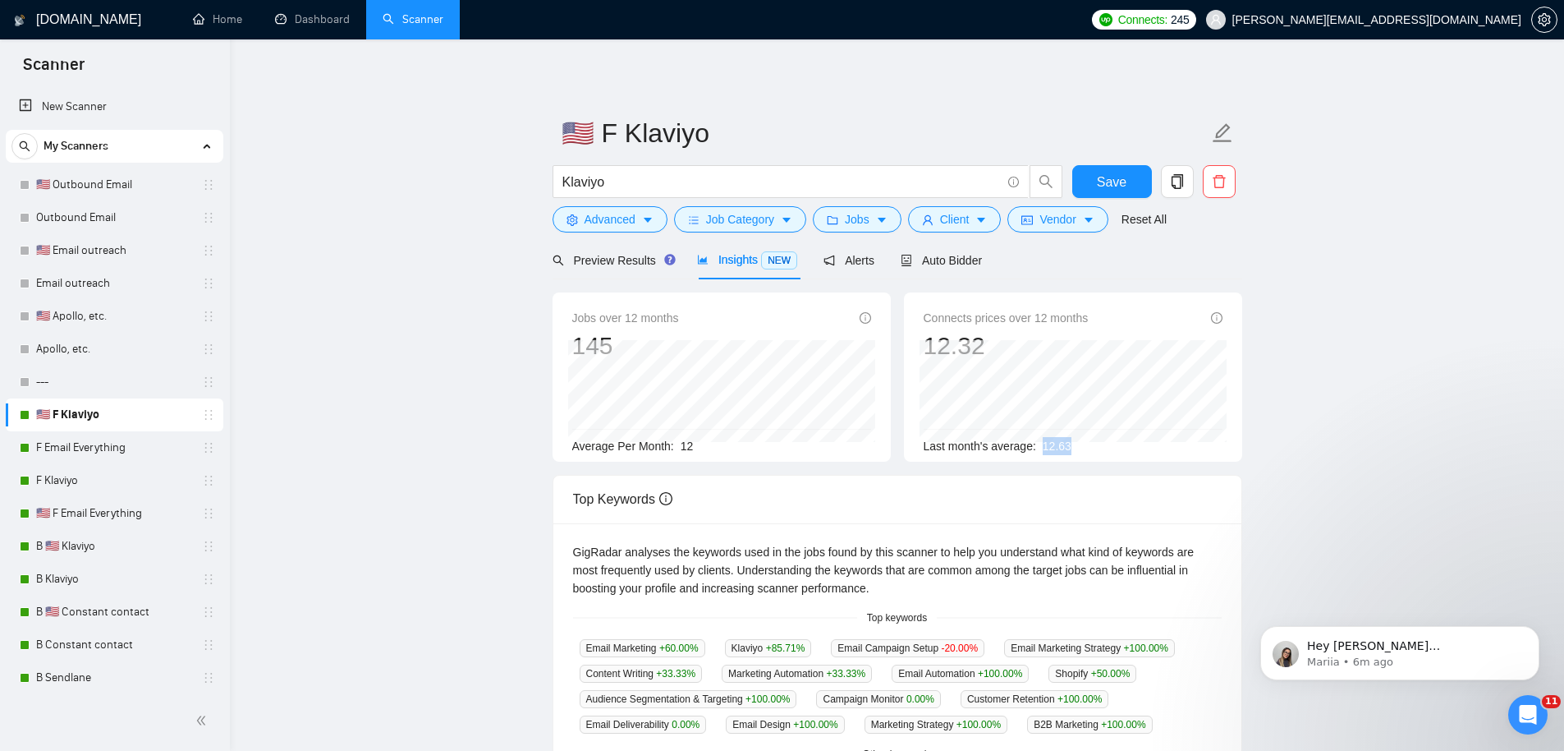
drag, startPoint x: 1050, startPoint y: 446, endPoint x: 1082, endPoint y: 445, distance: 32.0
click at [1082, 445] on div "Last month's average: 12.63" at bounding box center [1073, 446] width 299 height 18
click at [974, 258] on span "Auto Bidder" at bounding box center [941, 260] width 81 height 13
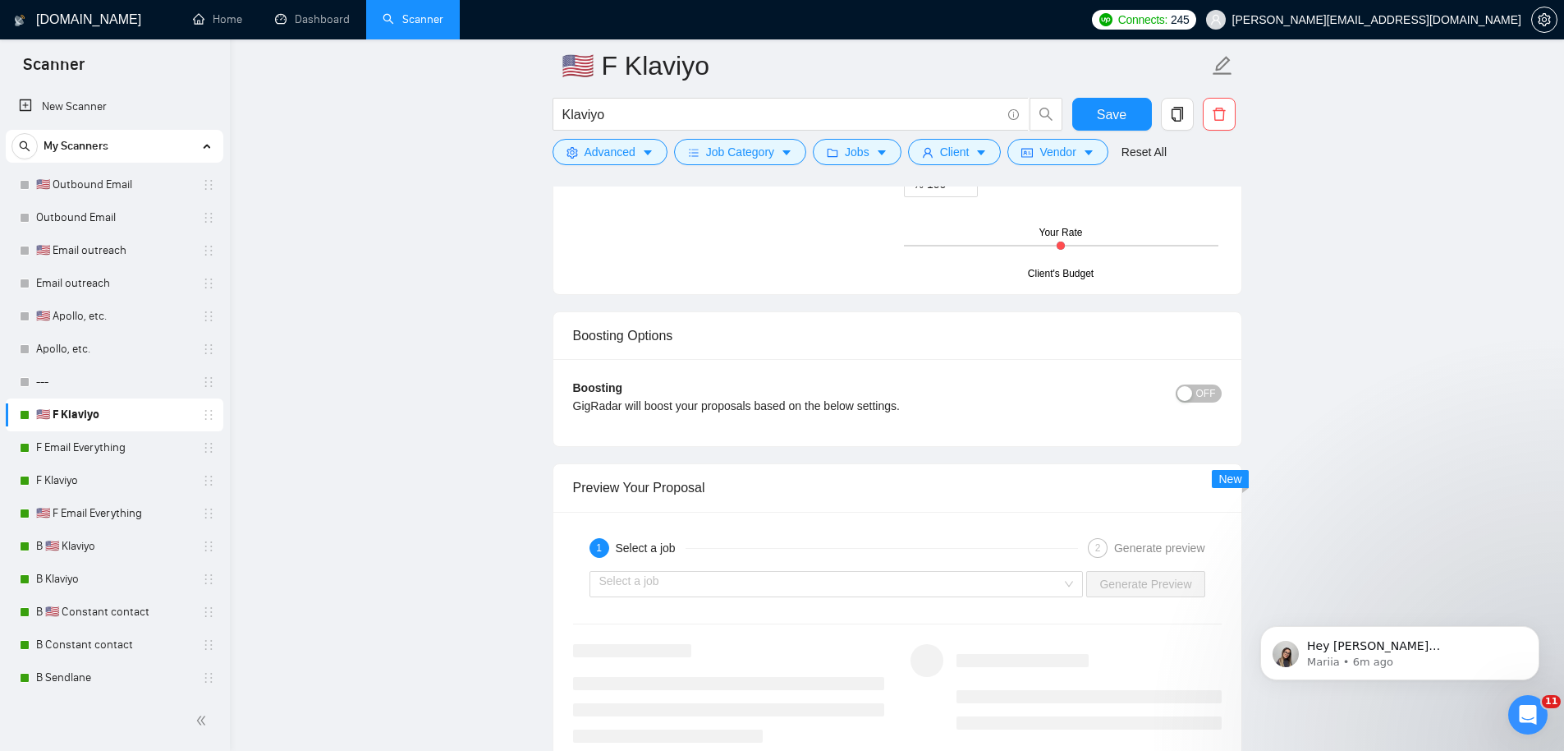
scroll to position [3128, 0]
click at [1185, 396] on div "button" at bounding box center [1184, 396] width 15 height 15
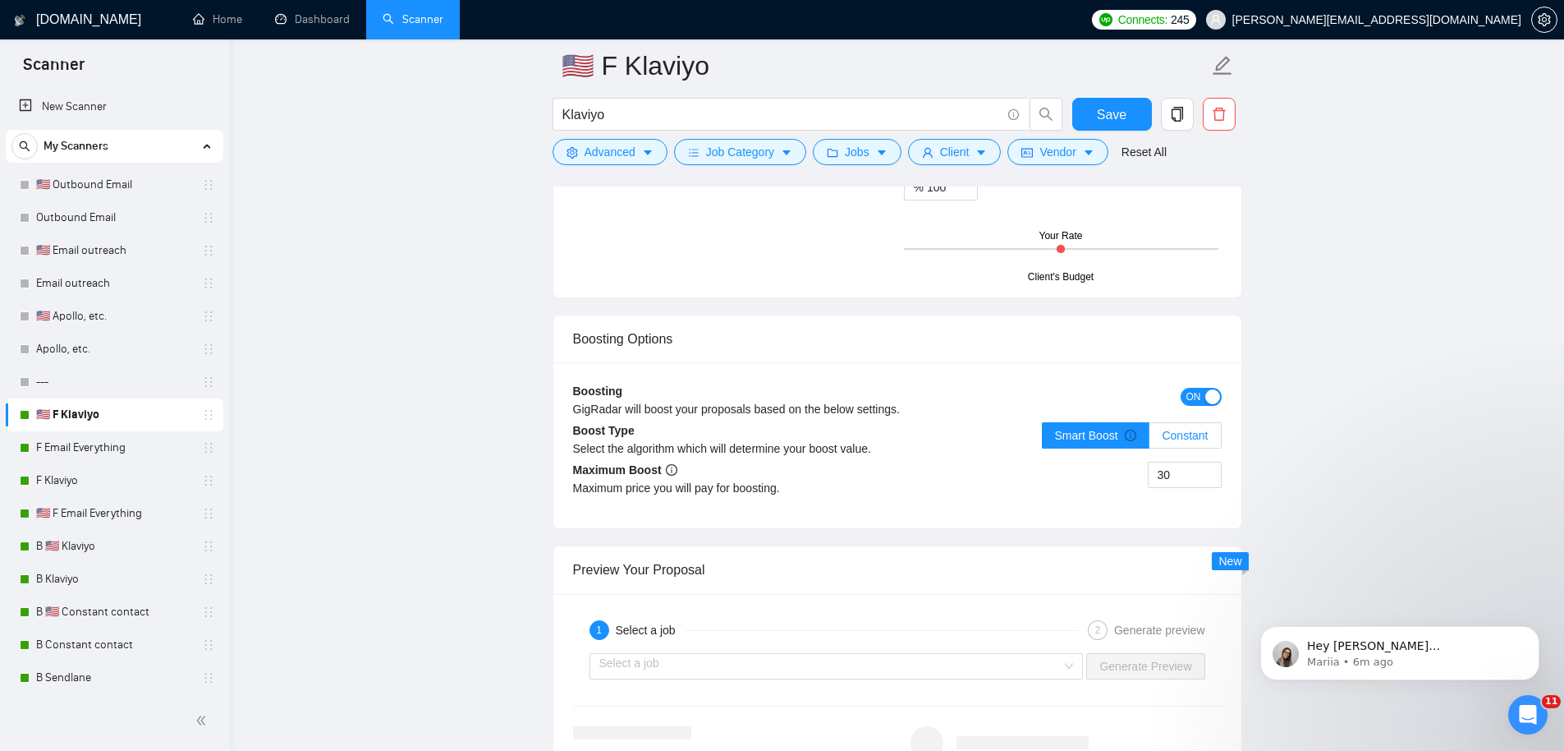
click at [1184, 431] on span "Constant" at bounding box center [1185, 435] width 46 height 13
click at [1150, 439] on input "Constant" at bounding box center [1150, 439] width 0 height 0
click at [592, 391] on b "Boosting" at bounding box center [598, 390] width 50 height 13
click at [1212, 396] on div "button" at bounding box center [1212, 396] width 15 height 15
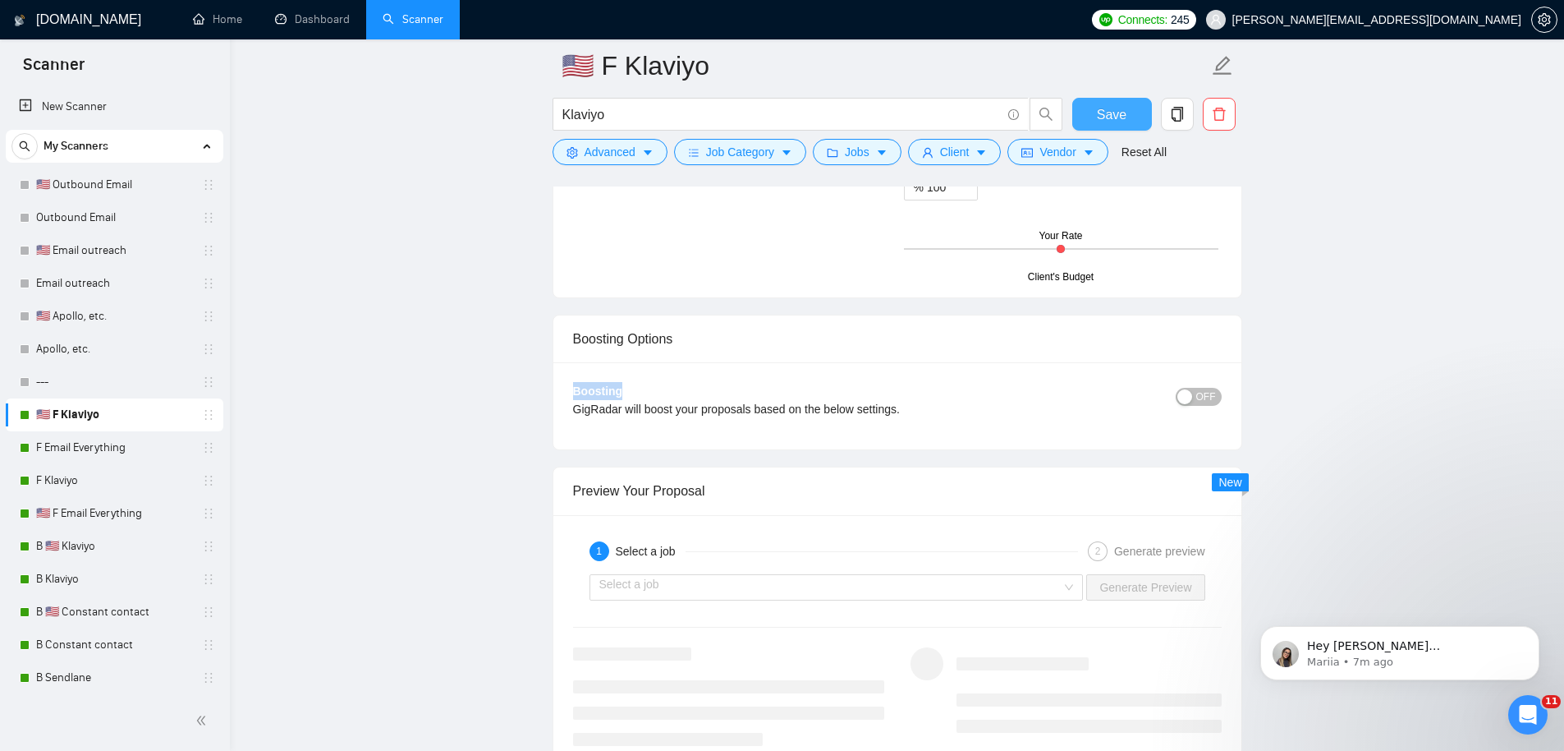
click at [1123, 106] on span "Save" at bounding box center [1112, 114] width 30 height 21
